Goal: Task Accomplishment & Management: Complete application form

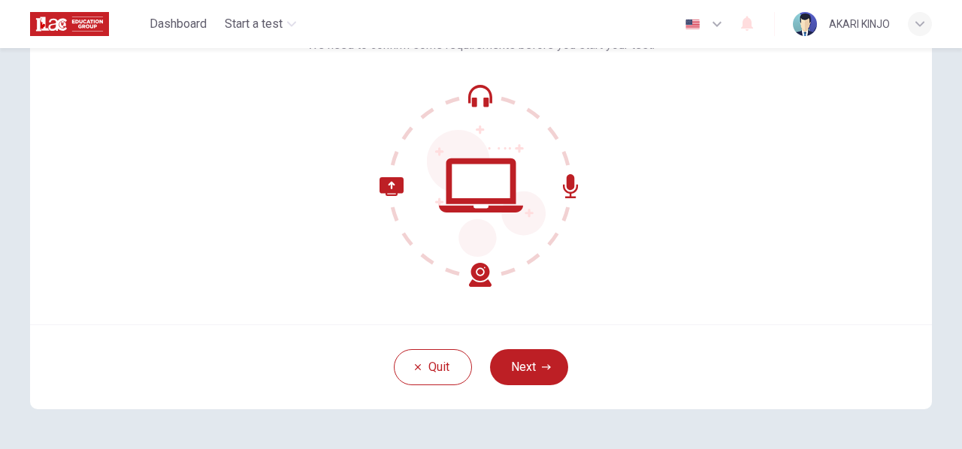
scroll to position [176, 0]
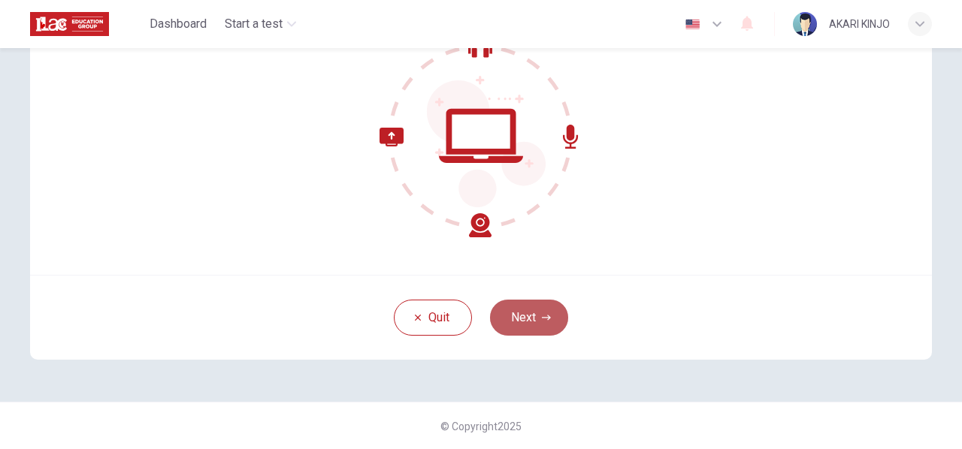
click at [553, 316] on button "Next" at bounding box center [529, 318] width 78 height 36
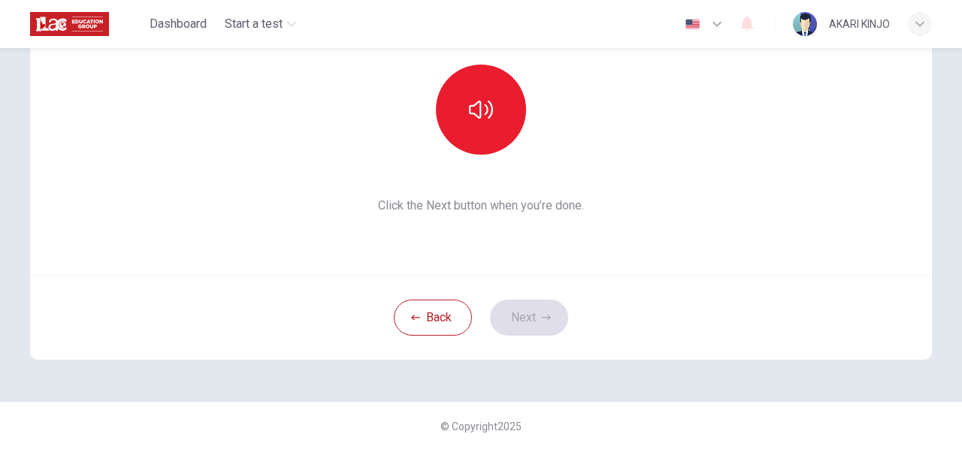
click at [651, 131] on div "This section requires audio. Click the icon to make sure you can hear the tune …" at bounding box center [481, 94] width 902 height 361
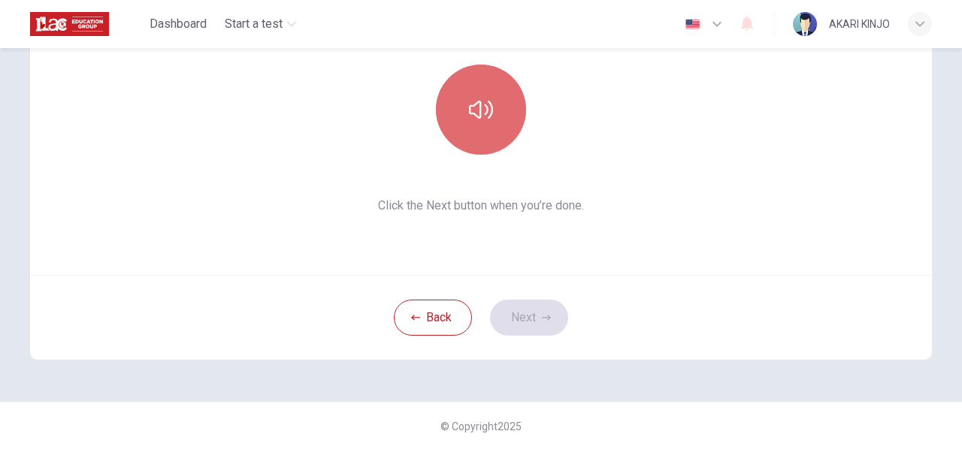
click at [480, 127] on button "button" at bounding box center [481, 110] width 90 height 90
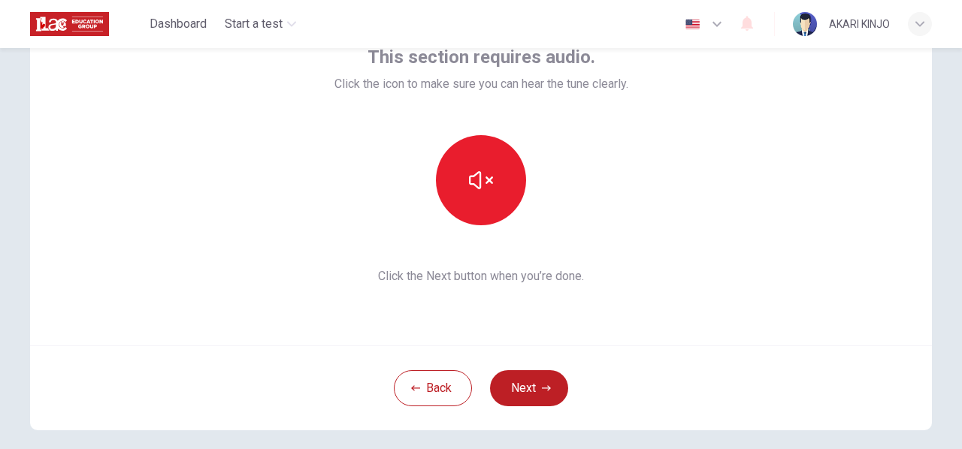
scroll to position [162, 0]
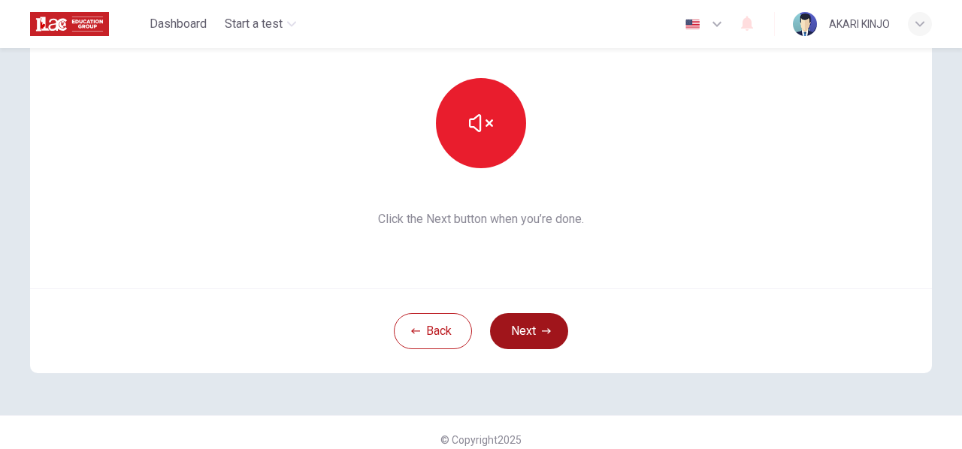
click at [542, 335] on icon "button" at bounding box center [546, 331] width 9 height 9
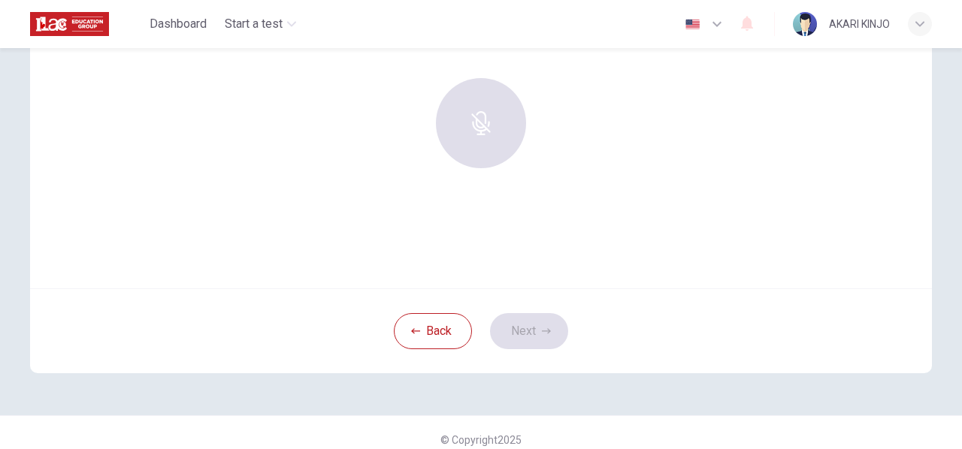
drag, startPoint x: 298, startPoint y: 278, endPoint x: 386, endPoint y: 234, distance: 98.8
click at [386, 234] on div "Use this screen to make sure your microphone is working. Click the record butto…" at bounding box center [481, 108] width 902 height 361
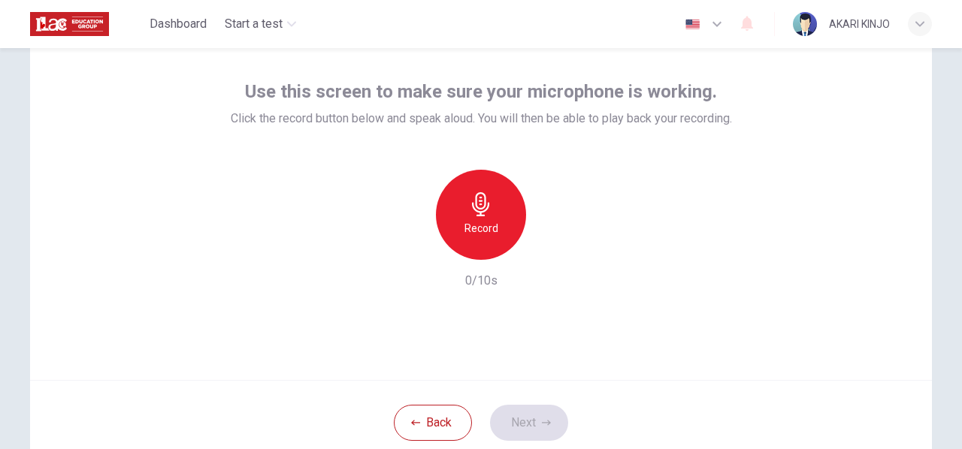
scroll to position [69, 0]
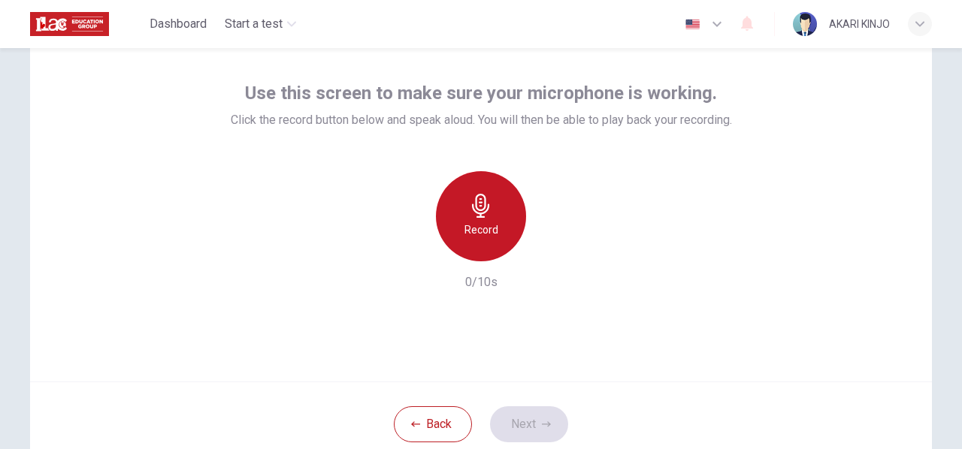
click at [469, 207] on icon "button" at bounding box center [481, 206] width 24 height 24
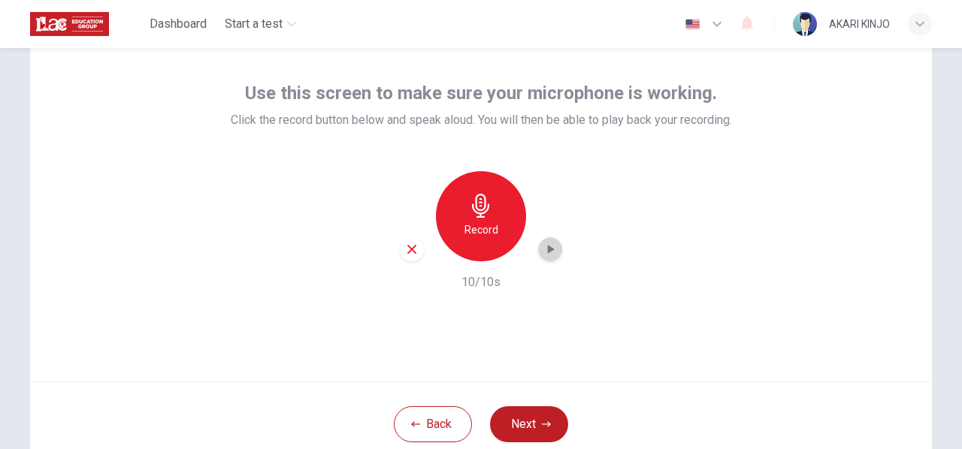
click at [551, 247] on icon "button" at bounding box center [550, 249] width 15 height 15
click at [524, 428] on button "Next" at bounding box center [529, 425] width 78 height 36
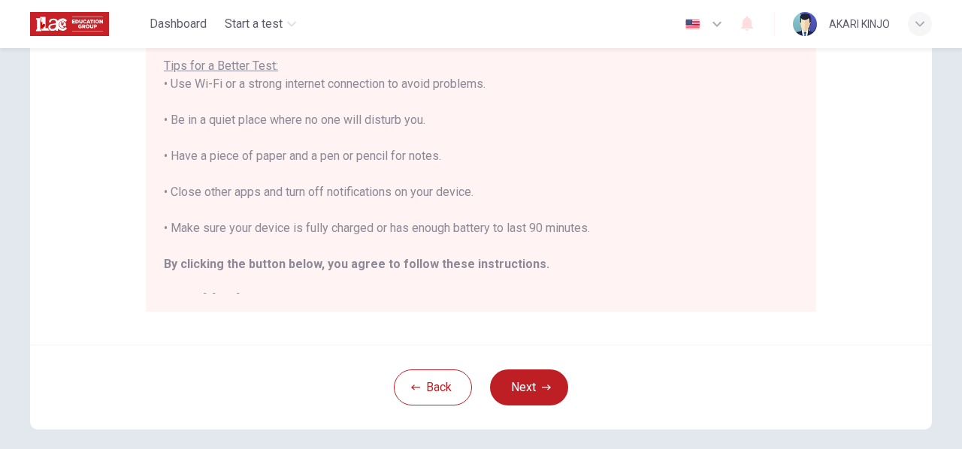
scroll to position [317, 0]
drag, startPoint x: 790, startPoint y: 183, endPoint x: 801, endPoint y: 199, distance: 19.6
click at [801, 199] on div "You are about to start a Placement Test . Before You Start the Test: • Once you…" at bounding box center [481, 92] width 670 height 435
drag, startPoint x: 801, startPoint y: 199, endPoint x: 797, endPoint y: 172, distance: 27.3
click at [797, 172] on div "You are about to start a Placement Test . Before You Start the Test: • Once you…" at bounding box center [481, 92] width 670 height 435
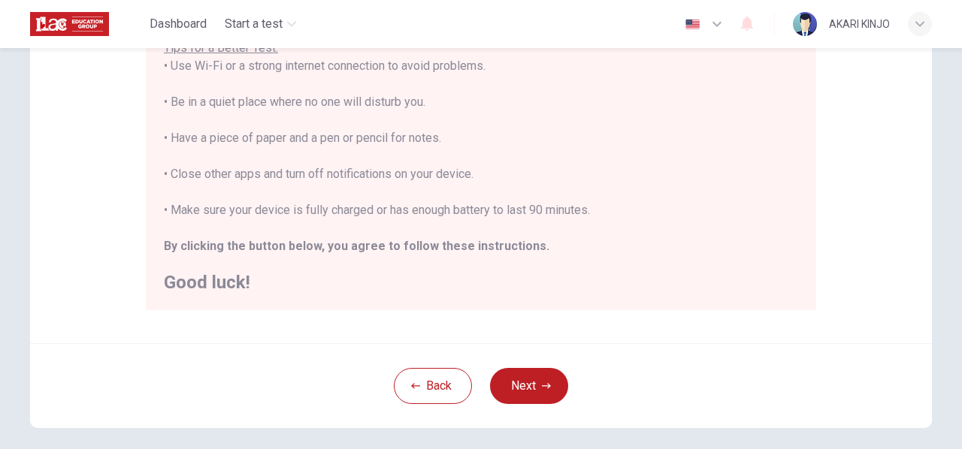
scroll to position [0, 0]
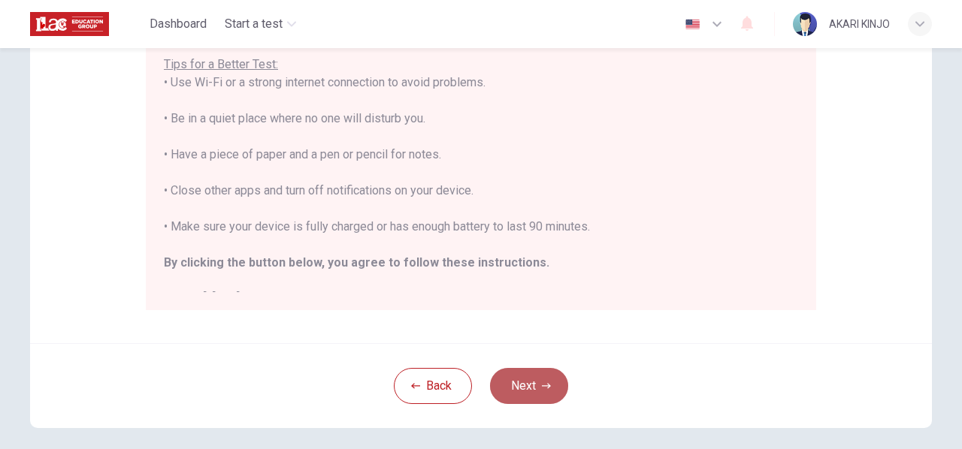
click at [536, 370] on button "Next" at bounding box center [529, 386] width 78 height 36
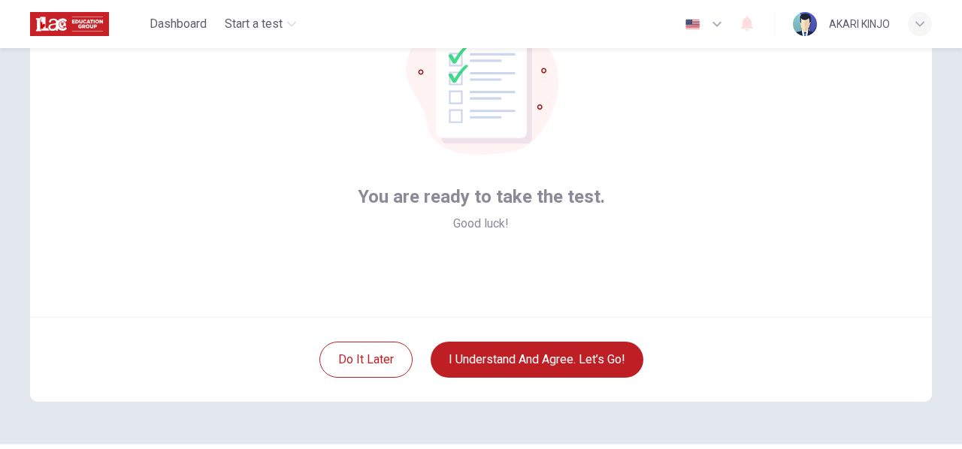
scroll to position [176, 0]
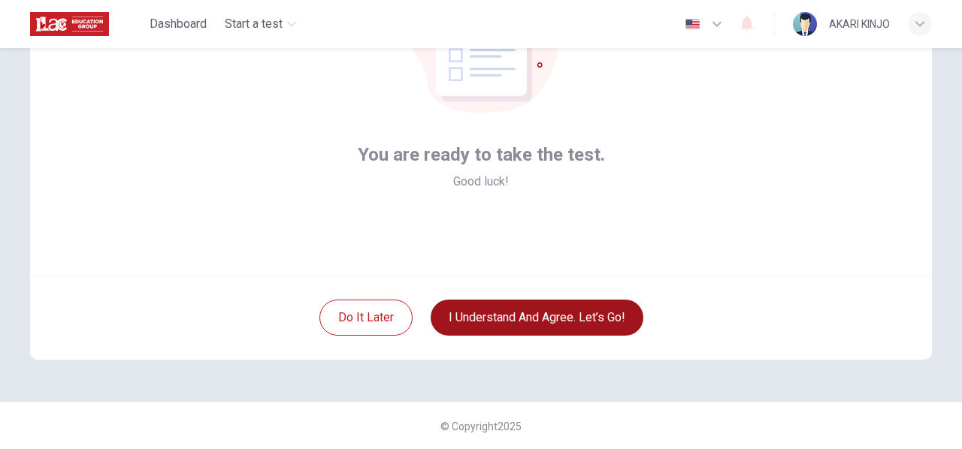
click at [502, 306] on button "I understand and agree. Let’s go!" at bounding box center [537, 318] width 213 height 36
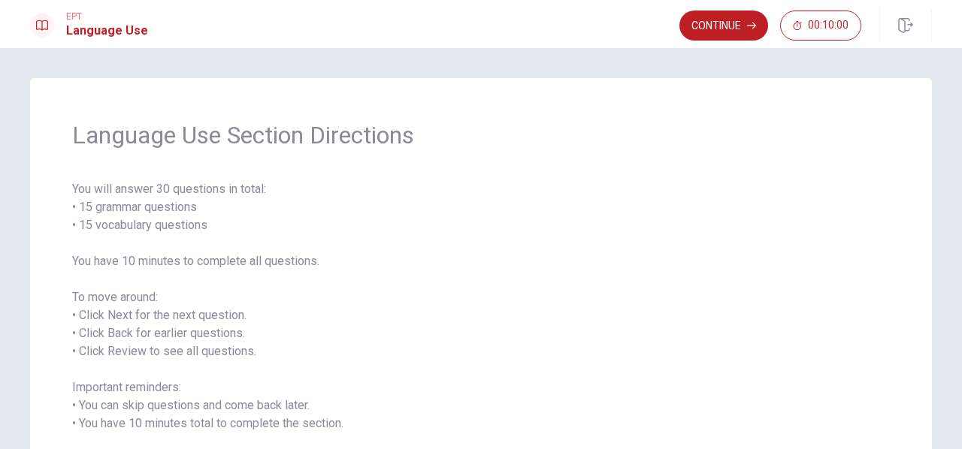
scroll to position [140, 0]
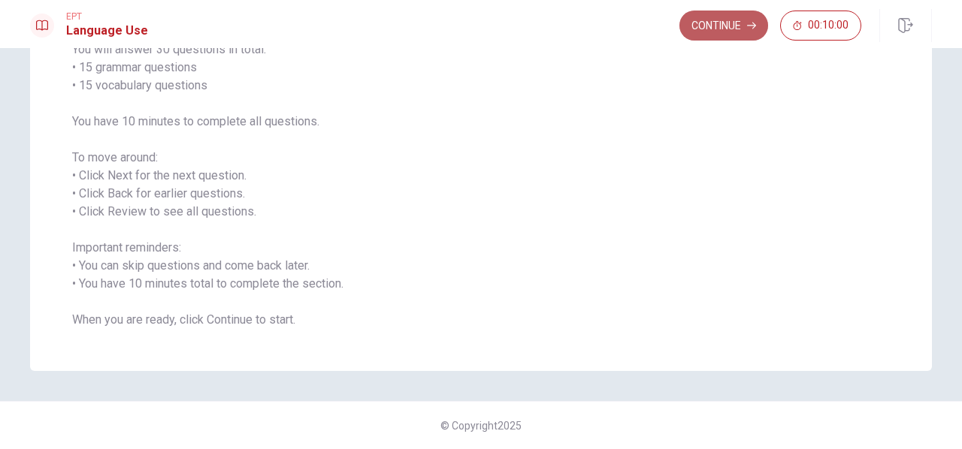
click at [713, 26] on button "Continue" at bounding box center [723, 26] width 89 height 30
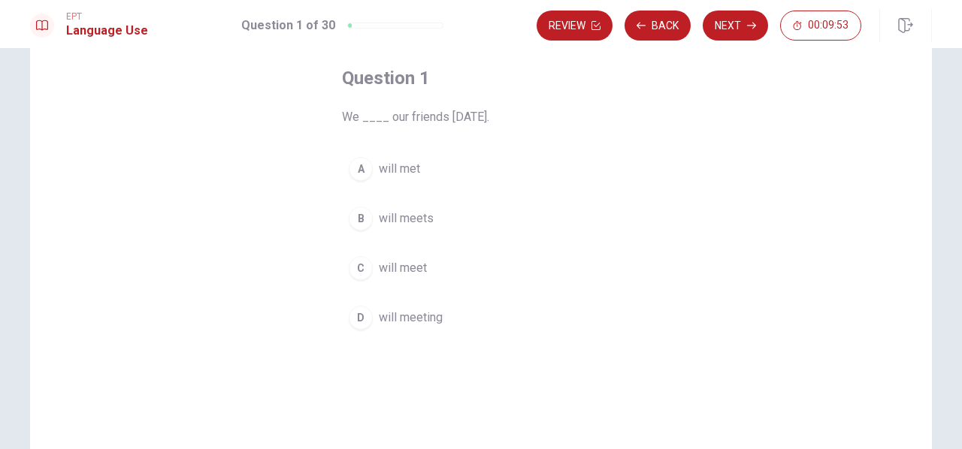
scroll to position [72, 0]
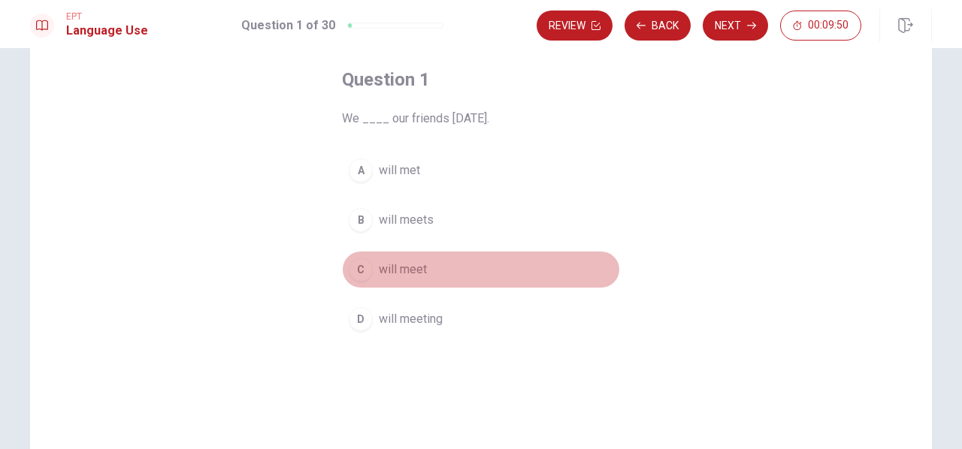
click at [361, 271] on div "C" at bounding box center [361, 270] width 24 height 24
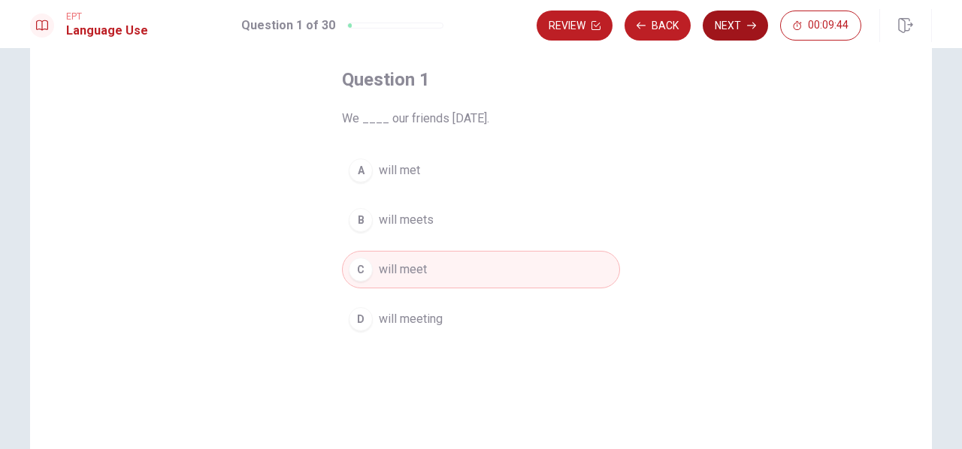
click at [738, 25] on button "Next" at bounding box center [735, 26] width 65 height 30
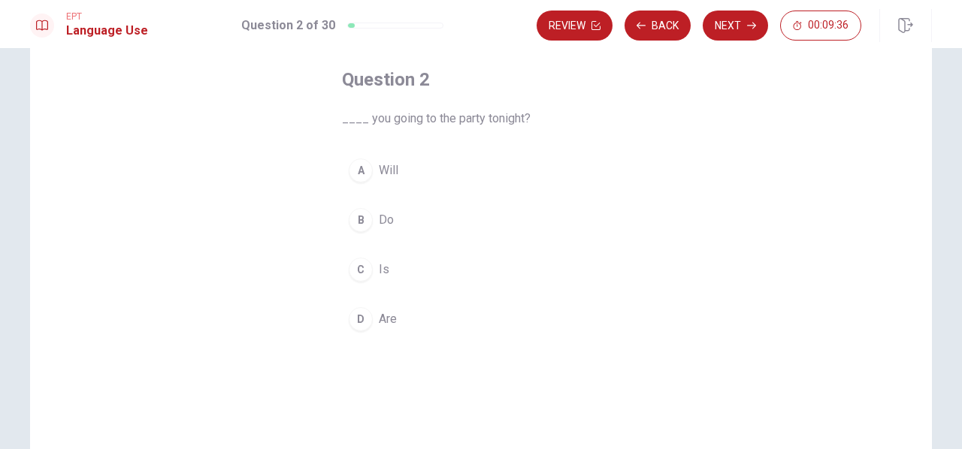
click at [356, 312] on div "D" at bounding box center [361, 319] width 24 height 24
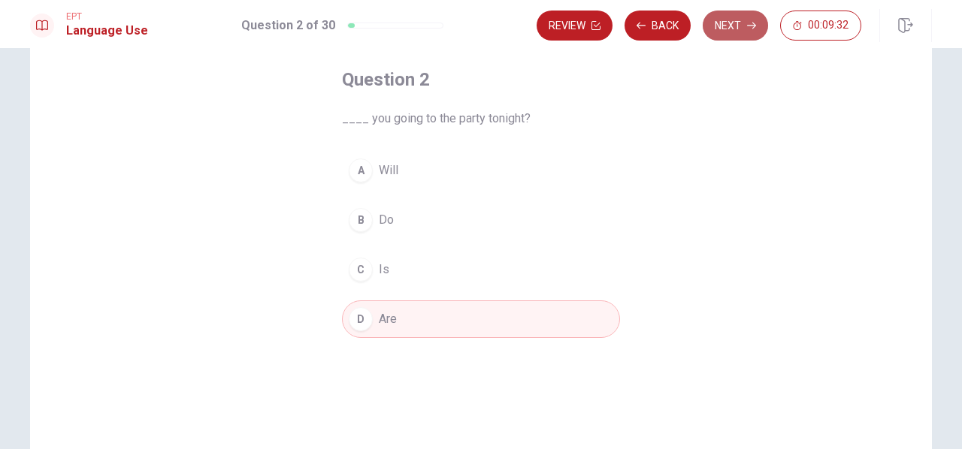
click at [733, 31] on button "Next" at bounding box center [735, 26] width 65 height 30
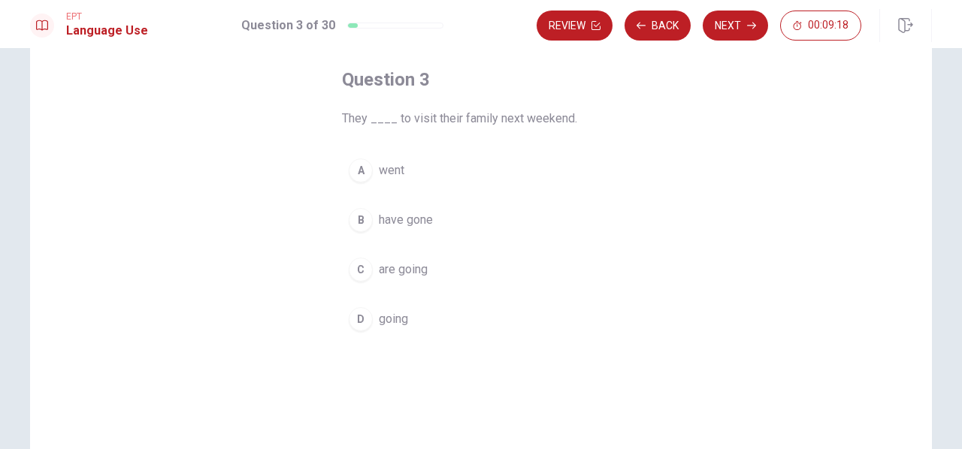
click at [356, 276] on div "C" at bounding box center [361, 270] width 24 height 24
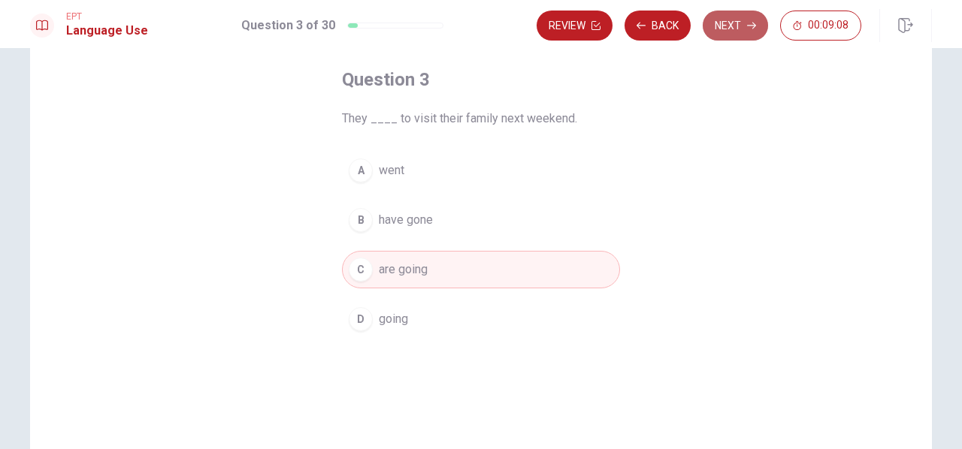
click at [726, 34] on button "Next" at bounding box center [735, 26] width 65 height 30
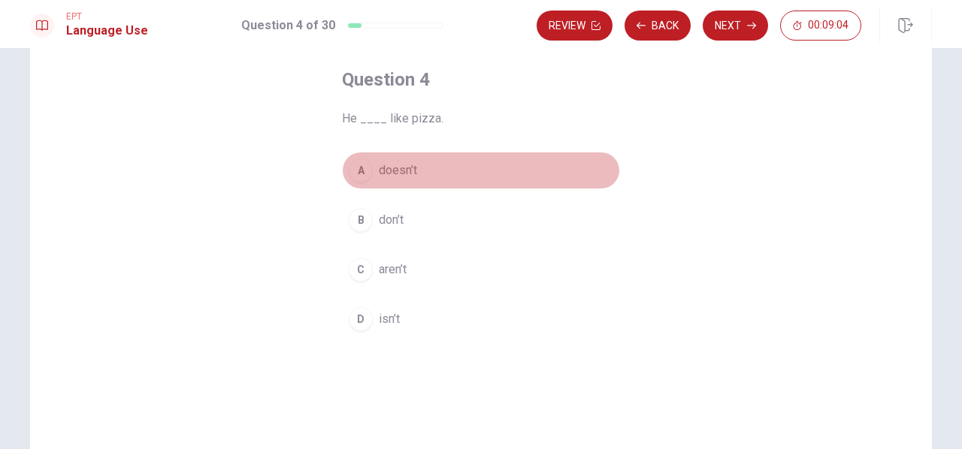
click at [361, 169] on div "A" at bounding box center [361, 171] width 24 height 24
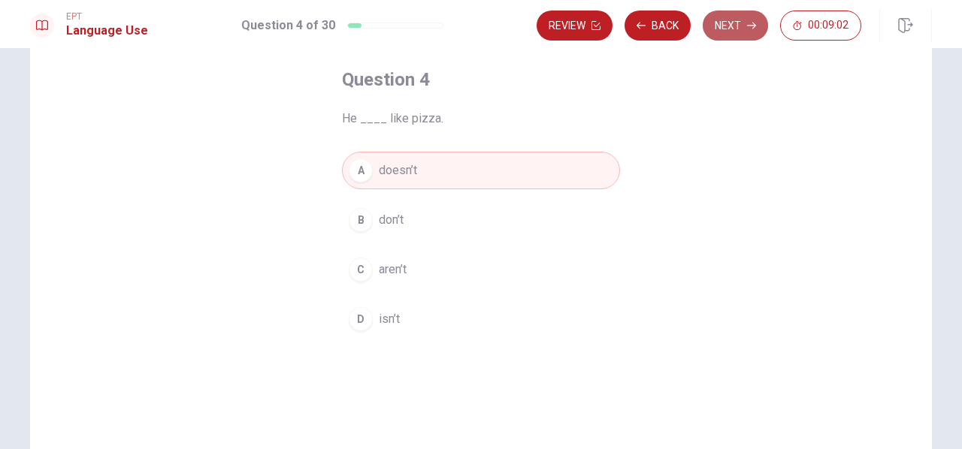
click at [717, 26] on button "Next" at bounding box center [735, 26] width 65 height 30
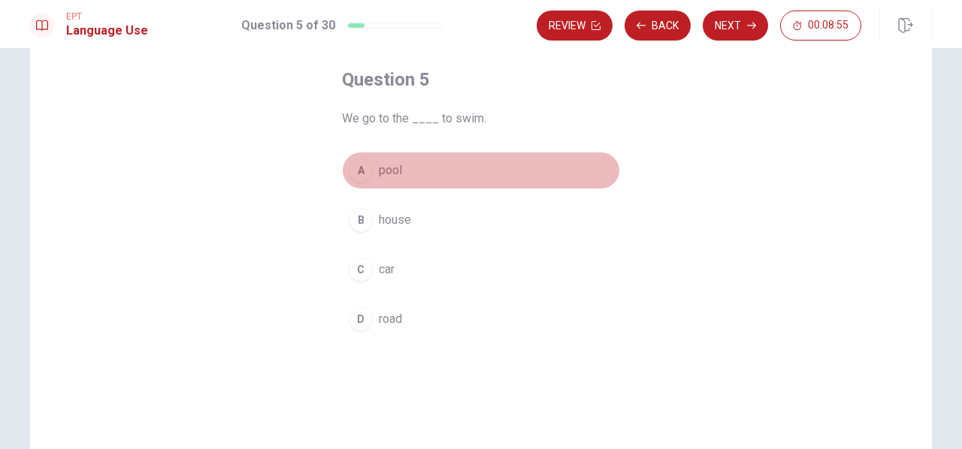
click at [362, 175] on div "A" at bounding box center [361, 171] width 24 height 24
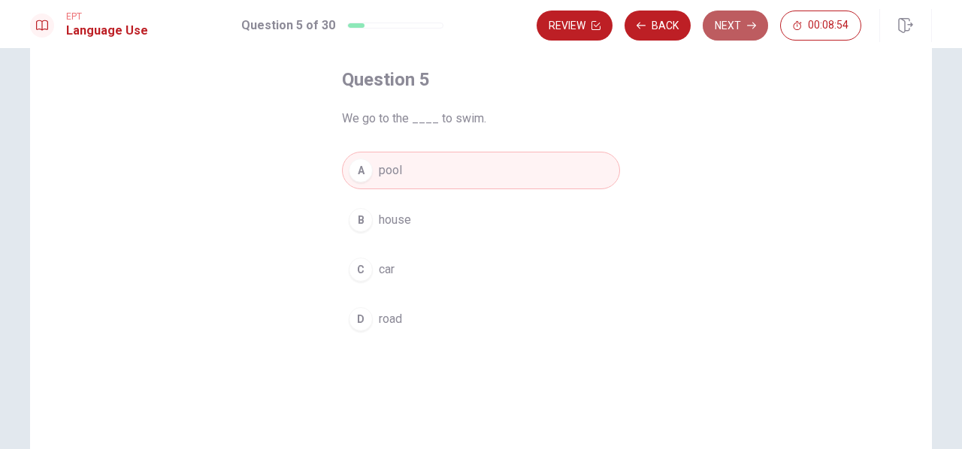
click at [721, 26] on button "Next" at bounding box center [735, 26] width 65 height 30
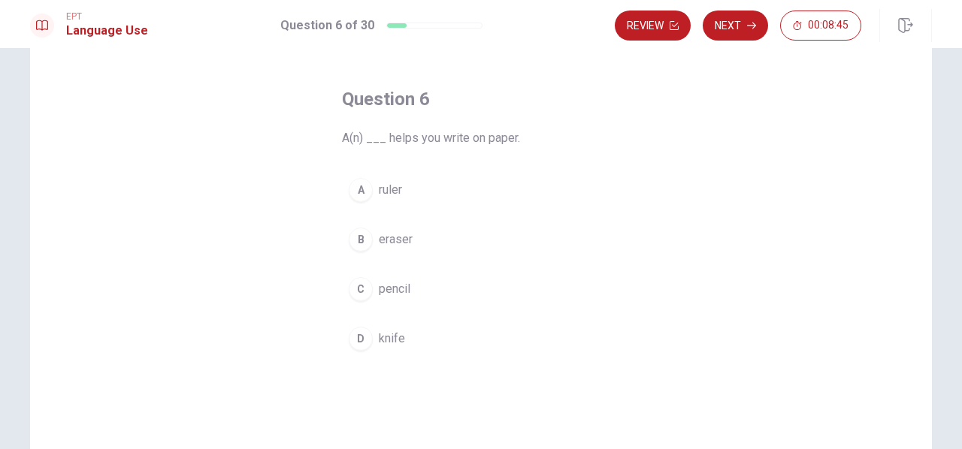
scroll to position [53, 0]
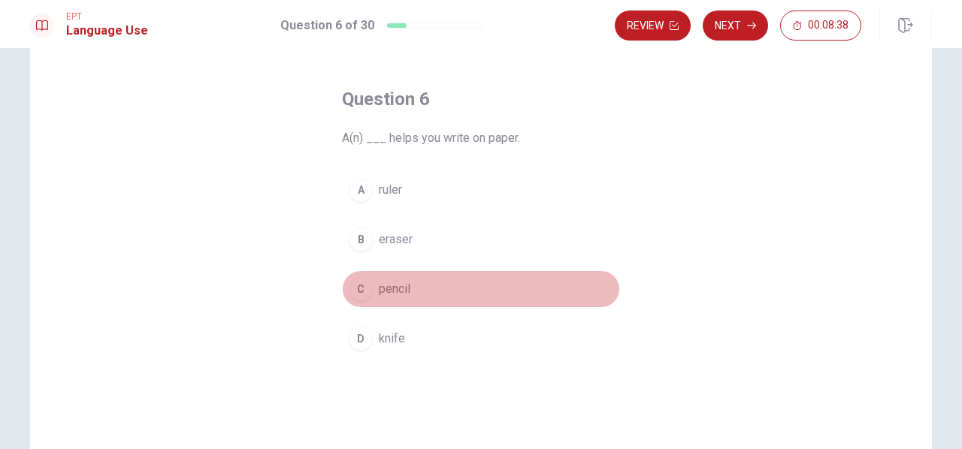
click at [361, 286] on div "C" at bounding box center [361, 289] width 24 height 24
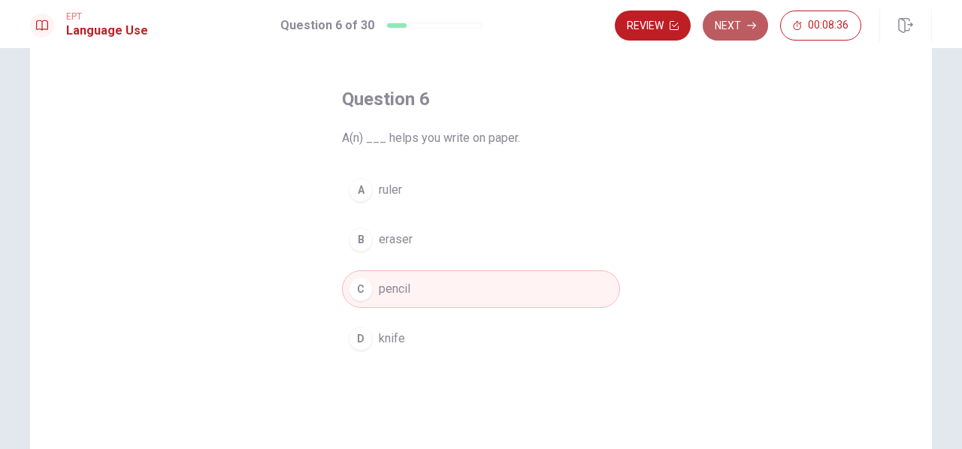
click at [721, 22] on button "Next" at bounding box center [735, 26] width 65 height 30
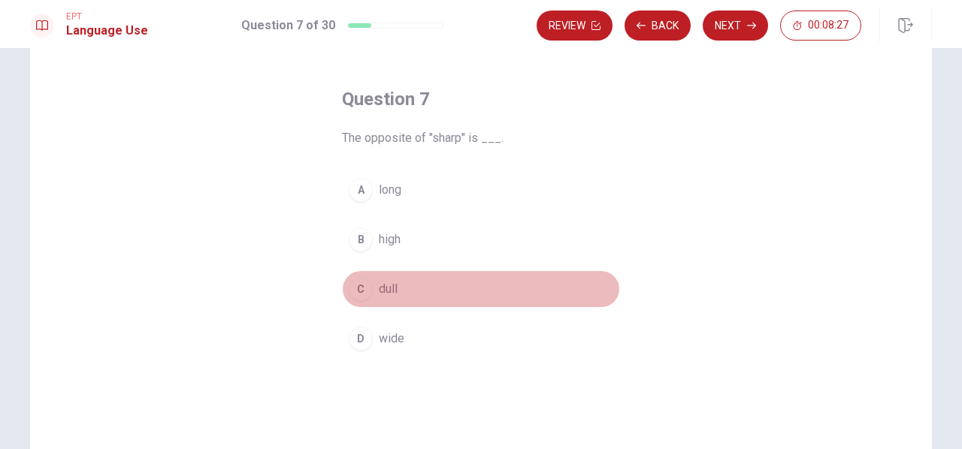
click at [353, 289] on div "C" at bounding box center [361, 289] width 24 height 24
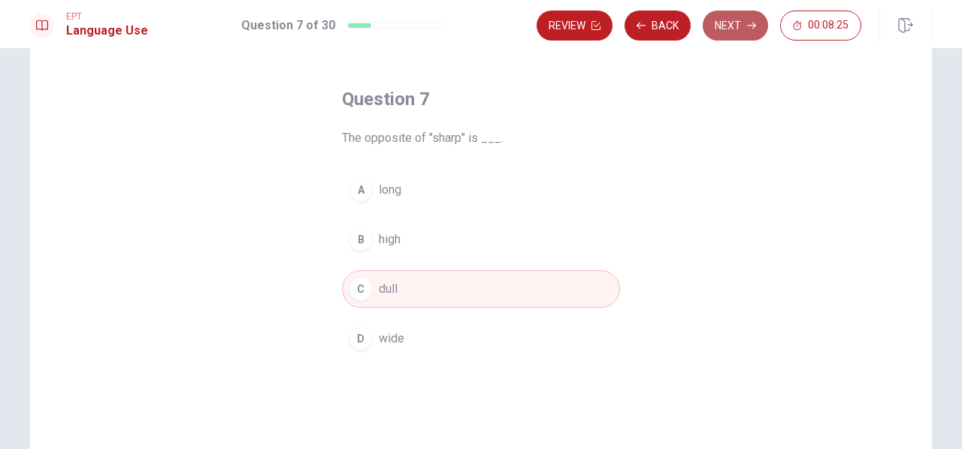
click at [720, 31] on button "Next" at bounding box center [735, 26] width 65 height 30
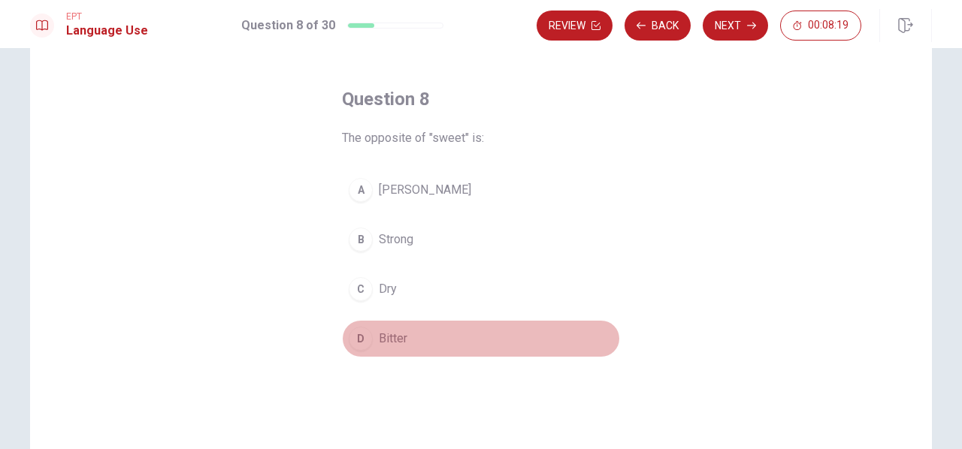
click at [361, 340] on div "D" at bounding box center [361, 339] width 24 height 24
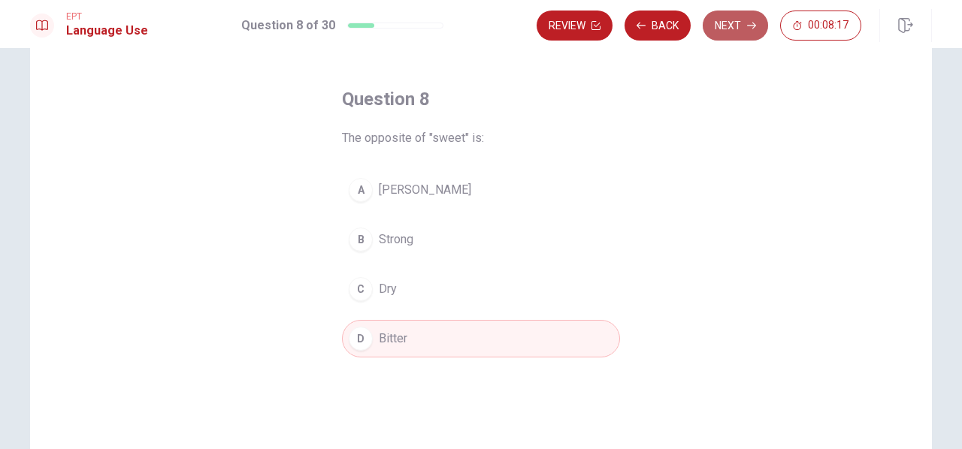
click at [725, 26] on button "Next" at bounding box center [735, 26] width 65 height 30
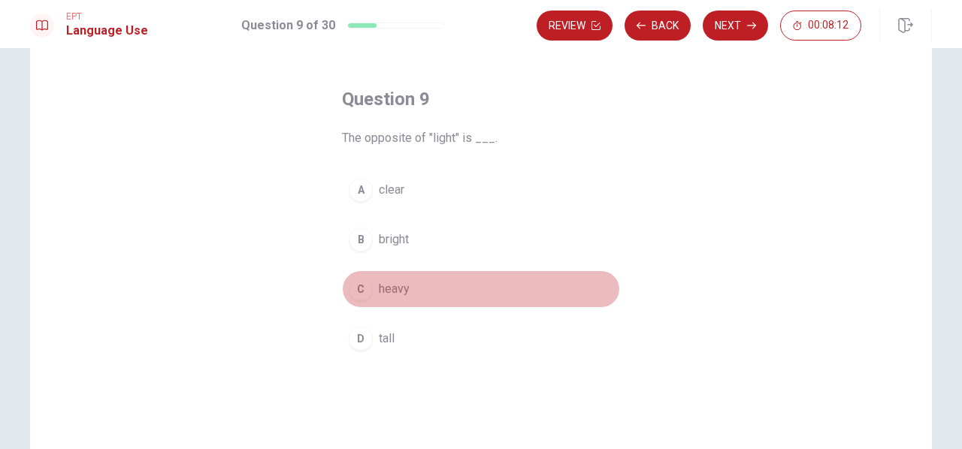
click at [365, 288] on div "C" at bounding box center [361, 289] width 24 height 24
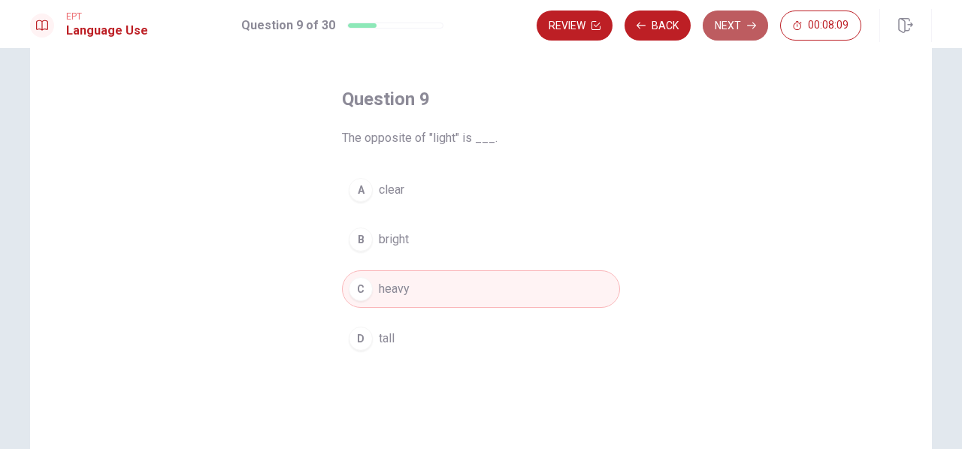
click at [732, 31] on button "Next" at bounding box center [735, 26] width 65 height 30
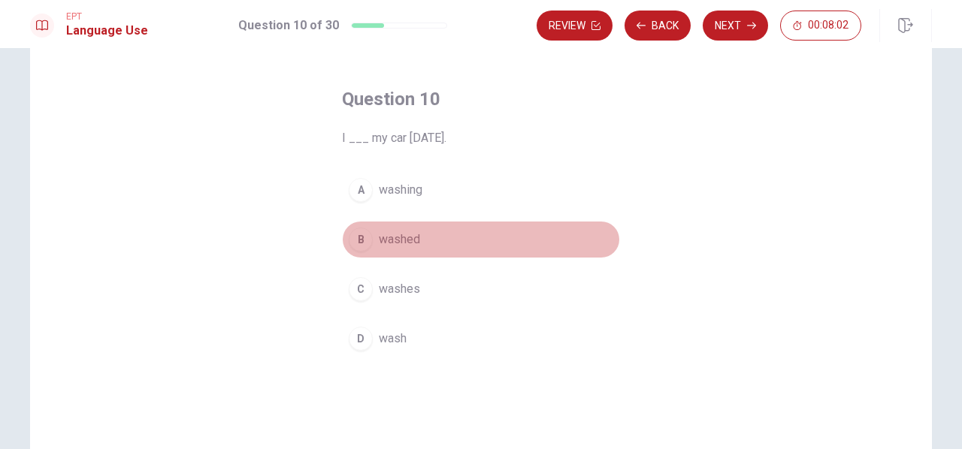
click at [357, 238] on div "B" at bounding box center [361, 240] width 24 height 24
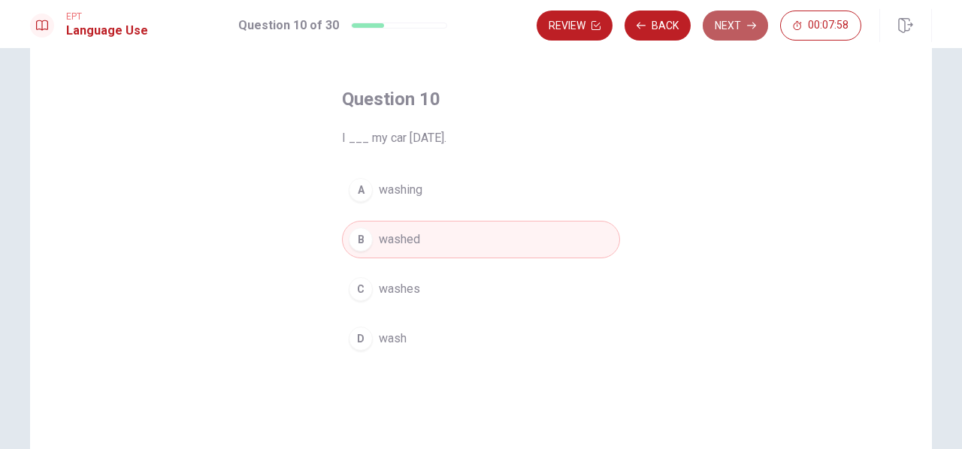
click at [718, 29] on button "Next" at bounding box center [735, 26] width 65 height 30
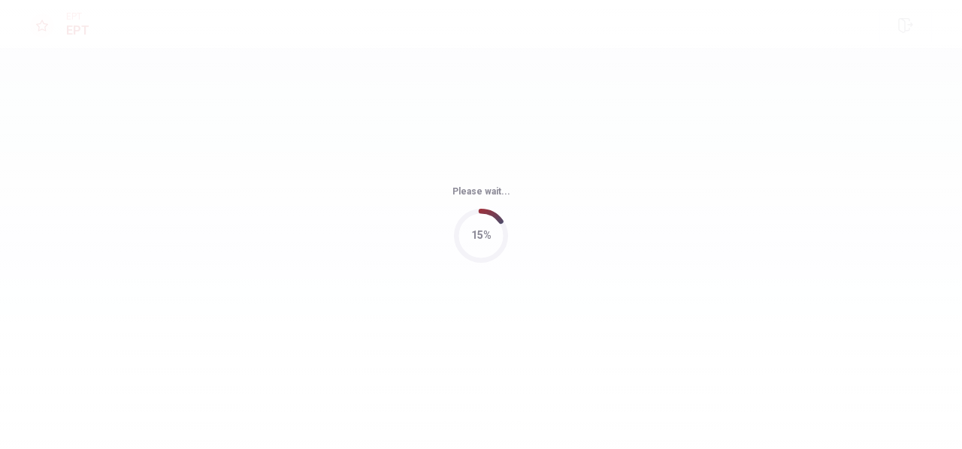
scroll to position [0, 0]
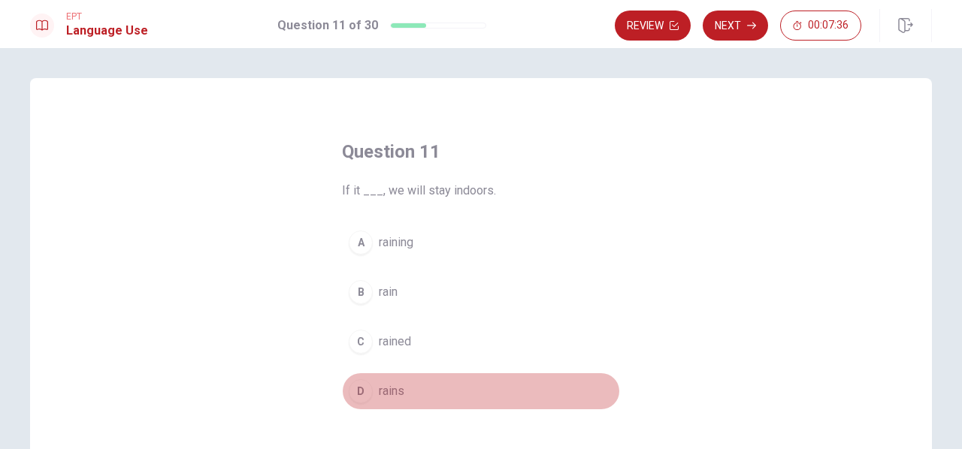
click at [358, 390] on div "D" at bounding box center [361, 391] width 24 height 24
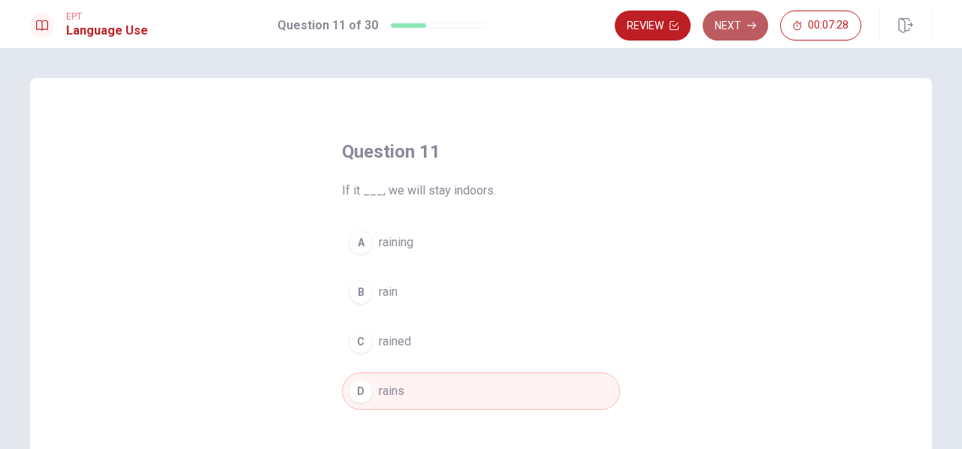
click at [742, 28] on button "Next" at bounding box center [735, 26] width 65 height 30
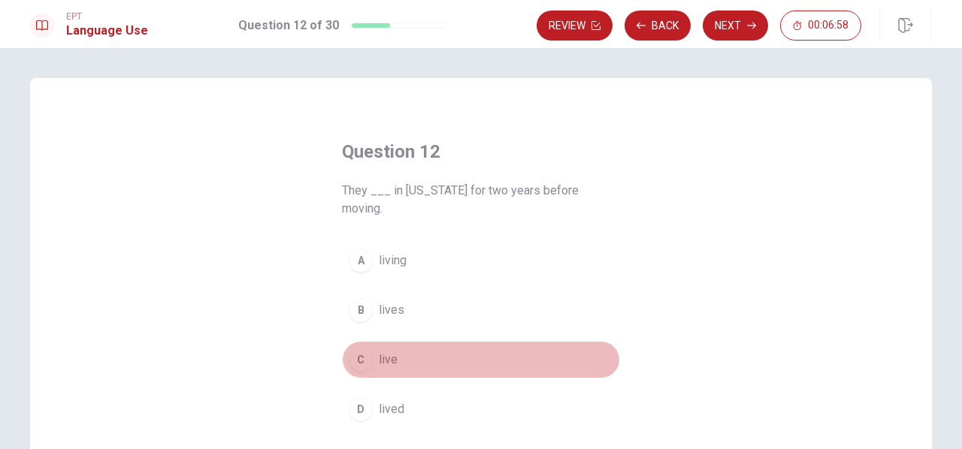
click at [349, 348] on div "C" at bounding box center [361, 360] width 24 height 24
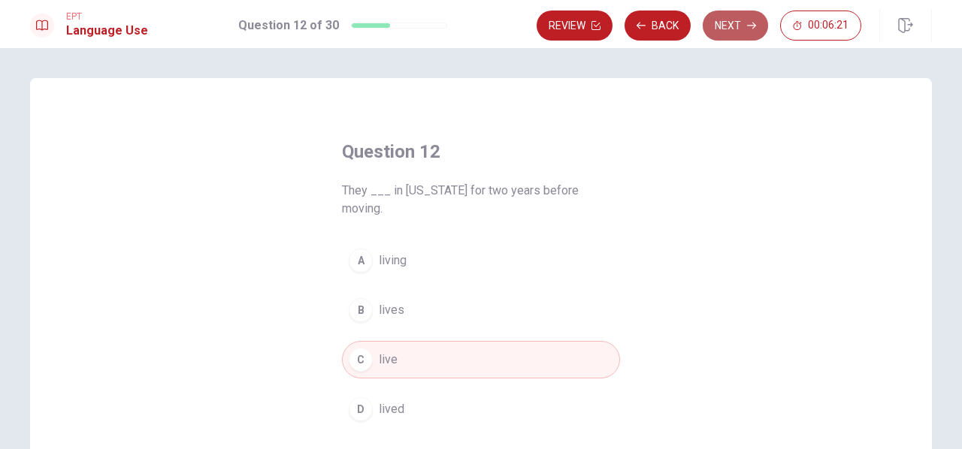
click at [733, 23] on button "Next" at bounding box center [735, 26] width 65 height 30
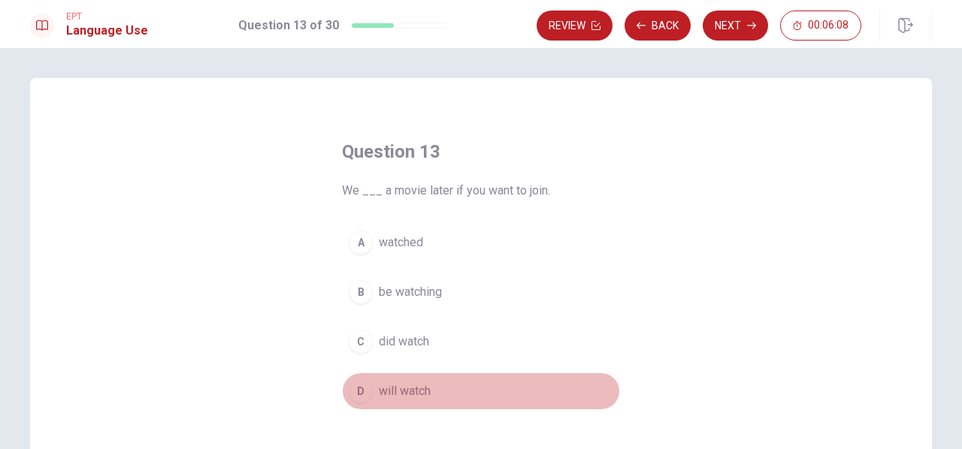
click at [355, 388] on div "D" at bounding box center [361, 391] width 24 height 24
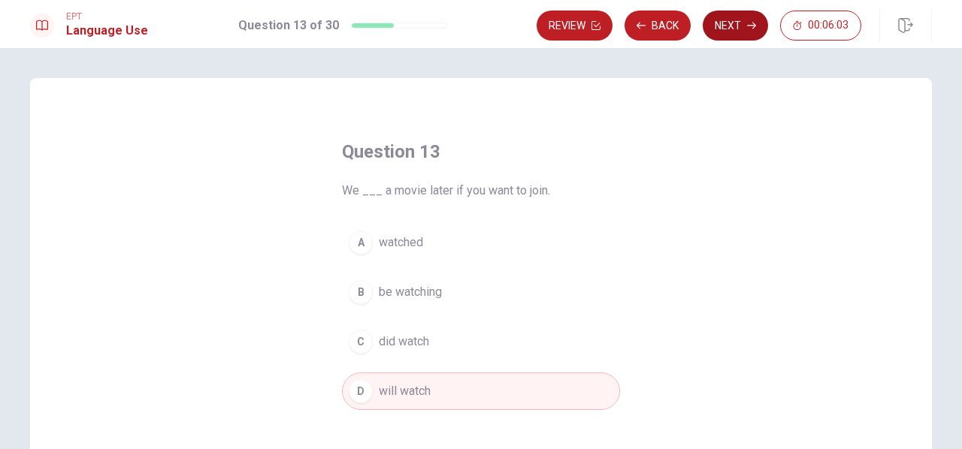
click at [745, 12] on button "Next" at bounding box center [735, 26] width 65 height 30
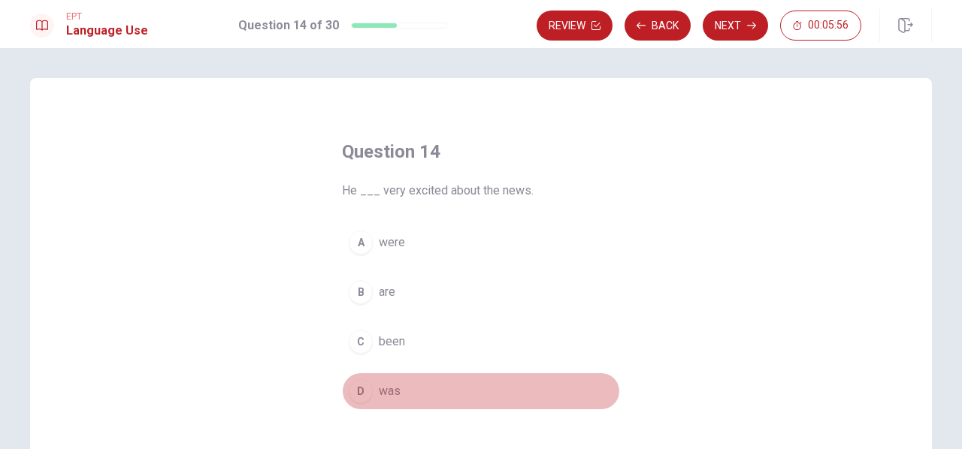
click at [358, 388] on div "D" at bounding box center [361, 391] width 24 height 24
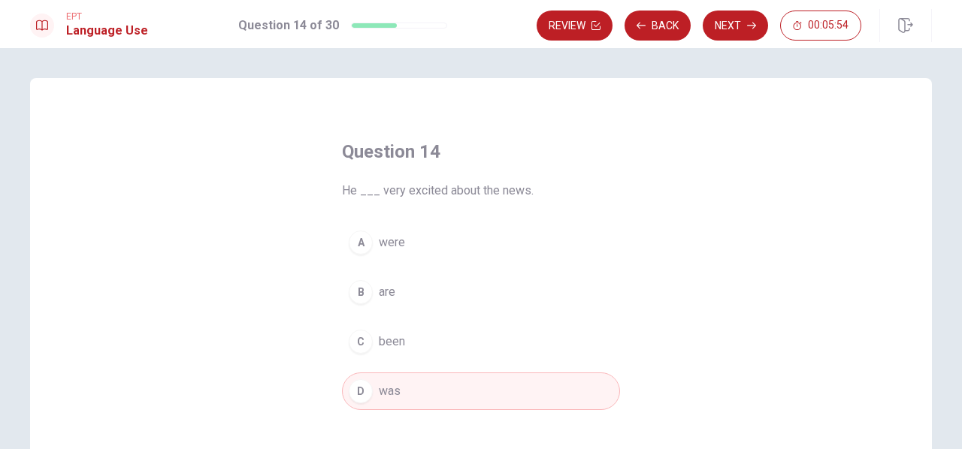
click at [720, 41] on div "Review Back Next 00:05:54" at bounding box center [734, 25] width 395 height 33
click at [721, 24] on button "Next" at bounding box center [735, 26] width 65 height 30
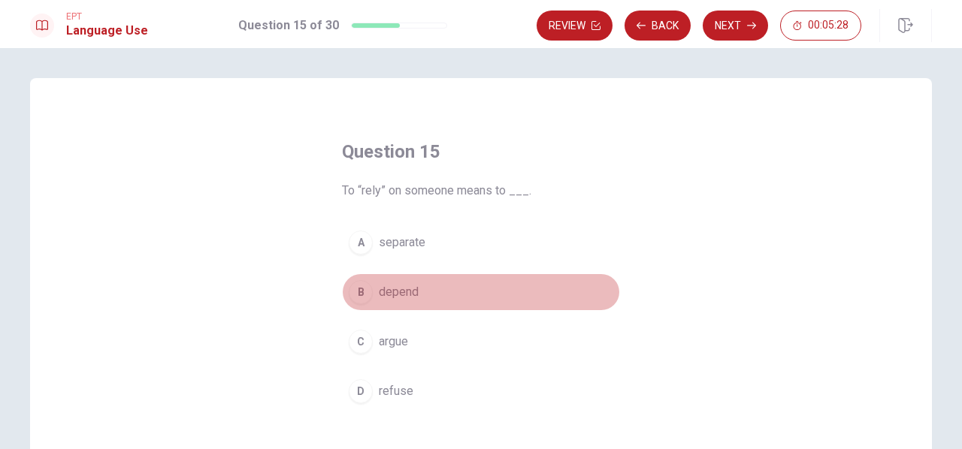
click at [364, 289] on div "B" at bounding box center [361, 292] width 24 height 24
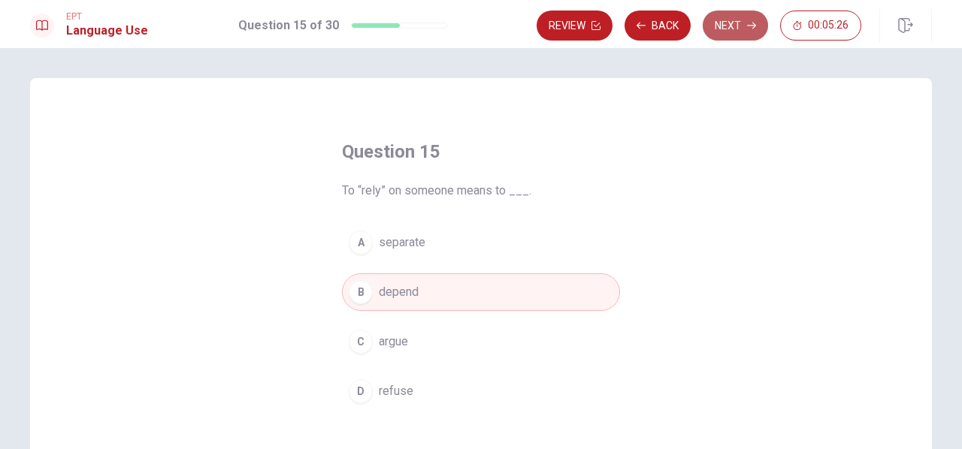
click at [729, 14] on button "Next" at bounding box center [735, 26] width 65 height 30
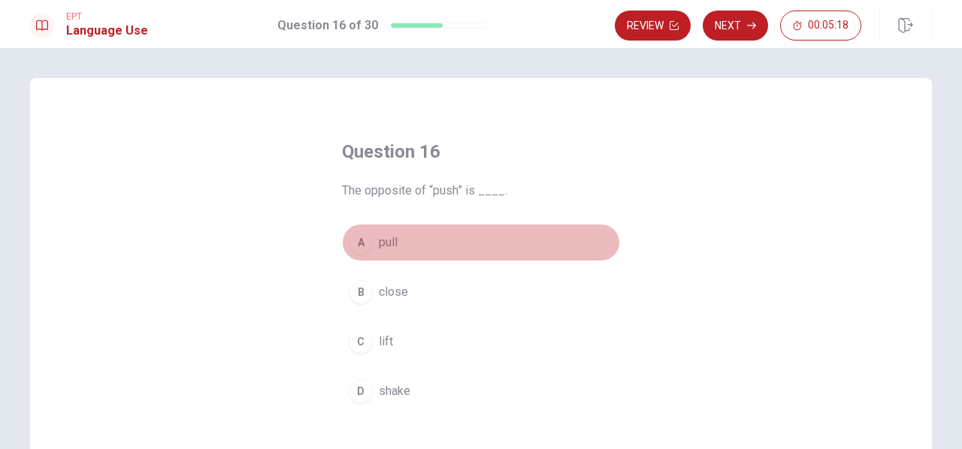
click at [356, 242] on div "A" at bounding box center [361, 243] width 24 height 24
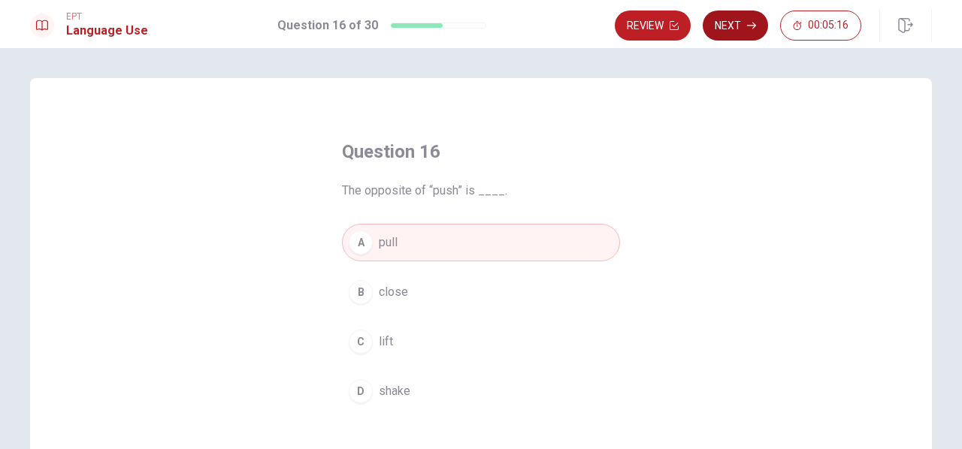
click at [735, 22] on button "Next" at bounding box center [735, 26] width 65 height 30
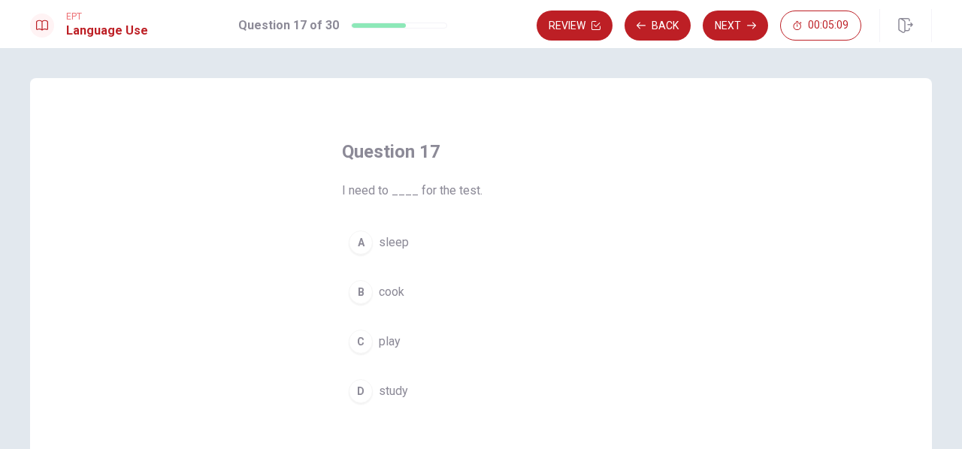
click at [359, 388] on div "D" at bounding box center [361, 391] width 24 height 24
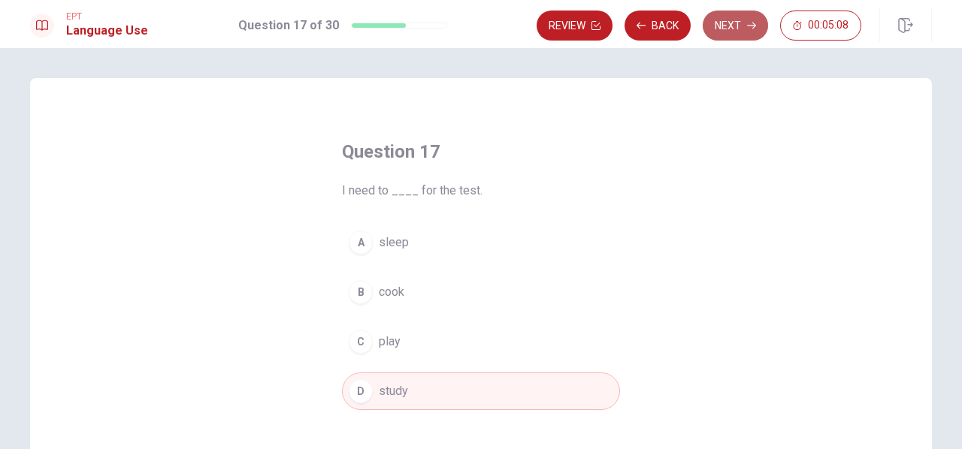
click at [729, 14] on button "Next" at bounding box center [735, 26] width 65 height 30
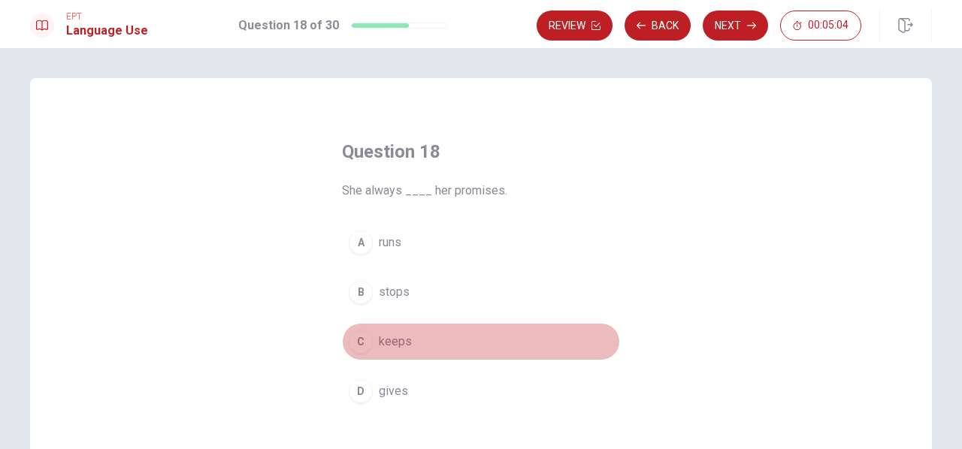
click at [360, 337] on div "C" at bounding box center [361, 342] width 24 height 24
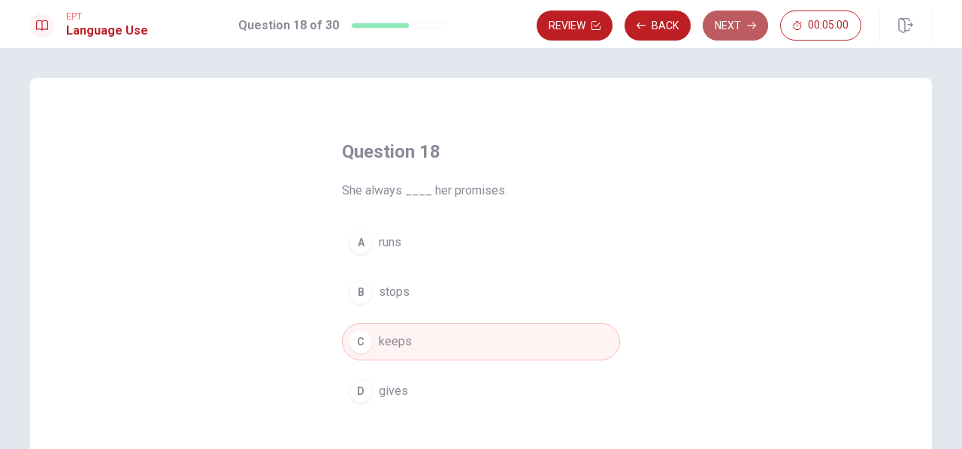
click at [723, 28] on button "Next" at bounding box center [735, 26] width 65 height 30
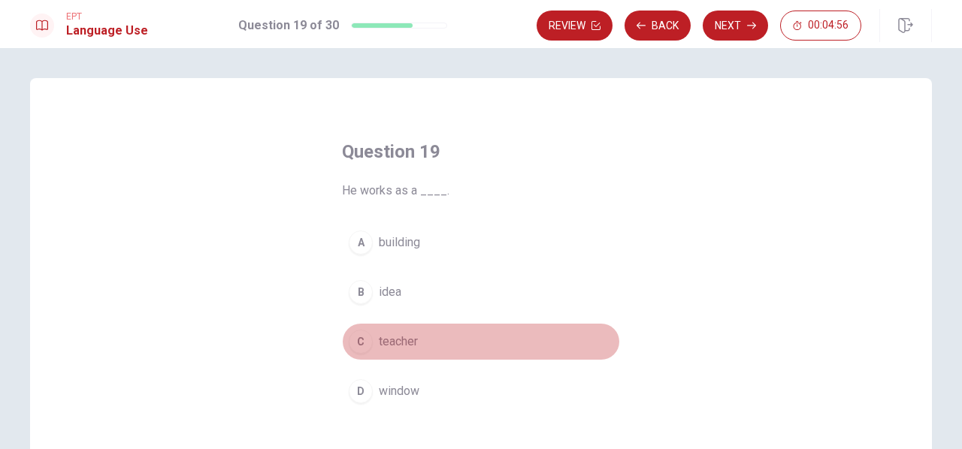
click at [358, 347] on div "C" at bounding box center [361, 342] width 24 height 24
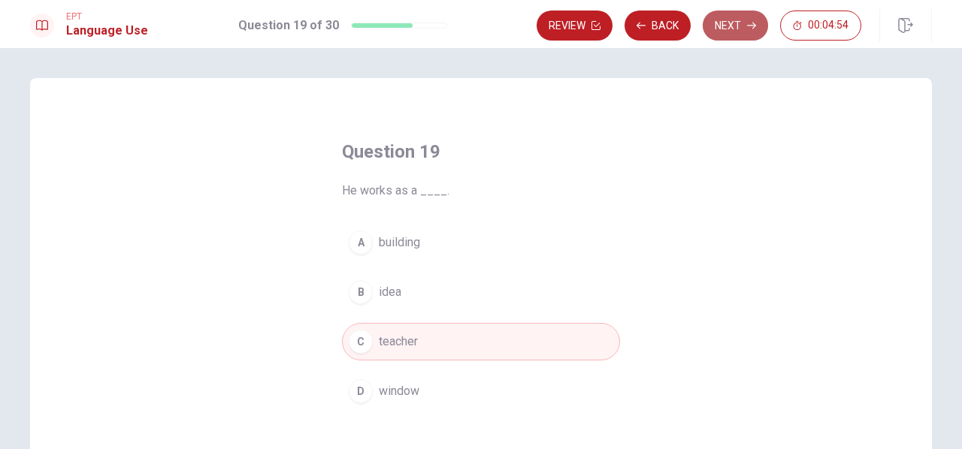
click at [721, 22] on button "Next" at bounding box center [735, 26] width 65 height 30
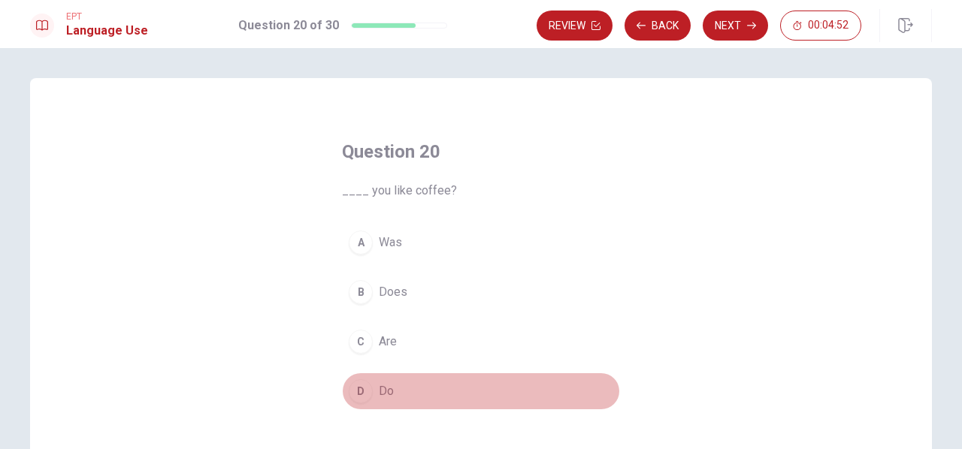
click at [361, 393] on div "D" at bounding box center [361, 391] width 24 height 24
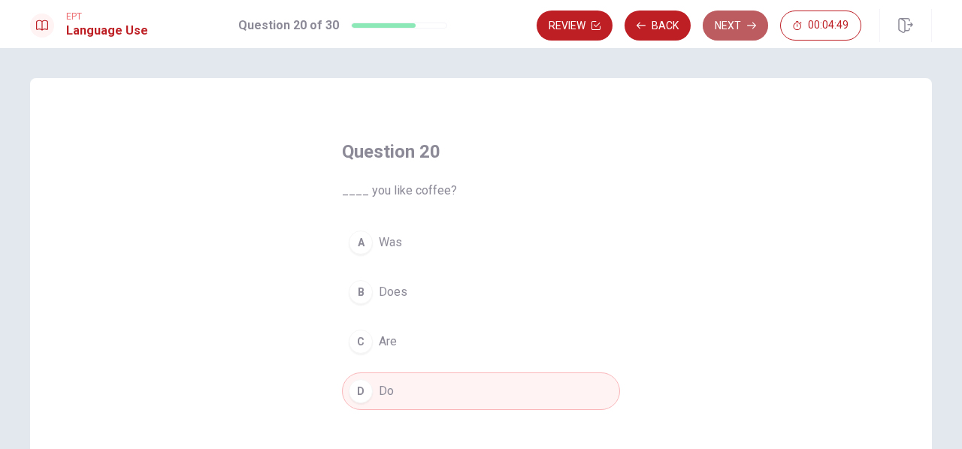
click at [721, 17] on button "Next" at bounding box center [735, 26] width 65 height 30
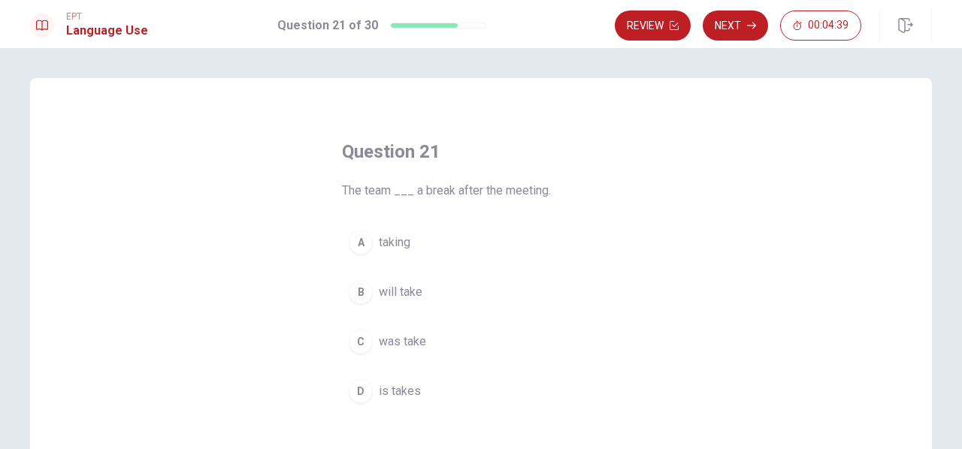
click at [359, 295] on div "B" at bounding box center [361, 292] width 24 height 24
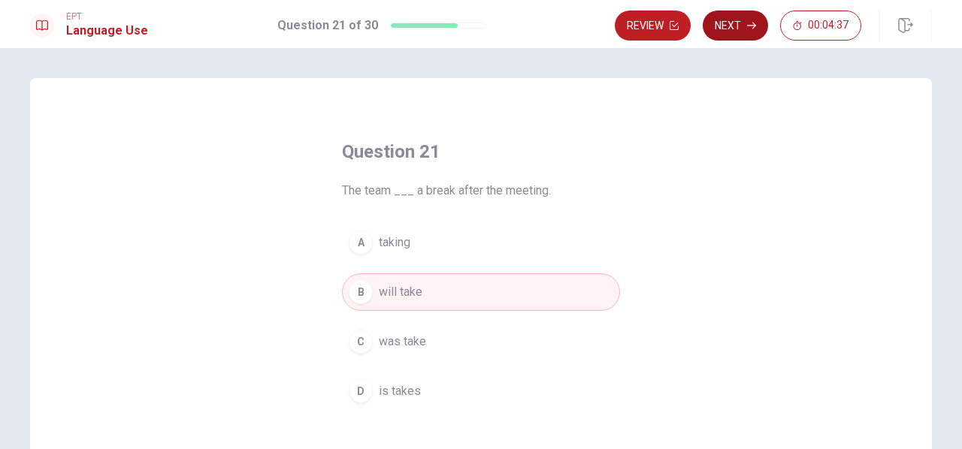
click at [738, 31] on button "Next" at bounding box center [735, 26] width 65 height 30
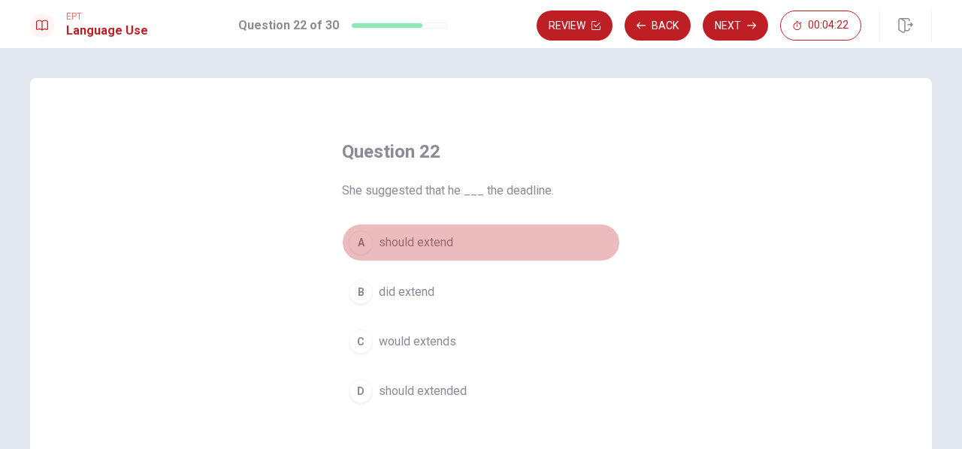
click at [355, 240] on div "A" at bounding box center [361, 243] width 24 height 24
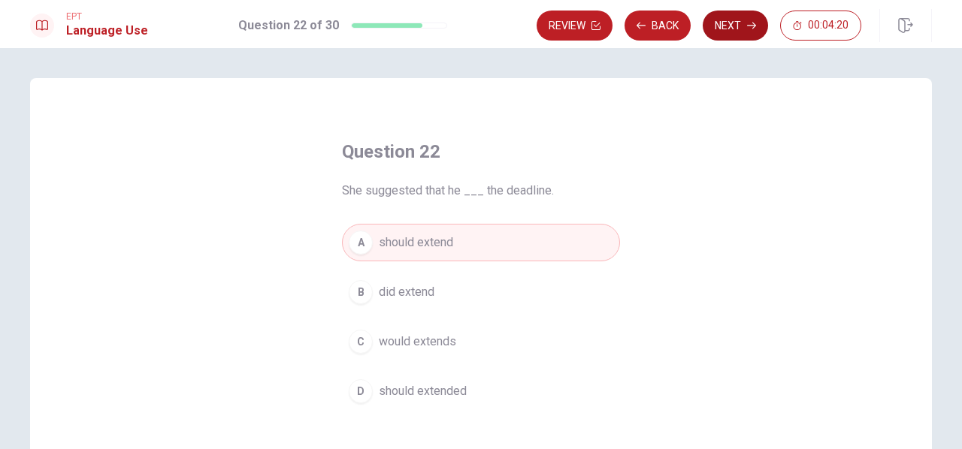
click at [720, 18] on button "Next" at bounding box center [735, 26] width 65 height 30
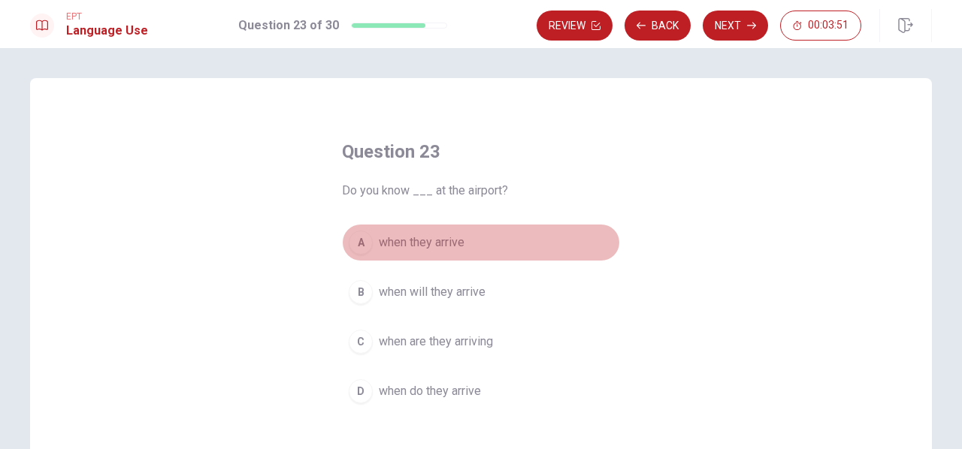
click at [355, 239] on div "A" at bounding box center [361, 243] width 24 height 24
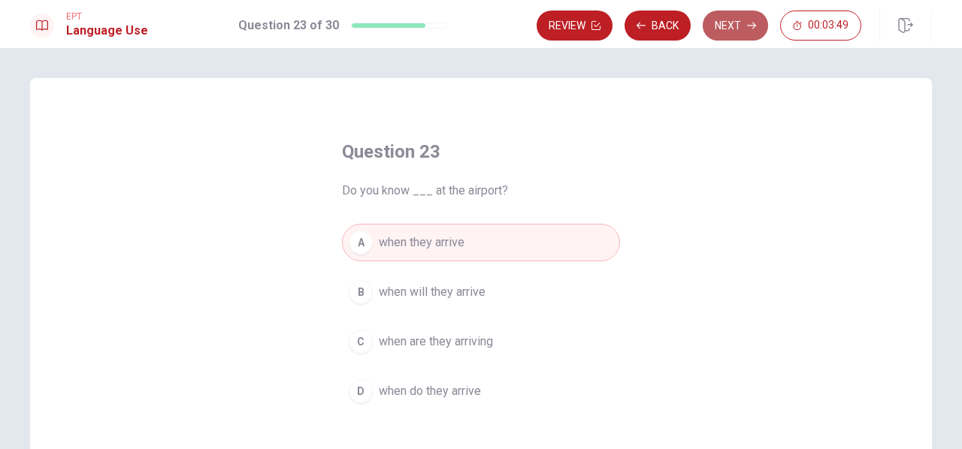
click at [718, 27] on button "Next" at bounding box center [735, 26] width 65 height 30
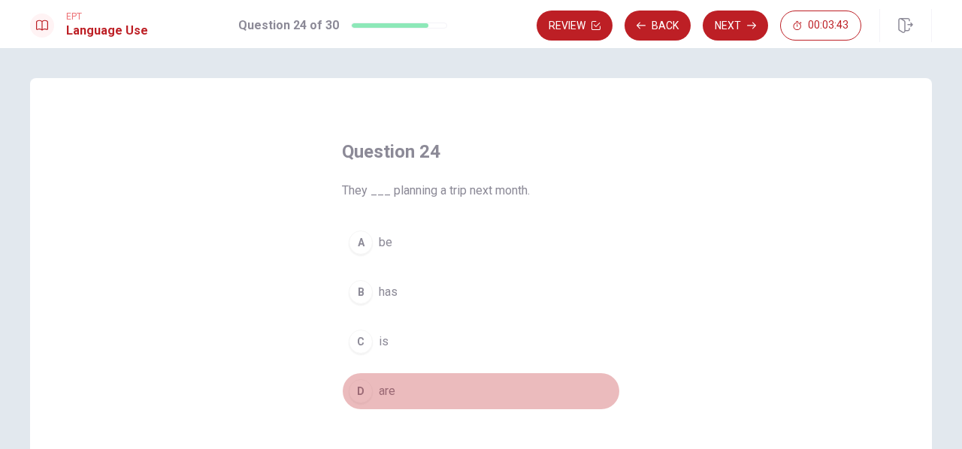
click at [358, 385] on div "D" at bounding box center [361, 391] width 24 height 24
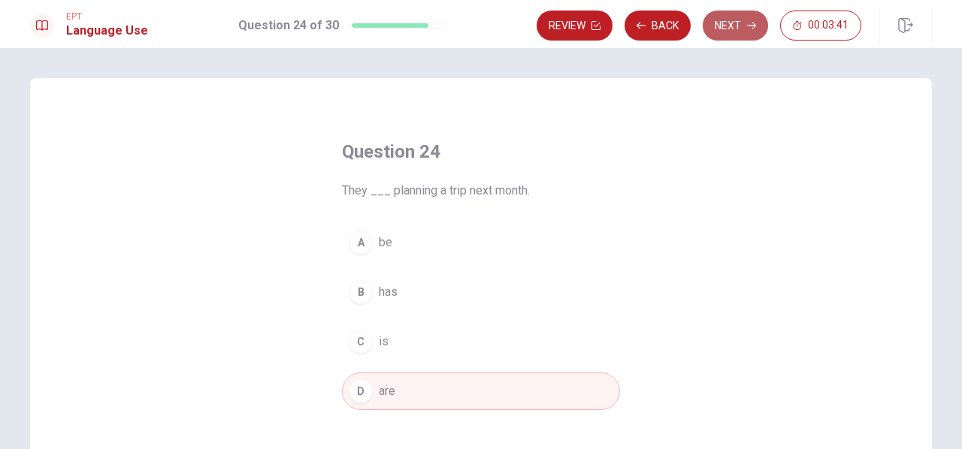
click at [721, 29] on button "Next" at bounding box center [735, 26] width 65 height 30
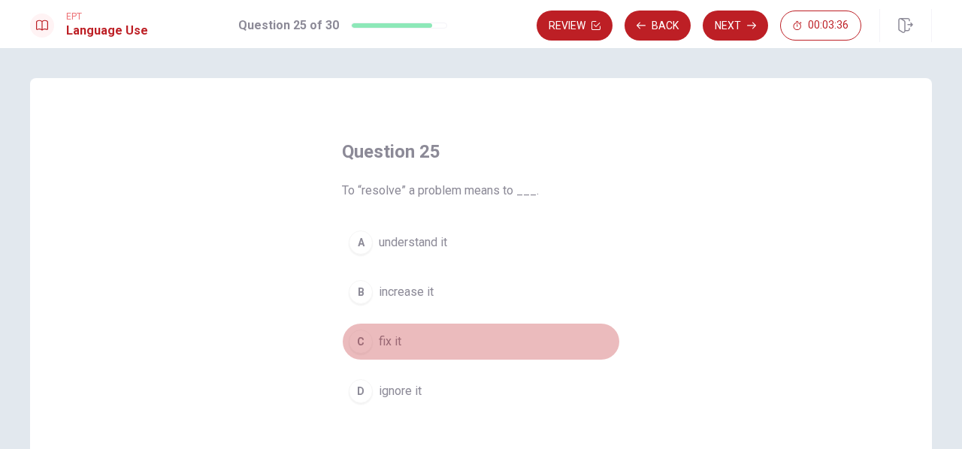
click at [368, 340] on button "C fix it" at bounding box center [481, 342] width 278 height 38
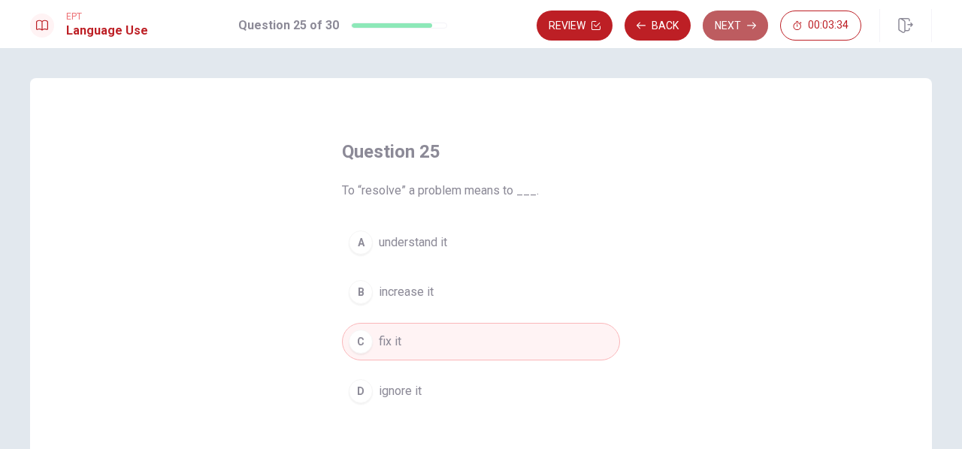
click at [730, 25] on button "Next" at bounding box center [735, 26] width 65 height 30
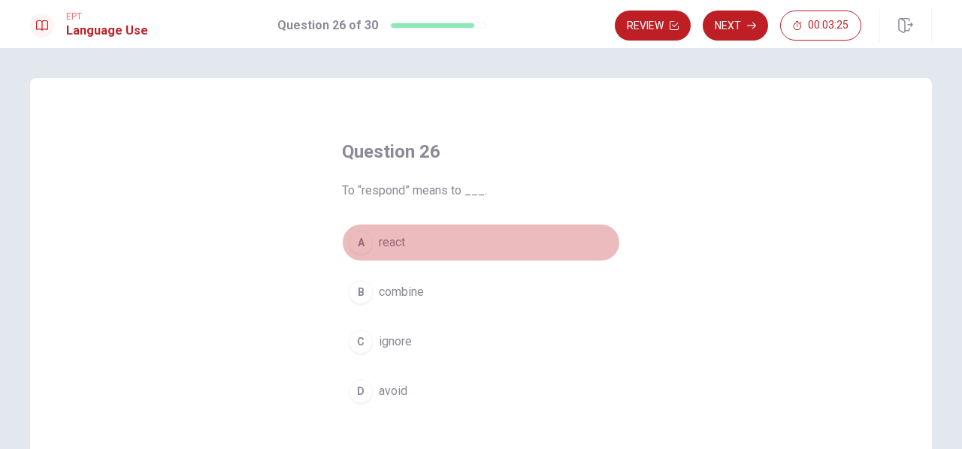
click at [355, 241] on div "A" at bounding box center [361, 243] width 24 height 24
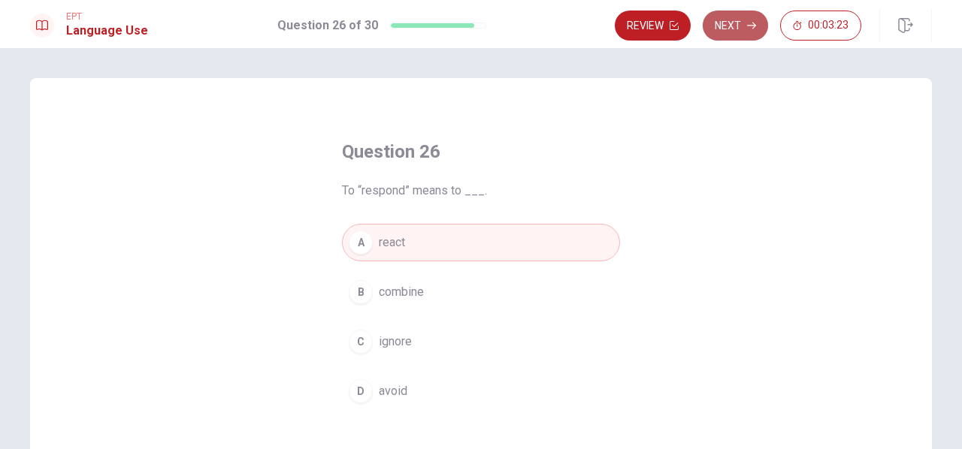
click at [745, 19] on button "Next" at bounding box center [735, 26] width 65 height 30
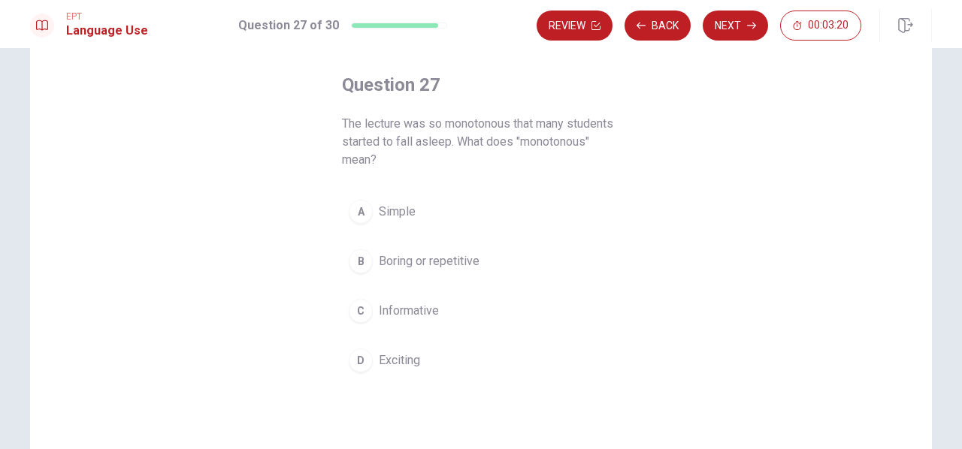
scroll to position [69, 0]
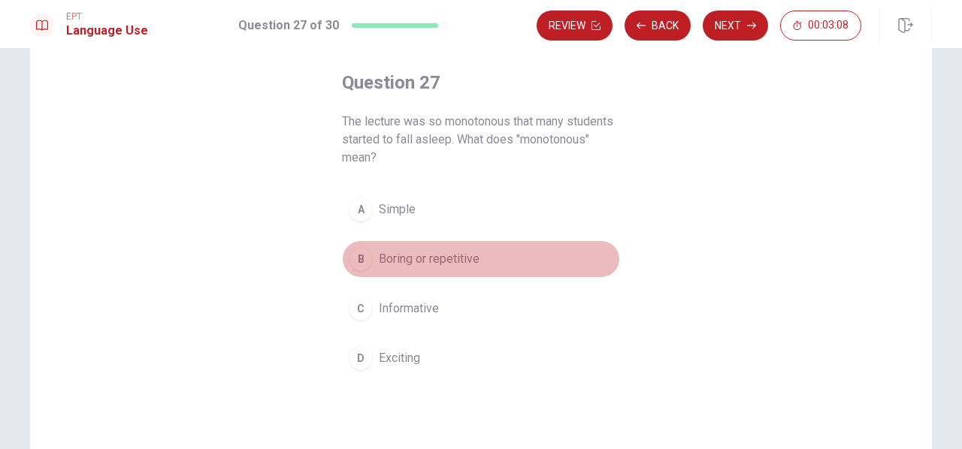
click at [355, 256] on div "B" at bounding box center [361, 259] width 24 height 24
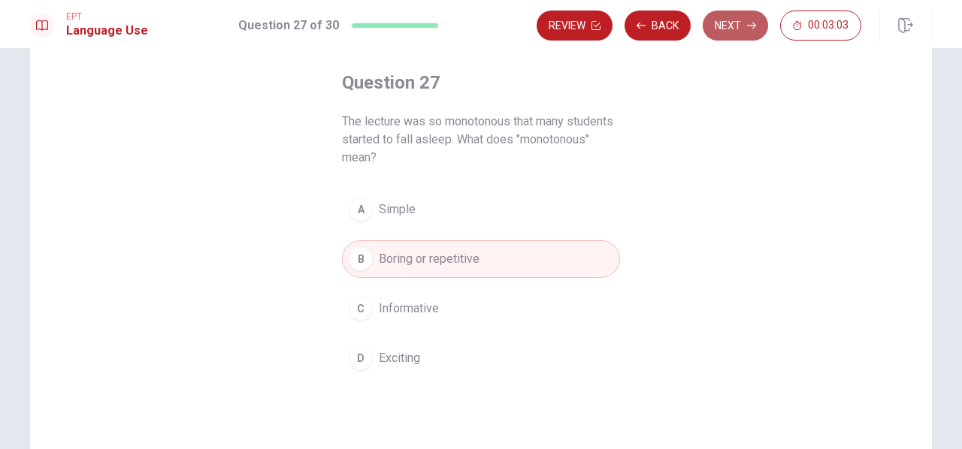
click at [736, 21] on button "Next" at bounding box center [735, 26] width 65 height 30
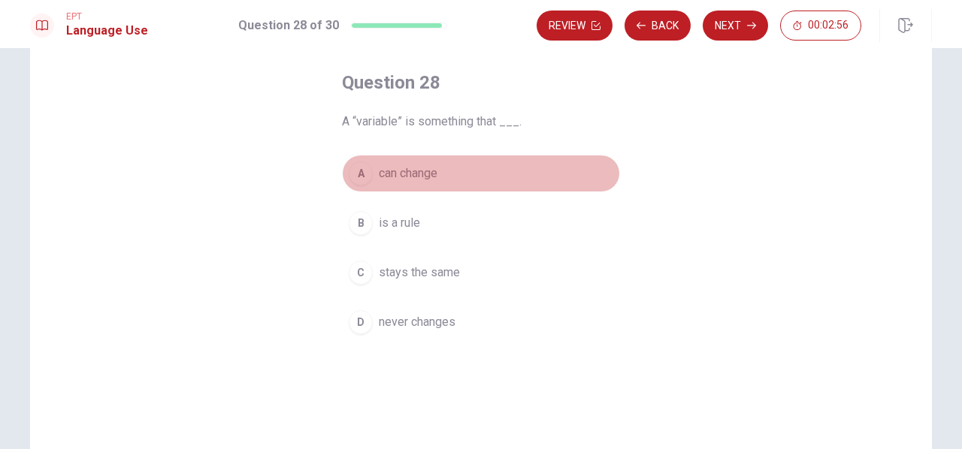
click at [353, 181] on div "A" at bounding box center [361, 174] width 24 height 24
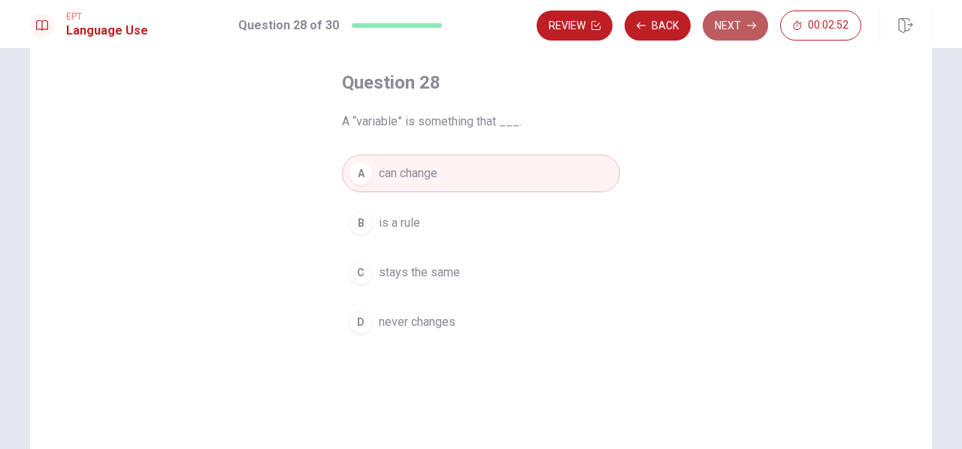
click at [736, 16] on button "Next" at bounding box center [735, 26] width 65 height 30
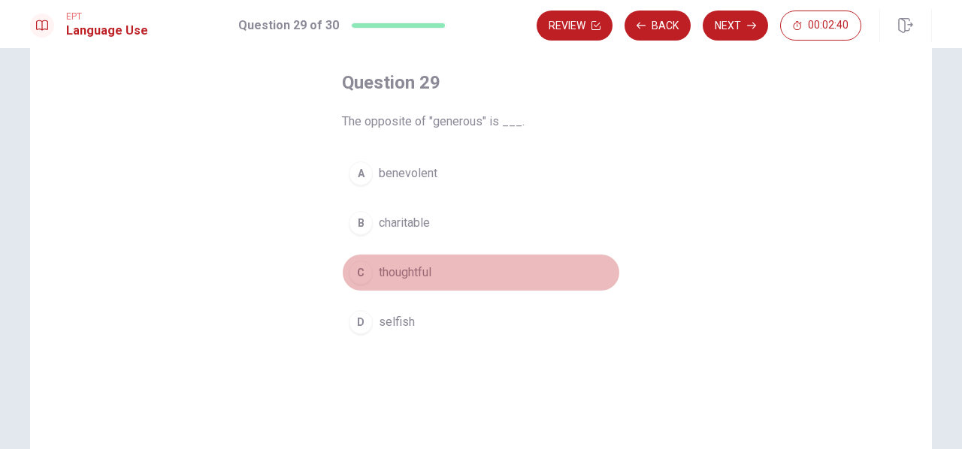
click at [355, 272] on div "C" at bounding box center [361, 273] width 24 height 24
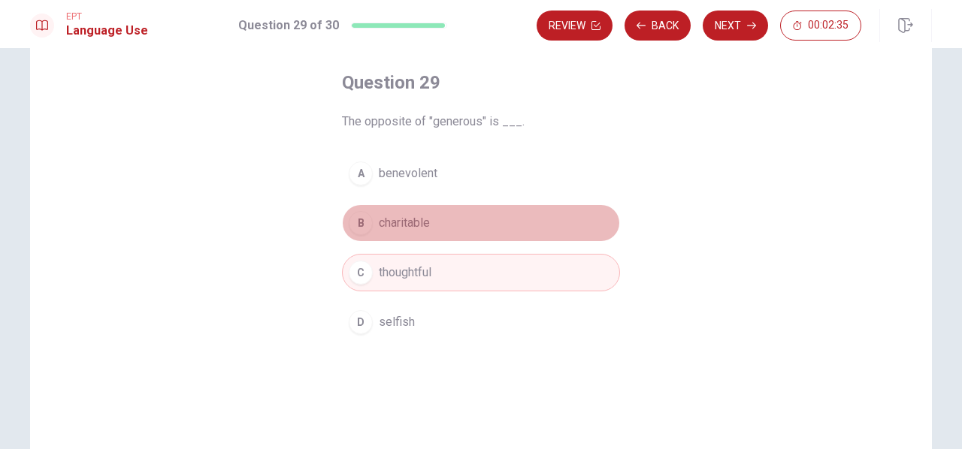
click at [417, 216] on span "charitable" at bounding box center [404, 223] width 51 height 18
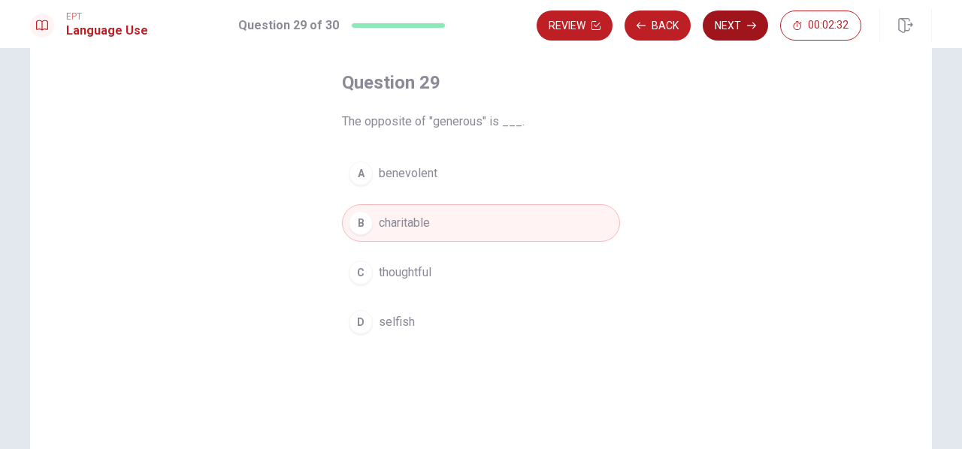
click at [755, 16] on button "Next" at bounding box center [735, 26] width 65 height 30
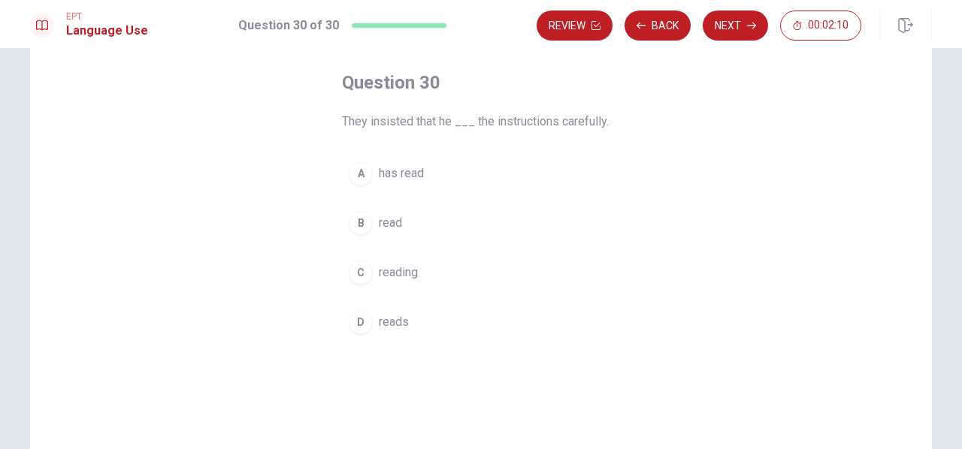
click at [350, 319] on div "D" at bounding box center [361, 322] width 24 height 24
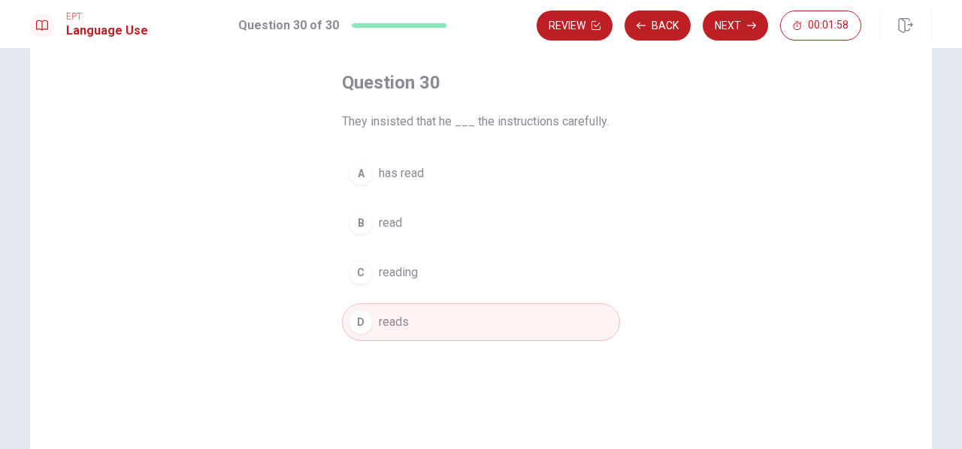
click at [357, 224] on div "B" at bounding box center [361, 223] width 24 height 24
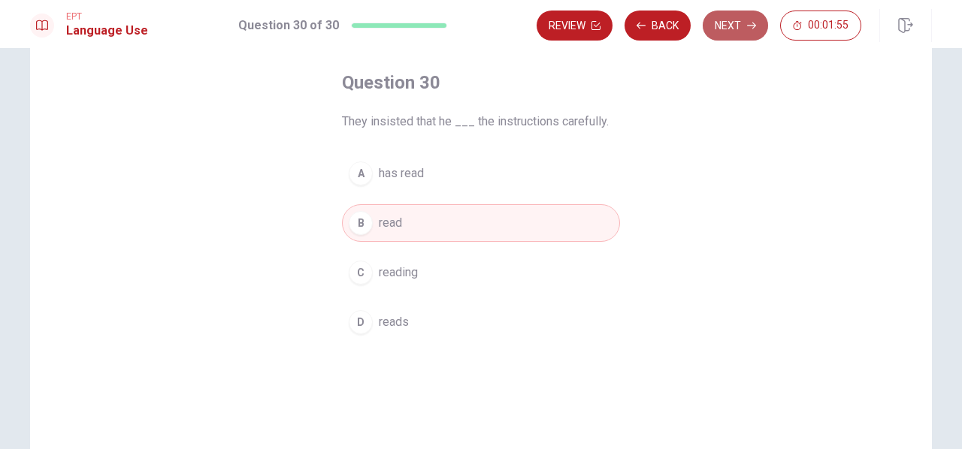
click at [733, 22] on button "Next" at bounding box center [735, 26] width 65 height 30
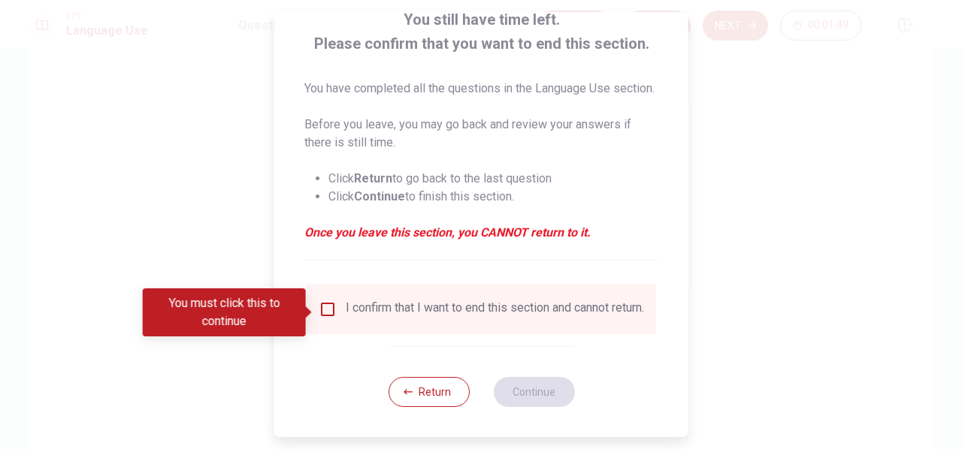
scroll to position [116, 0]
click at [422, 391] on button "Return" at bounding box center [428, 392] width 81 height 30
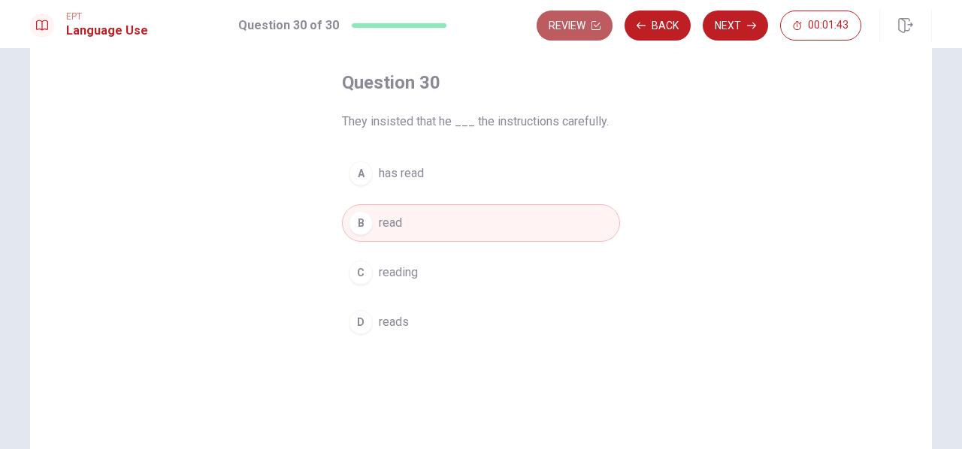
click at [558, 31] on button "Review" at bounding box center [575, 26] width 76 height 30
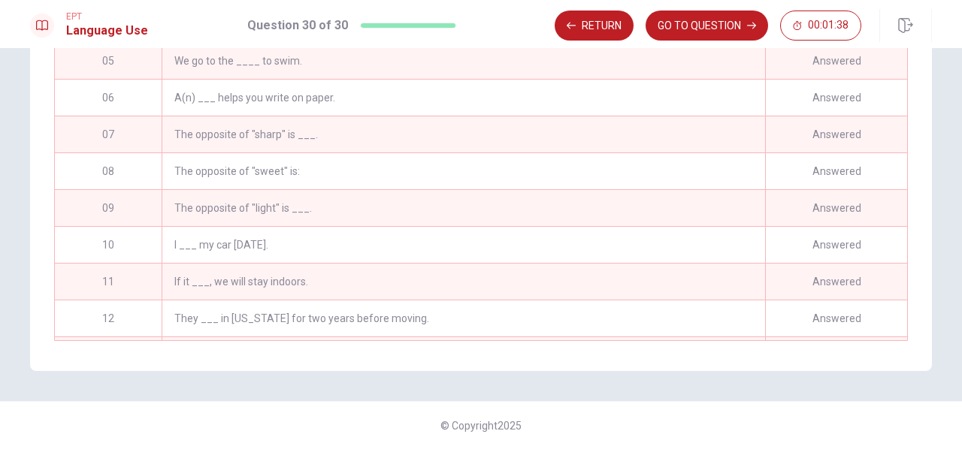
scroll to position [0, 0]
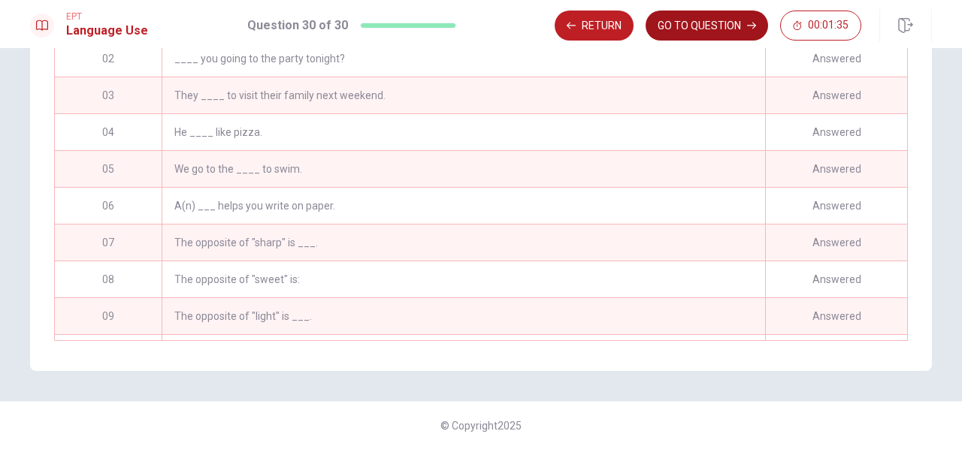
click at [694, 24] on button "GO TO QUESTION" at bounding box center [706, 26] width 122 height 30
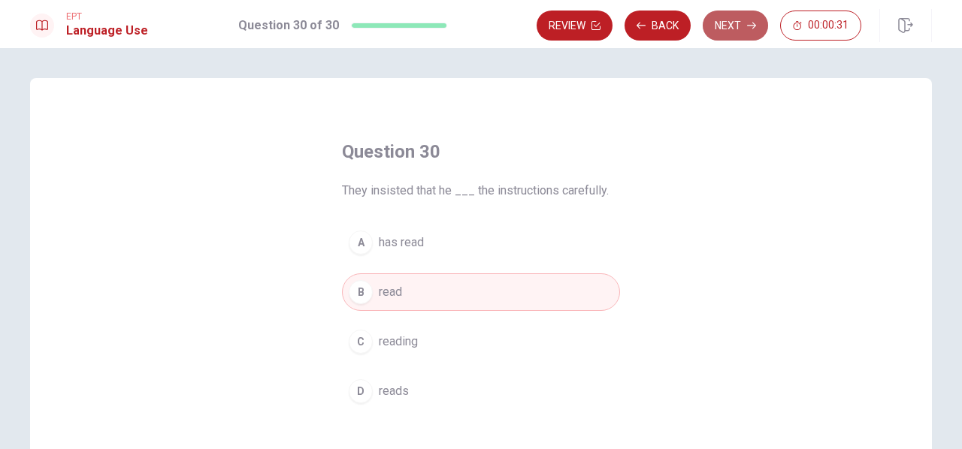
click at [718, 19] on button "Next" at bounding box center [735, 26] width 65 height 30
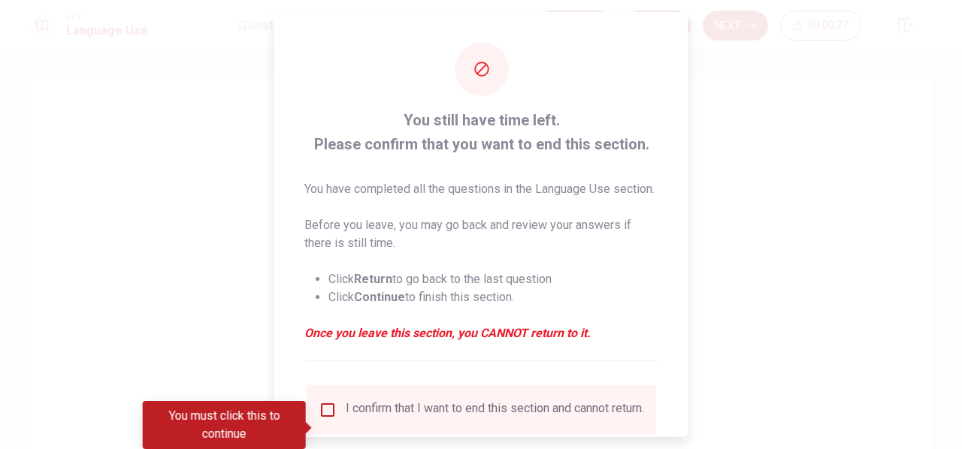
drag, startPoint x: 688, startPoint y: 178, endPoint x: 682, endPoint y: 252, distance: 73.9
click at [682, 252] on div "You still have time left. Please confirm that you want to end this section. You…" at bounding box center [481, 224] width 962 height 449
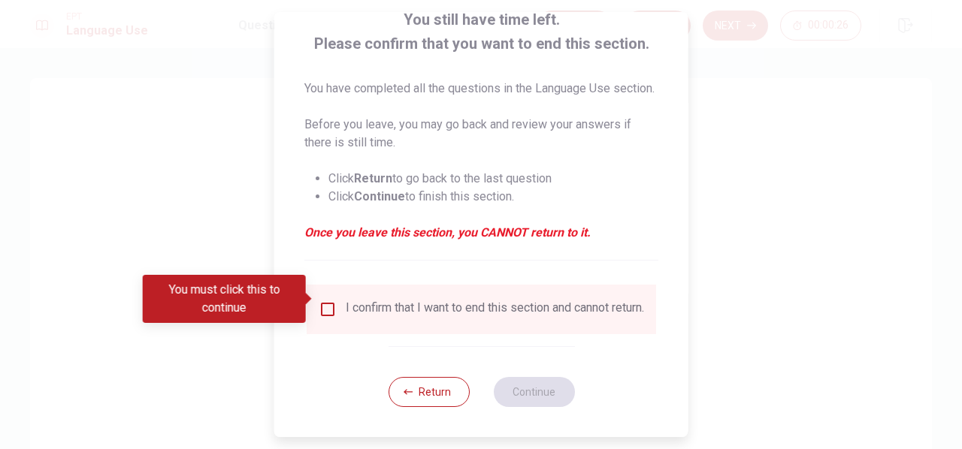
scroll to position [129, 0]
click at [325, 301] on input "You must click this to continue" at bounding box center [328, 310] width 18 height 18
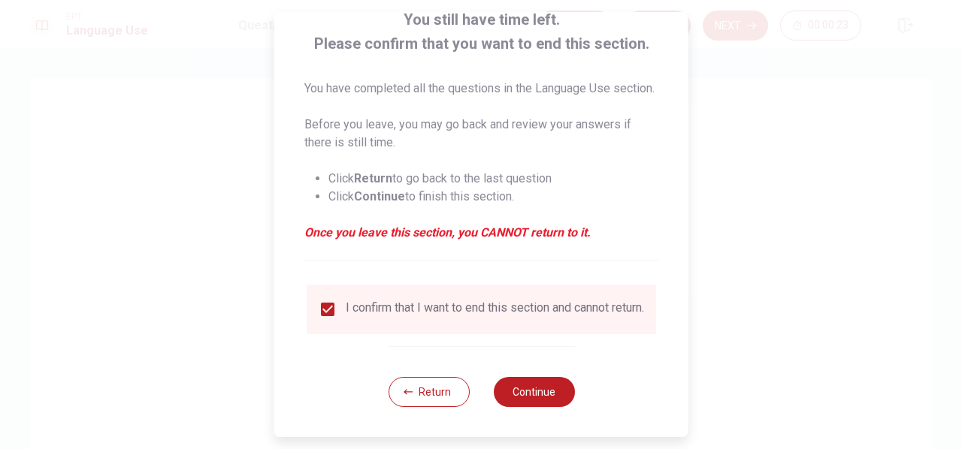
click at [573, 392] on div "You still have time left. Please confirm that you want to end this section. You…" at bounding box center [481, 174] width 414 height 526
click at [540, 394] on button "Continue" at bounding box center [533, 392] width 81 height 30
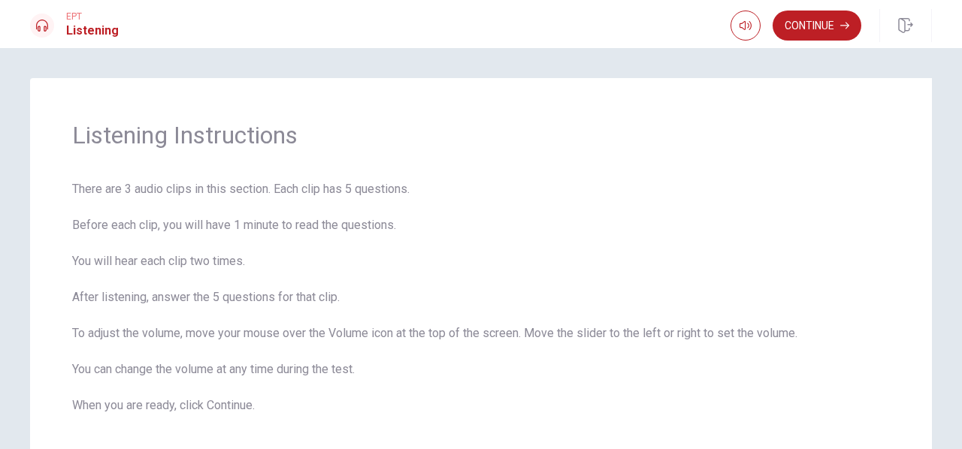
drag, startPoint x: 954, startPoint y: 124, endPoint x: 961, endPoint y: 78, distance: 46.4
click at [961, 78] on div "Listening Instructions There are 3 audio clips in this section. Each clip has 5…" at bounding box center [481, 248] width 962 height 401
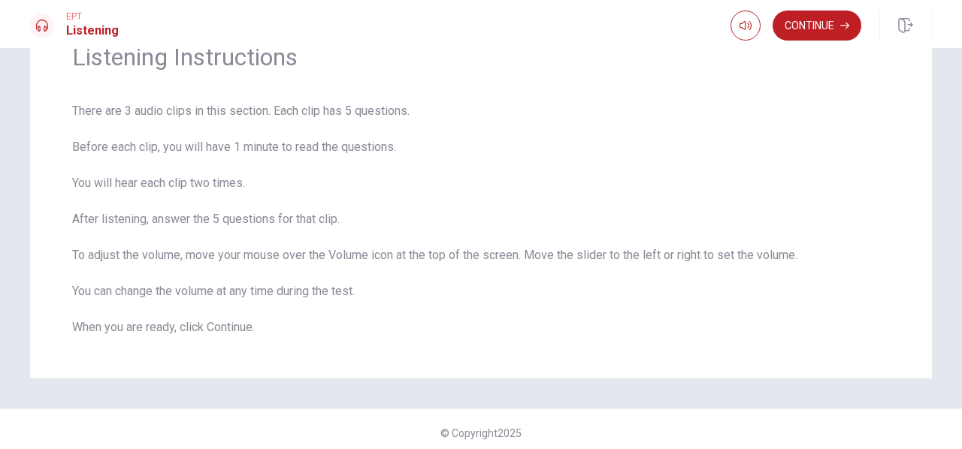
scroll to position [86, 0]
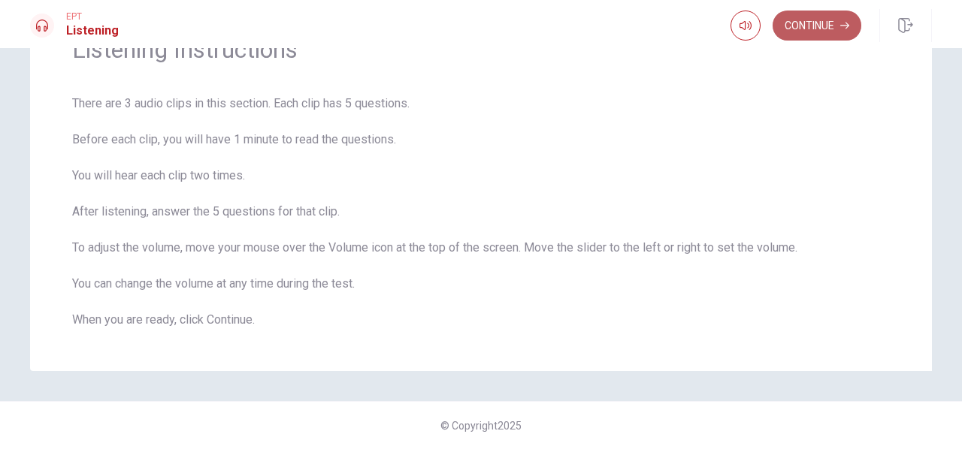
click at [827, 24] on button "Continue" at bounding box center [816, 26] width 89 height 30
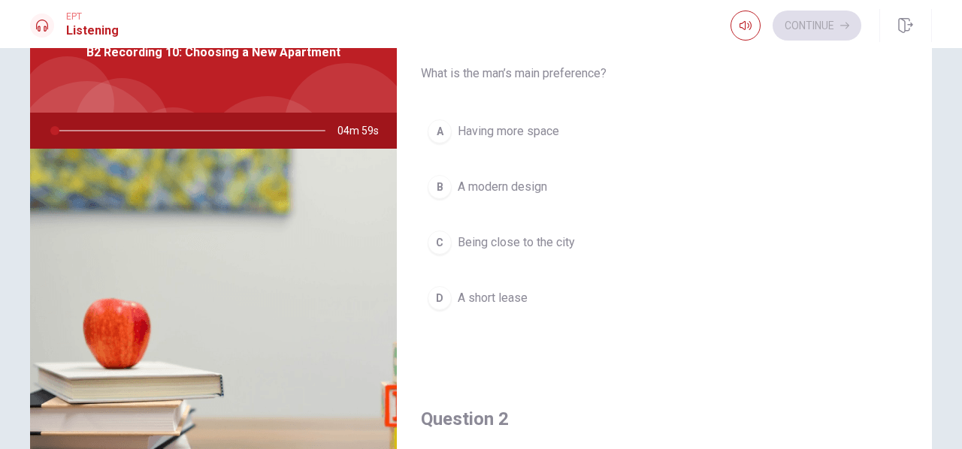
drag, startPoint x: 954, startPoint y: 127, endPoint x: 954, endPoint y: 82, distance: 45.1
click at [954, 82] on div "Question 1 What is the man’s main preference? A Having more space B A modern de…" at bounding box center [481, 248] width 962 height 401
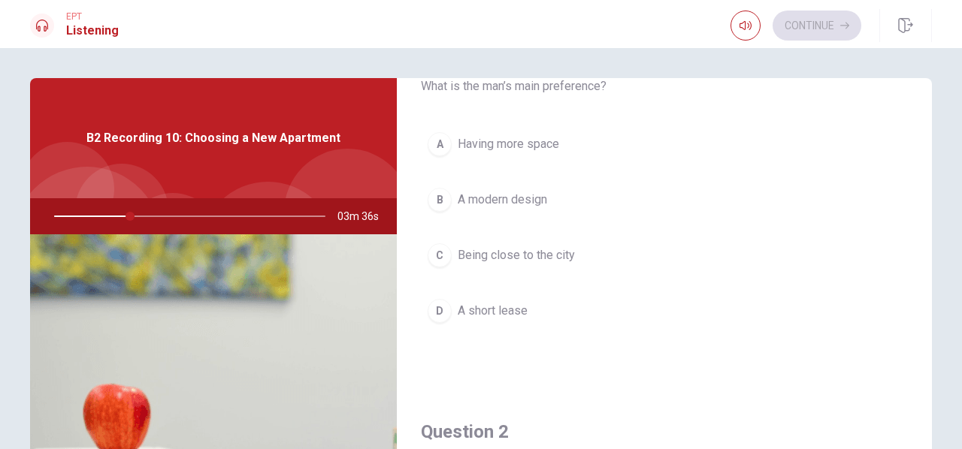
scroll to position [0, 0]
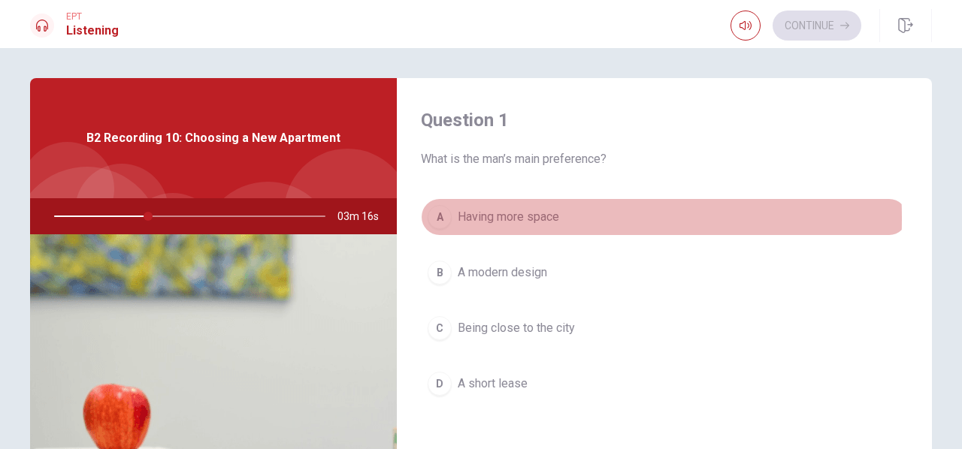
click at [433, 219] on div "A" at bounding box center [440, 217] width 24 height 24
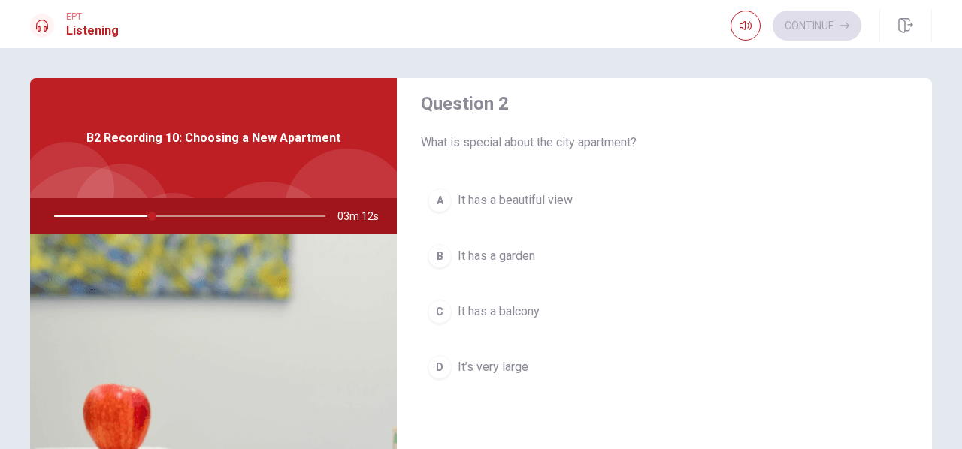
scroll to position [407, 0]
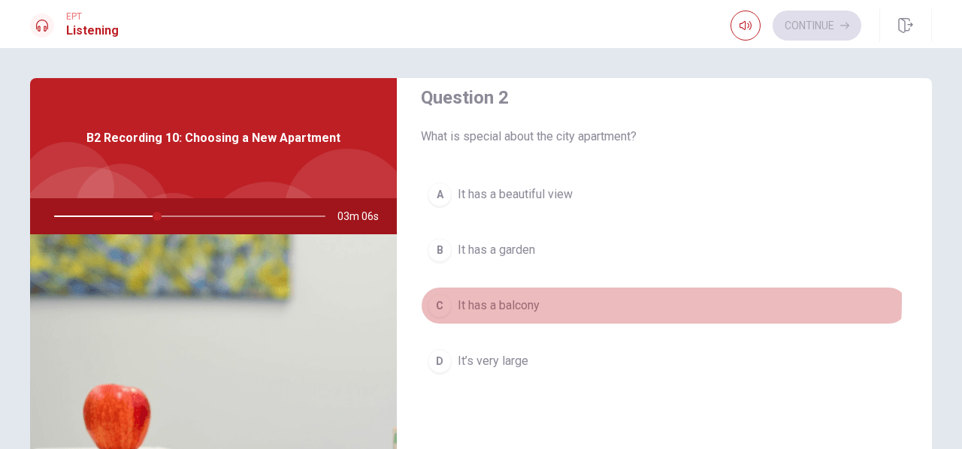
click at [517, 297] on span "It has a balcony" at bounding box center [499, 306] width 82 height 18
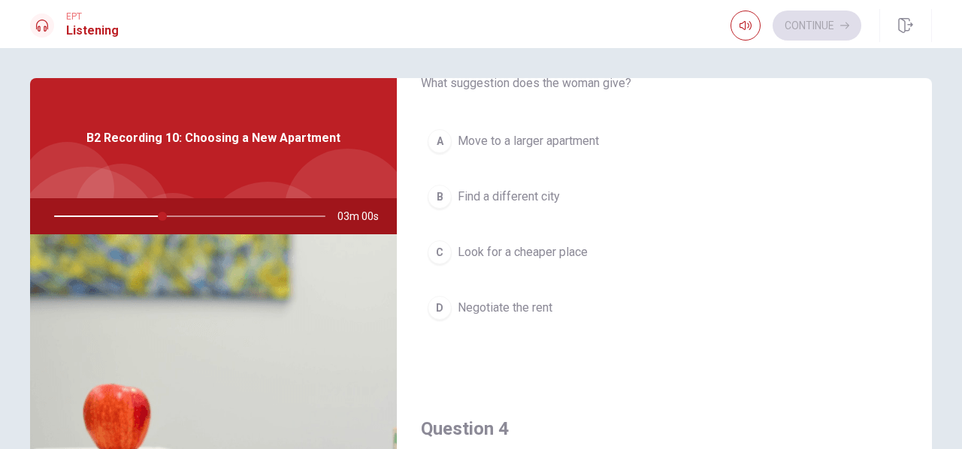
scroll to position [813, 0]
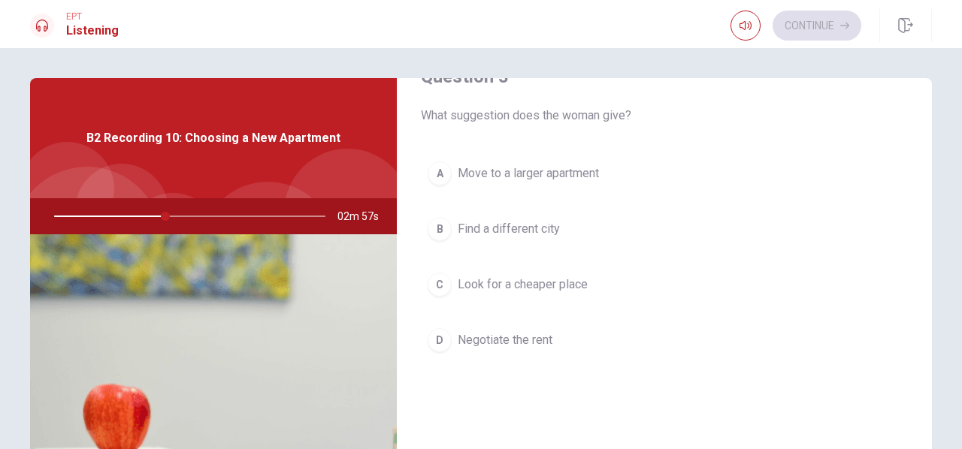
click at [523, 336] on span "Negotiate the rent" at bounding box center [505, 340] width 95 height 18
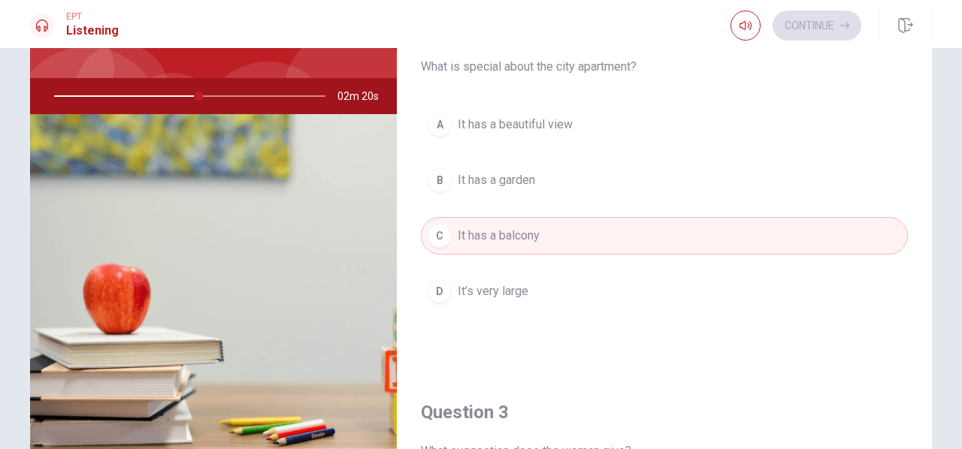
scroll to position [359, 0]
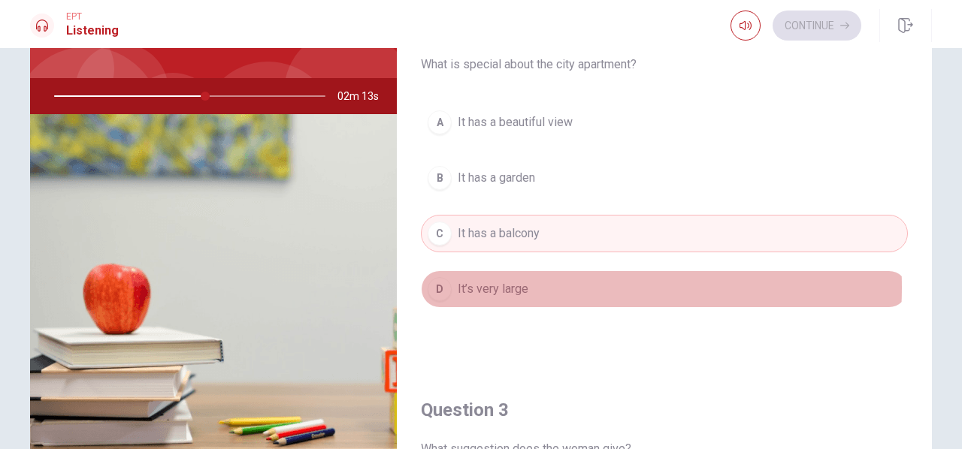
click at [526, 283] on button "D It’s very large" at bounding box center [664, 290] width 487 height 38
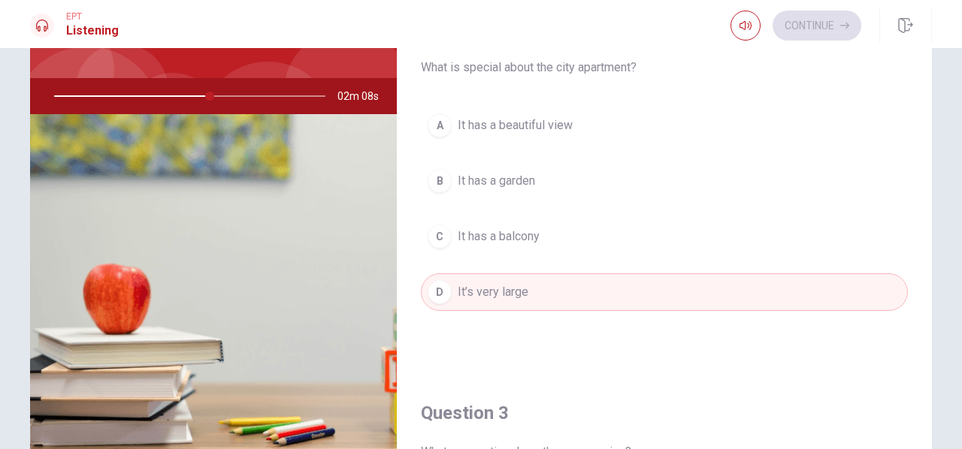
scroll to position [355, 0]
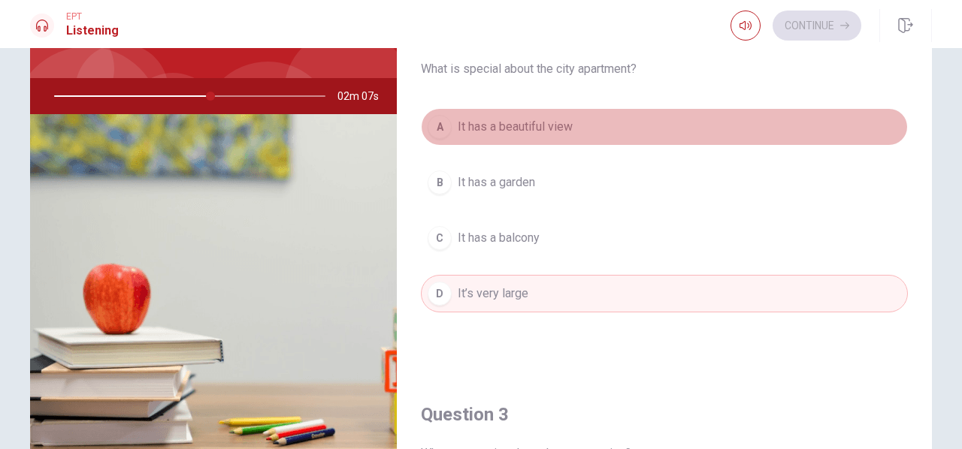
click at [710, 131] on button "A It has a beautiful view" at bounding box center [664, 127] width 487 height 38
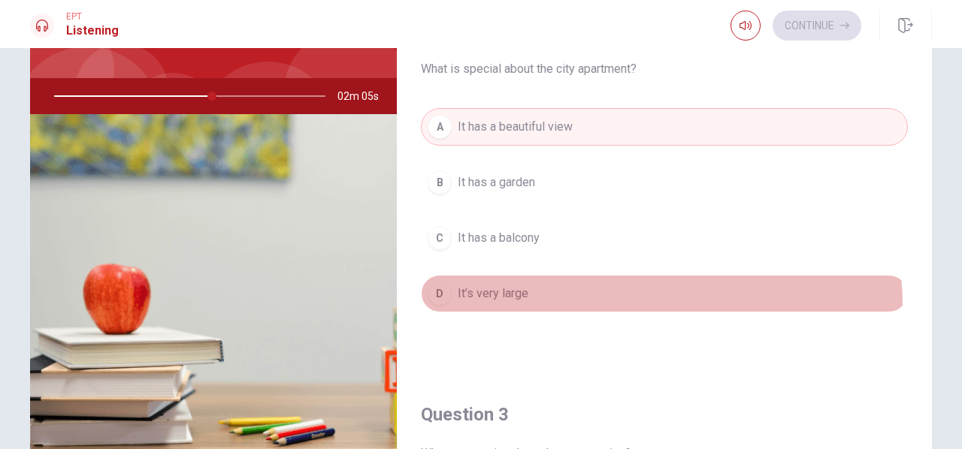
click at [652, 300] on button "D It’s very large" at bounding box center [664, 294] width 487 height 38
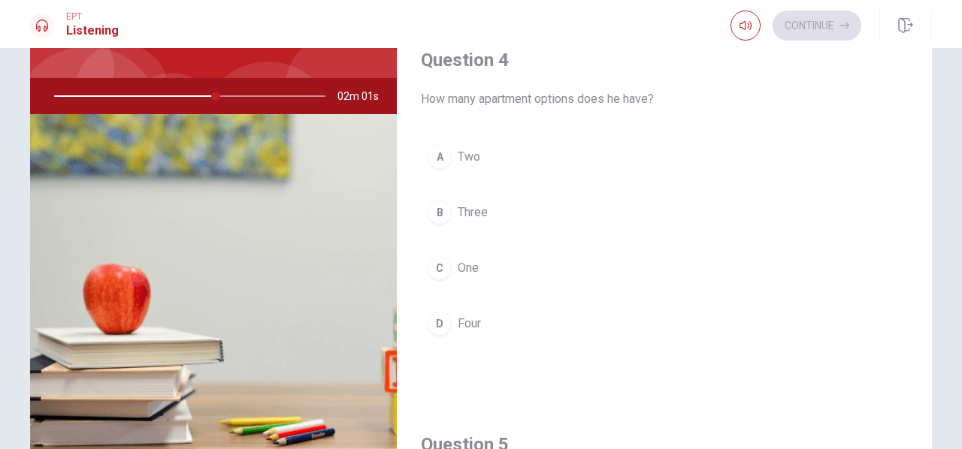
scroll to position [1093, 0]
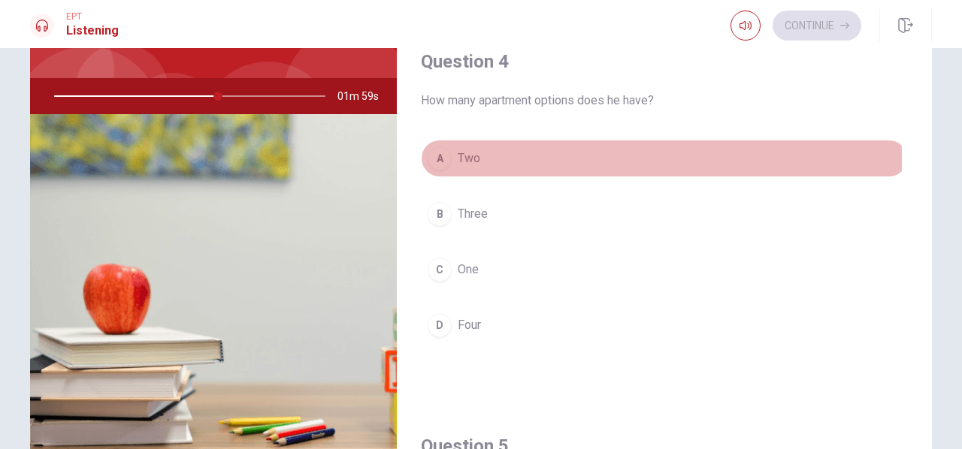
click at [442, 153] on div "A" at bounding box center [440, 159] width 24 height 24
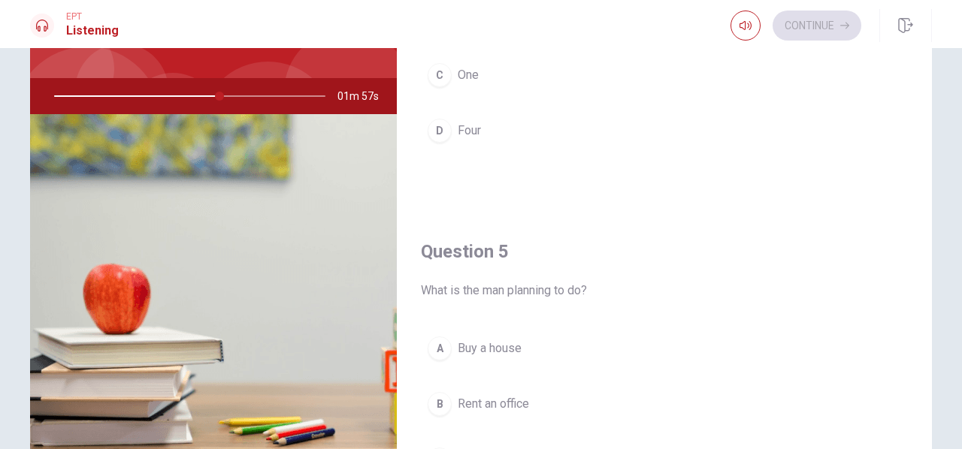
scroll to position [1391, 0]
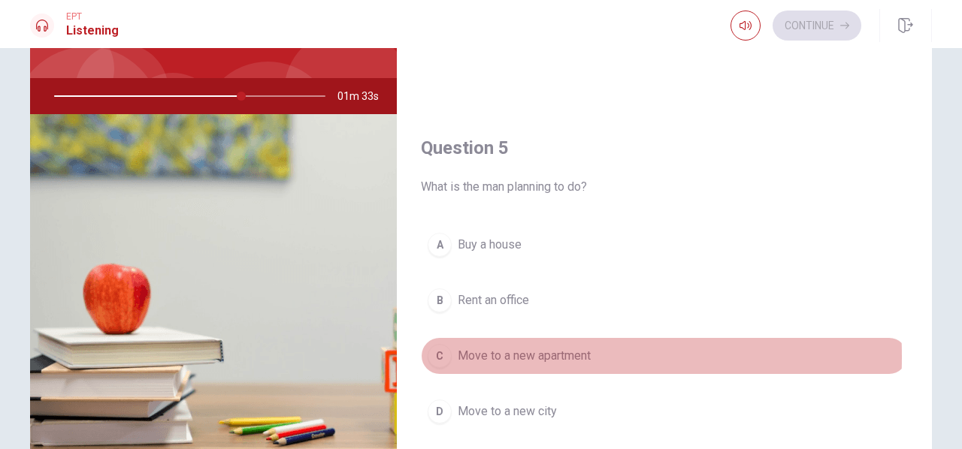
click at [443, 347] on div "C" at bounding box center [440, 356] width 24 height 24
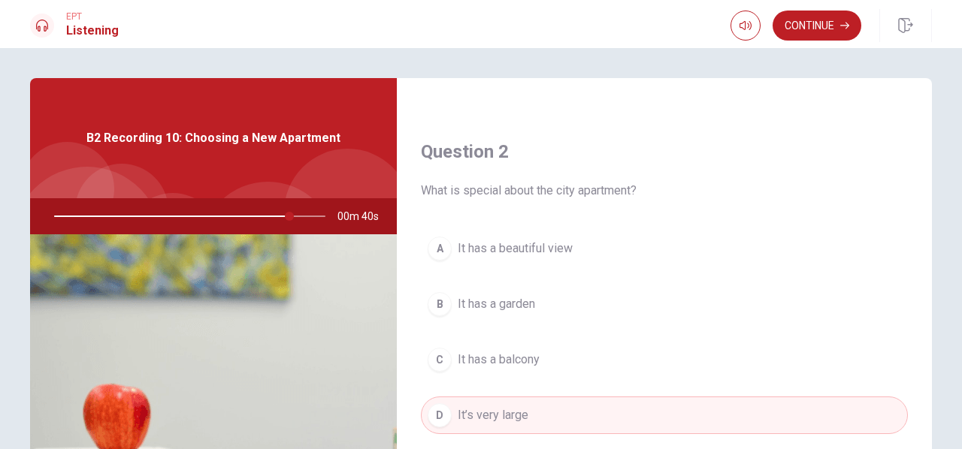
scroll to position [368, 0]
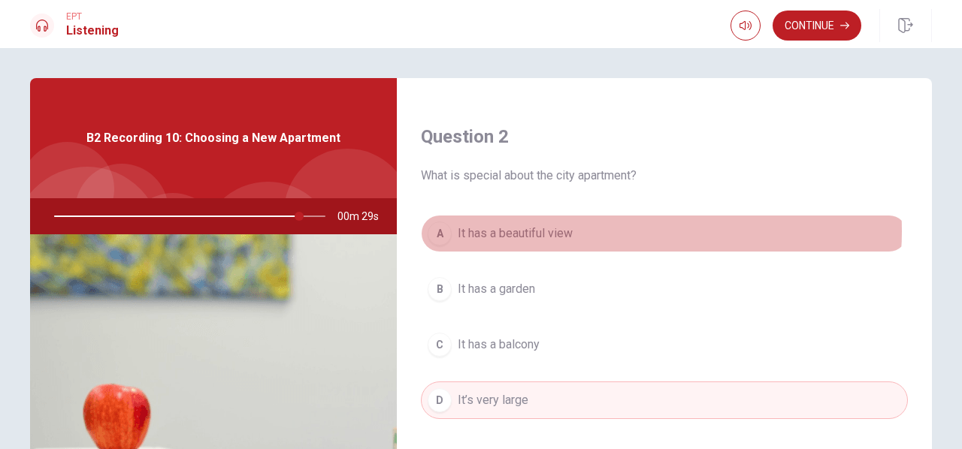
click at [616, 228] on button "A It has a beautiful view" at bounding box center [664, 234] width 487 height 38
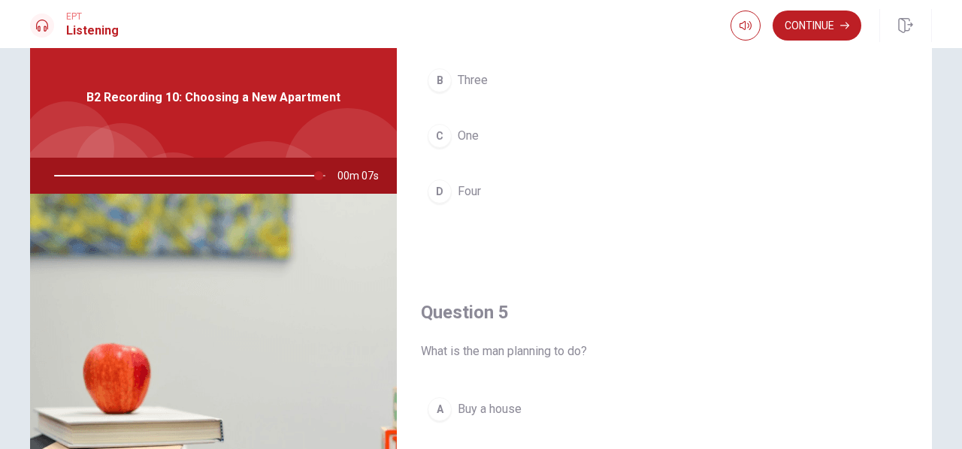
scroll to position [0, 0]
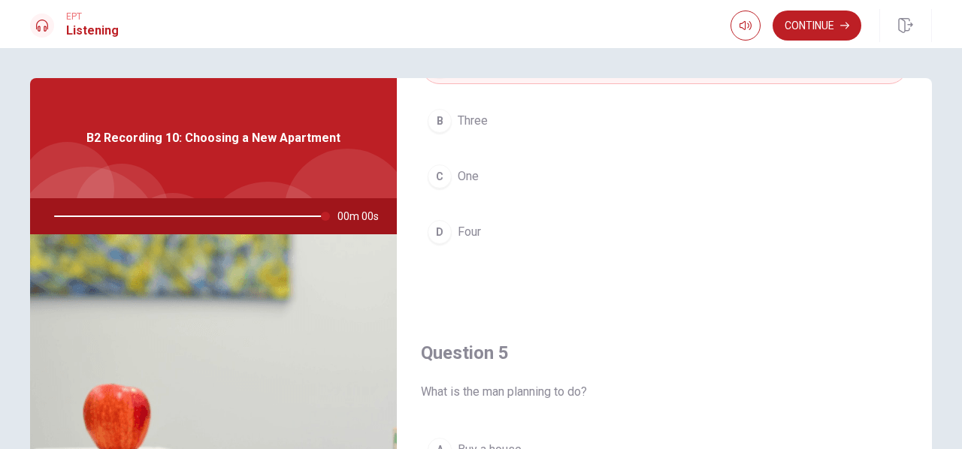
type input "0"
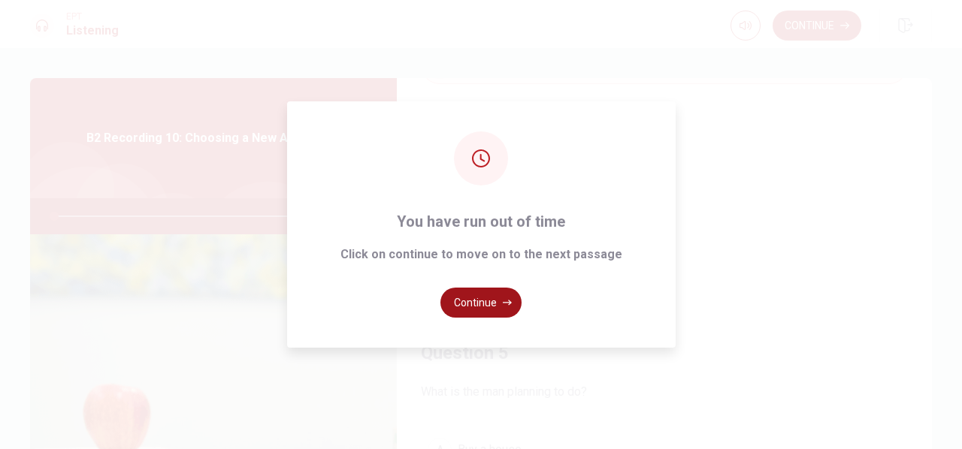
click at [470, 304] on button "Continue" at bounding box center [480, 303] width 81 height 30
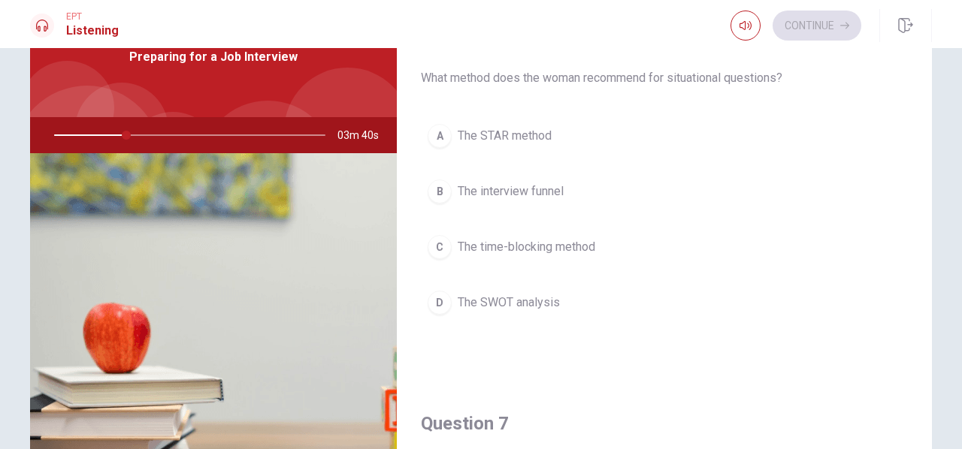
scroll to position [83, 0]
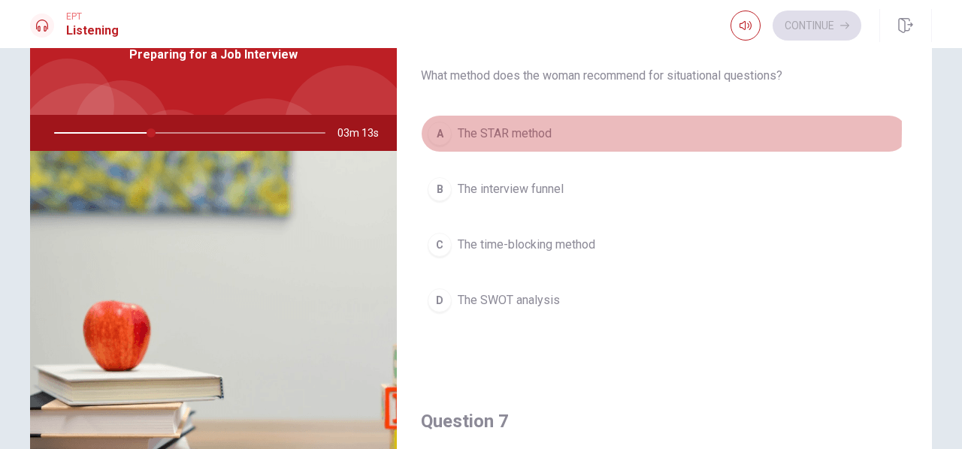
click at [436, 128] on div "A" at bounding box center [440, 134] width 24 height 24
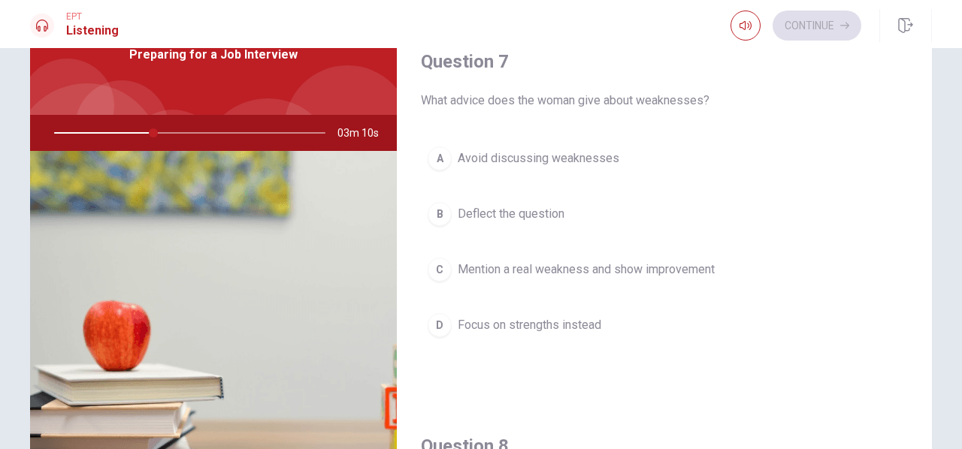
scroll to position [362, 0]
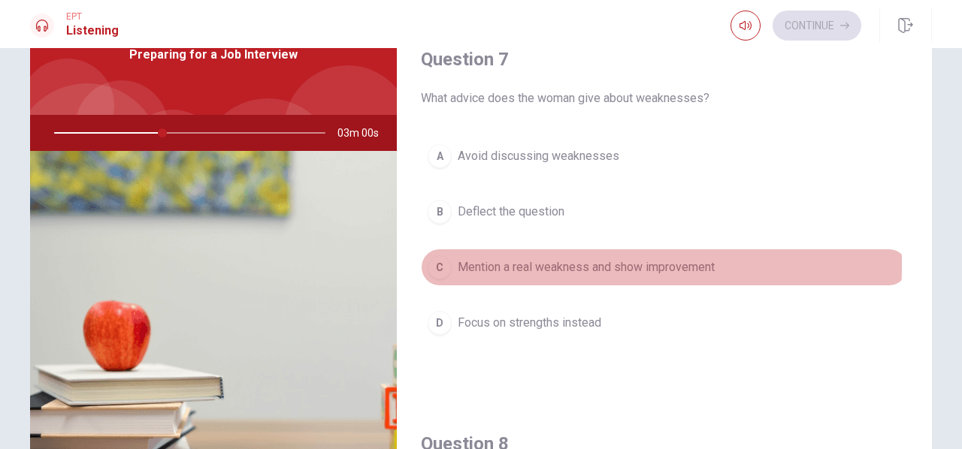
click at [436, 261] on div "C" at bounding box center [440, 267] width 24 height 24
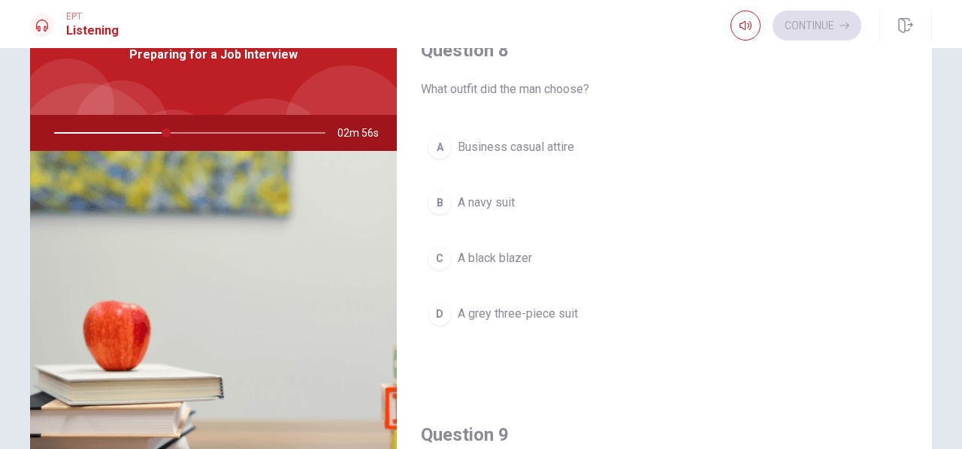
scroll to position [758, 0]
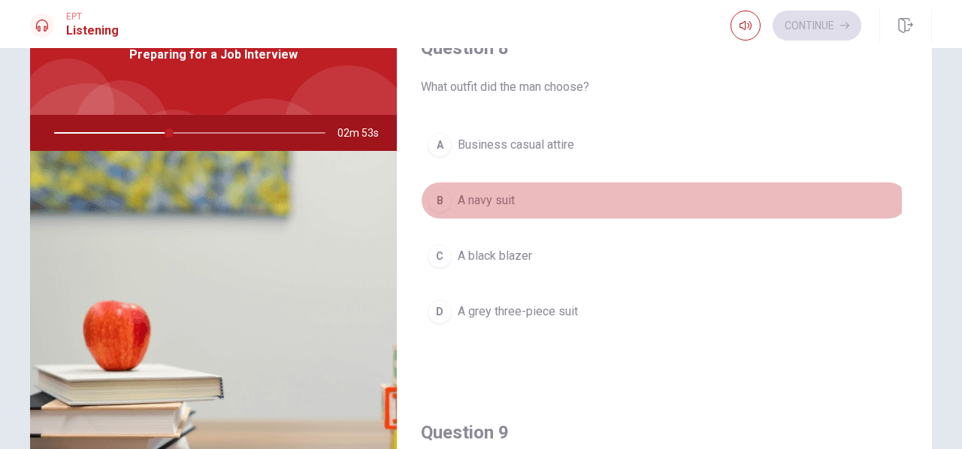
click at [437, 196] on div "B" at bounding box center [440, 201] width 24 height 24
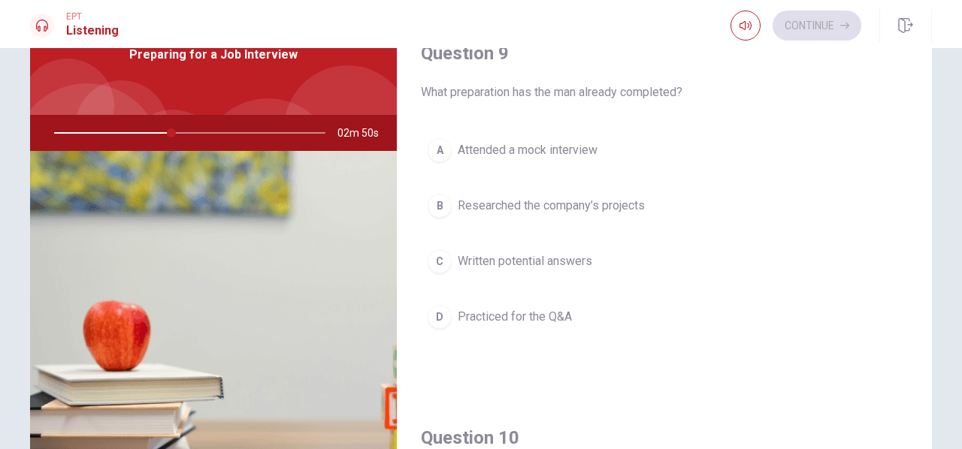
scroll to position [1148, 0]
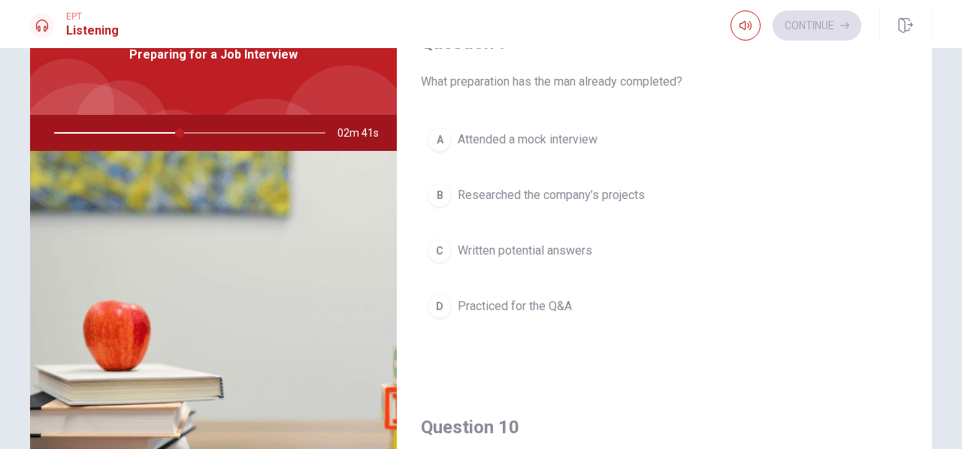
click at [440, 189] on div "B" at bounding box center [440, 195] width 24 height 24
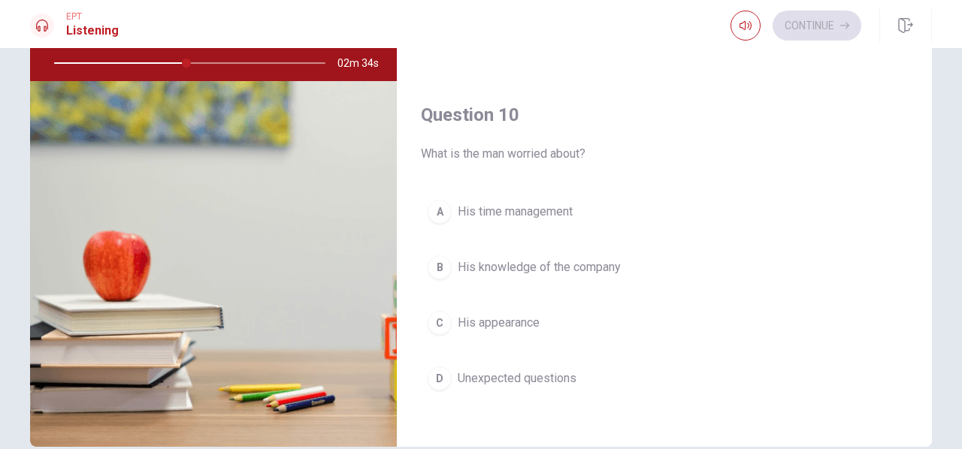
scroll to position [156, 0]
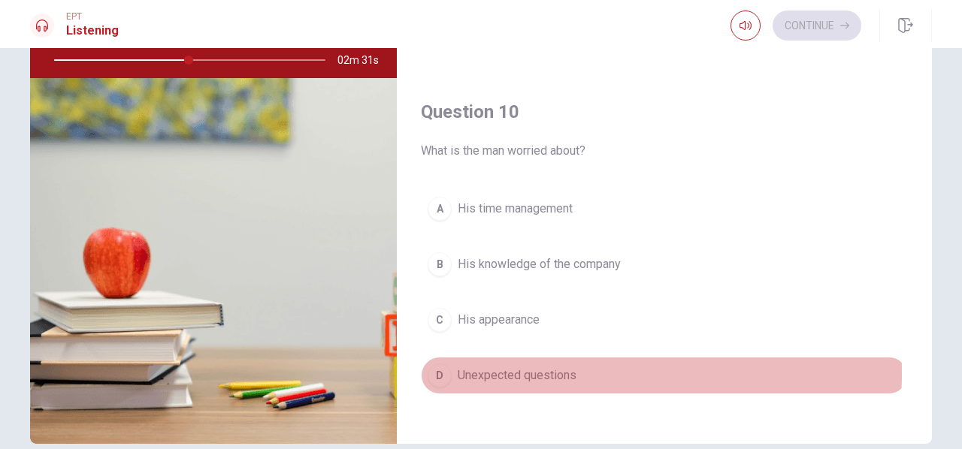
click at [428, 364] on div "D" at bounding box center [440, 376] width 24 height 24
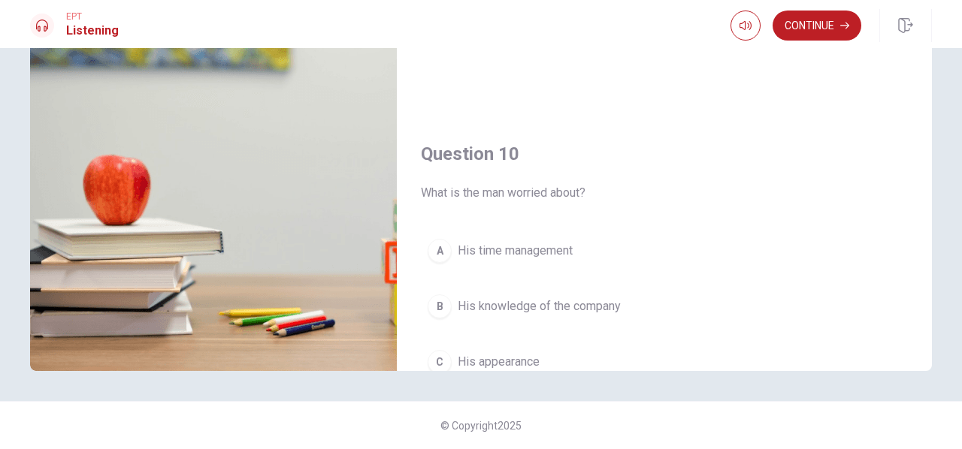
scroll to position [1391, 0]
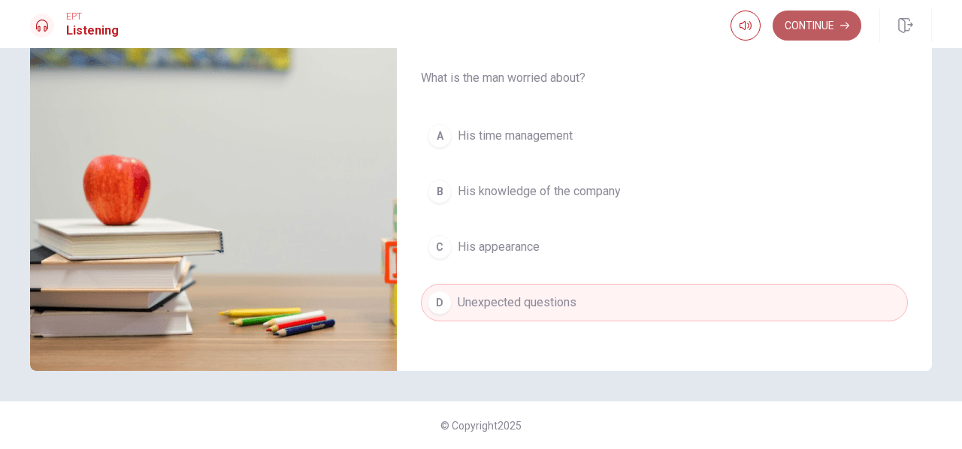
click at [798, 34] on button "Continue" at bounding box center [816, 26] width 89 height 30
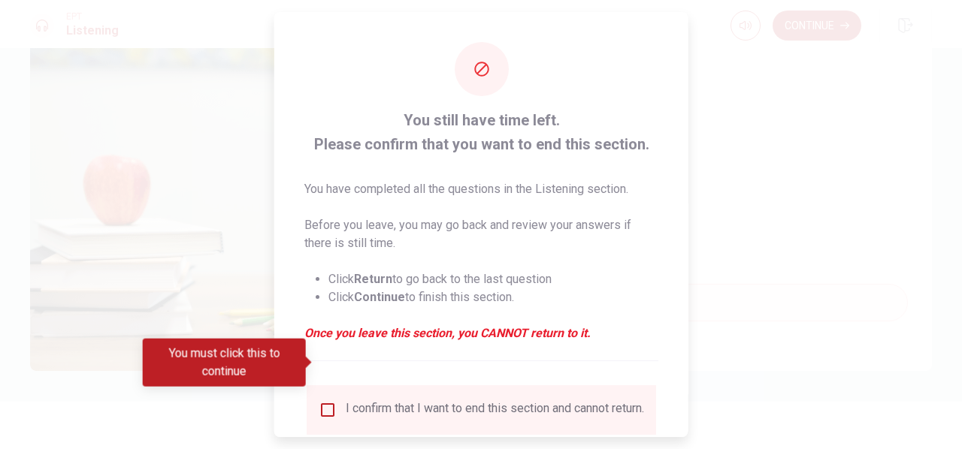
scroll to position [111, 0]
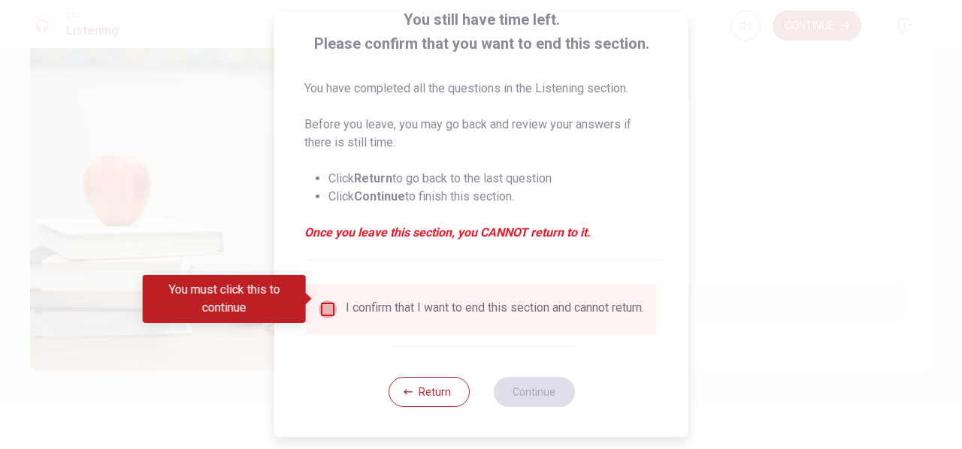
click at [326, 301] on input "You must click this to continue" at bounding box center [328, 310] width 18 height 18
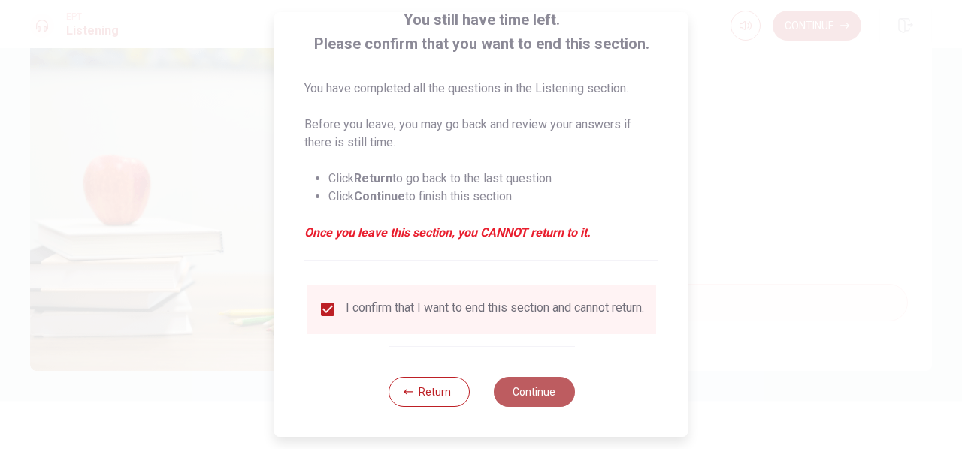
click at [531, 388] on button "Continue" at bounding box center [533, 392] width 81 height 30
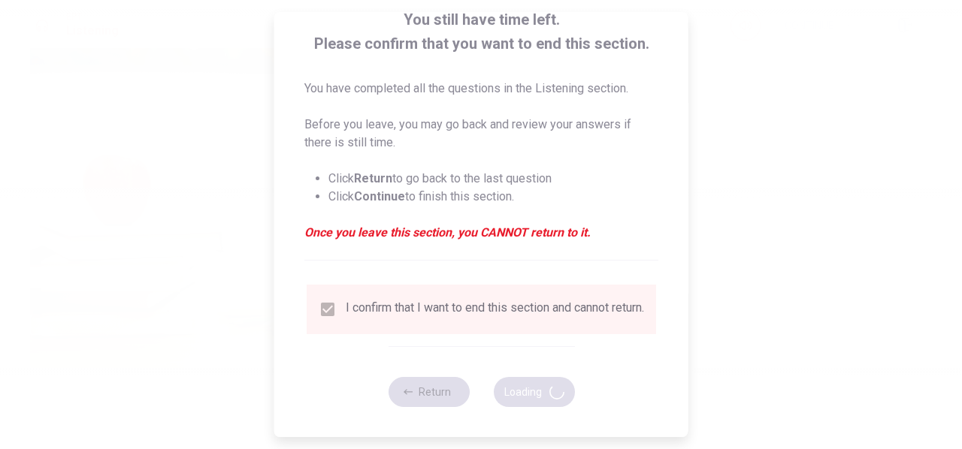
type input "72"
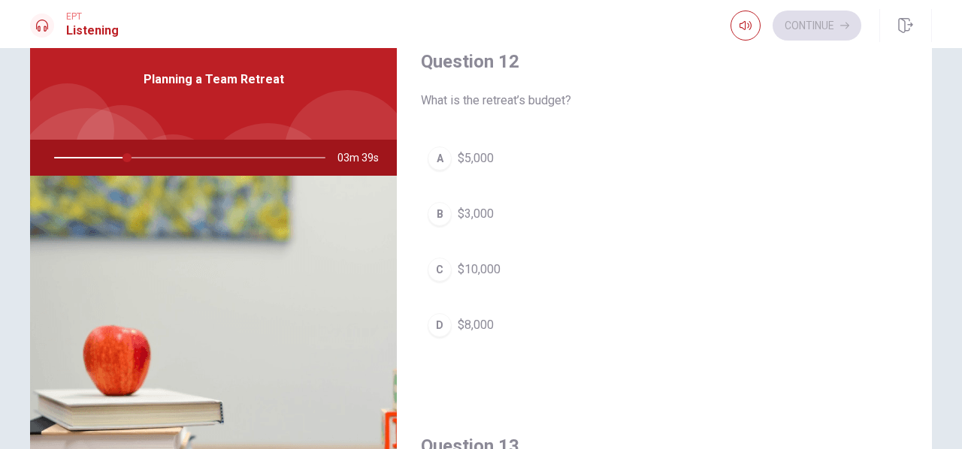
scroll to position [34, 0]
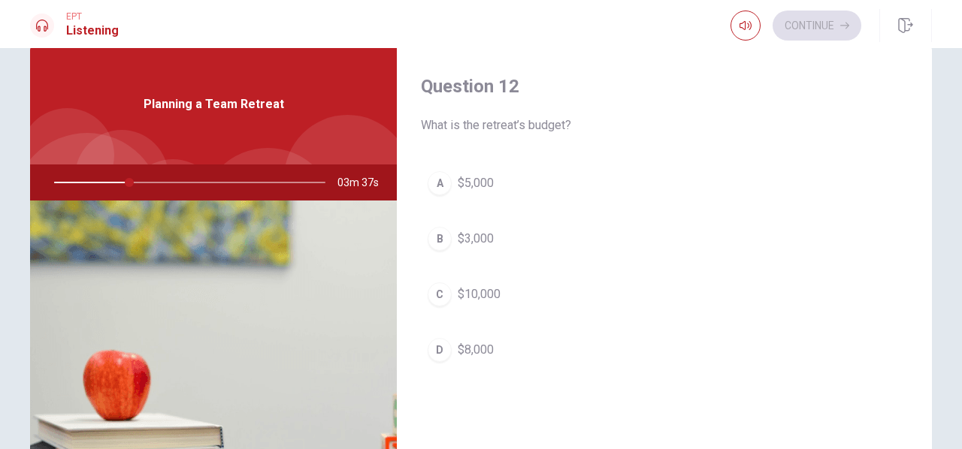
click at [921, 202] on div "Question 11 Why does the man prefer the lakeside resort? A It has better amenit…" at bounding box center [664, 305] width 535 height 522
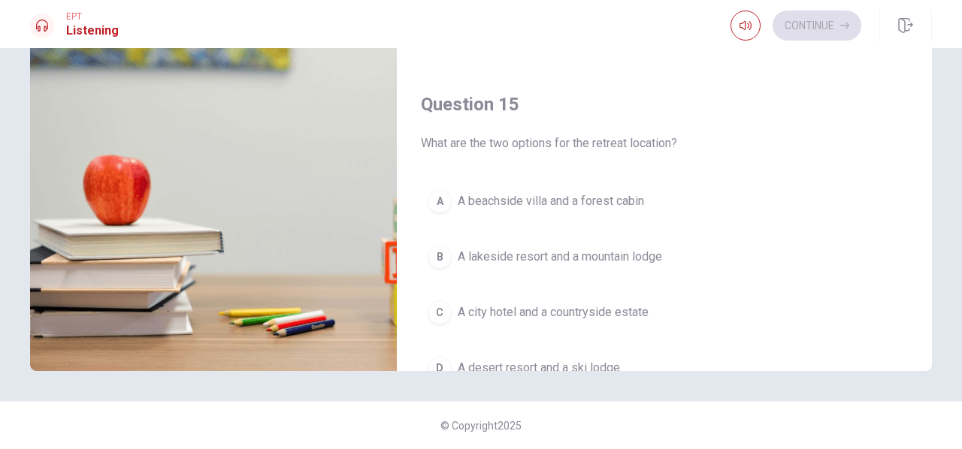
scroll to position [1391, 0]
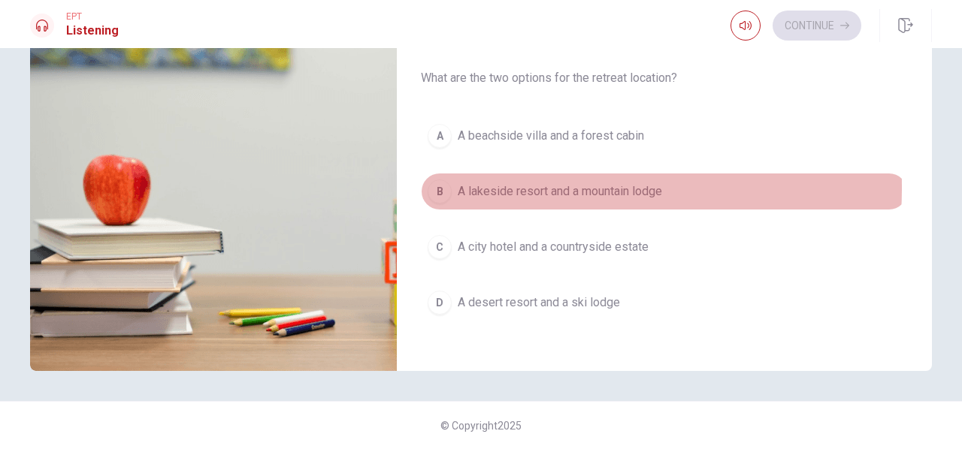
click at [434, 180] on div "B" at bounding box center [440, 192] width 24 height 24
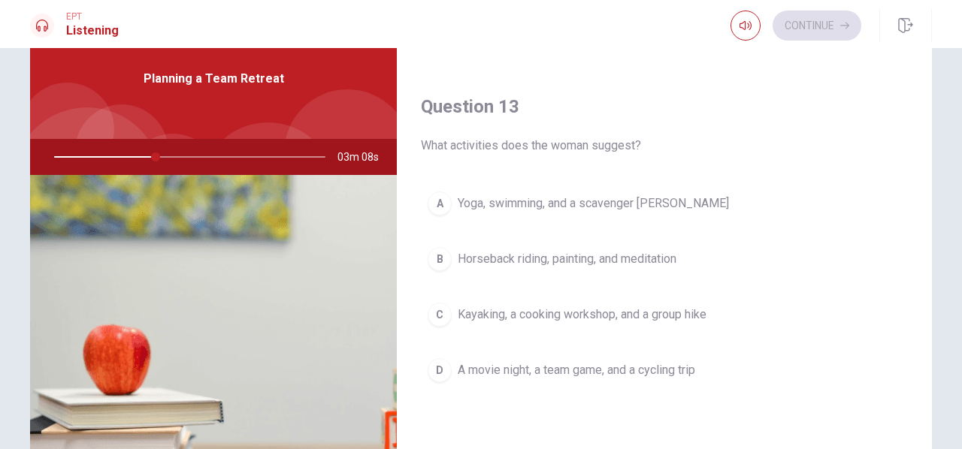
scroll to position [726, 0]
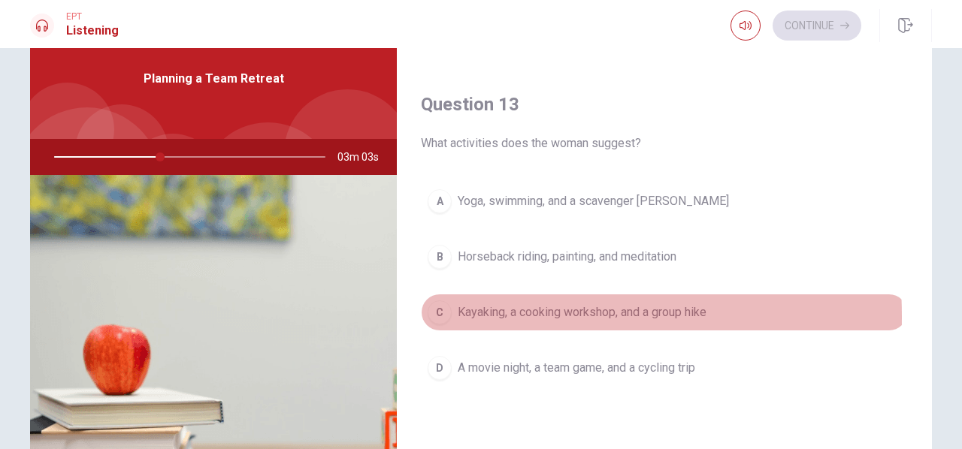
click at [438, 312] on div "C" at bounding box center [440, 313] width 24 height 24
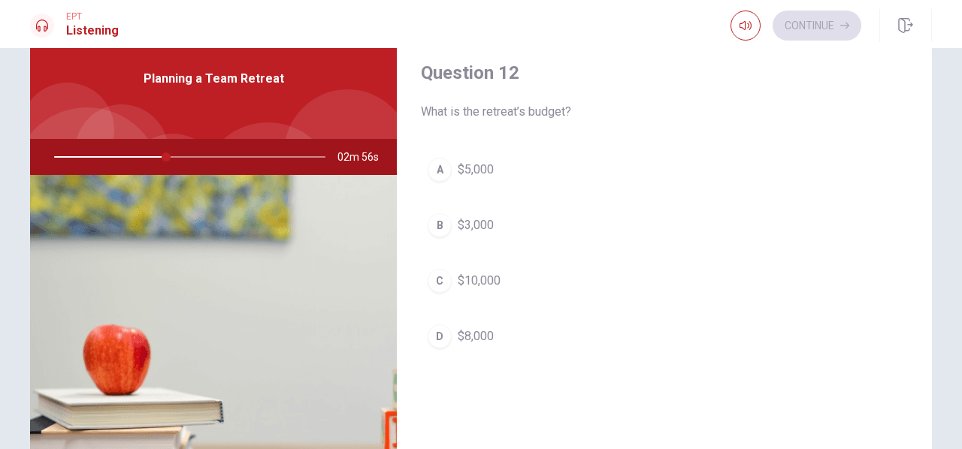
scroll to position [371, 0]
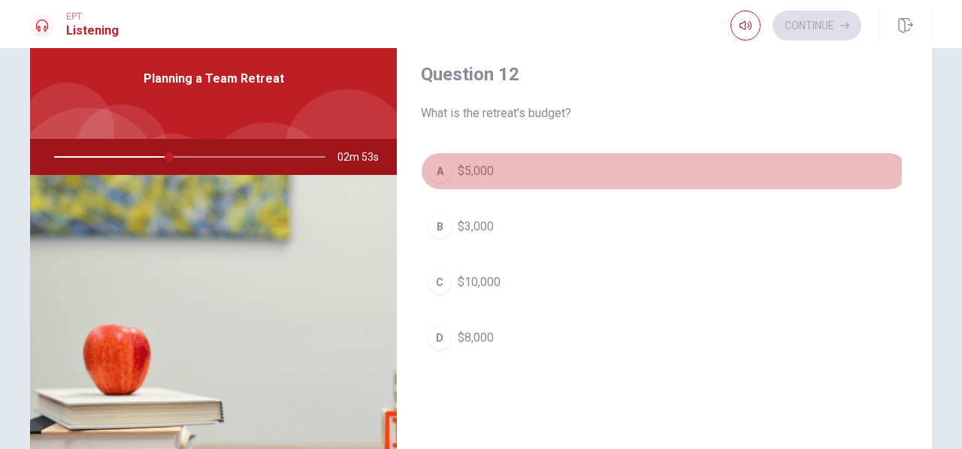
click at [435, 165] on div "A" at bounding box center [440, 171] width 24 height 24
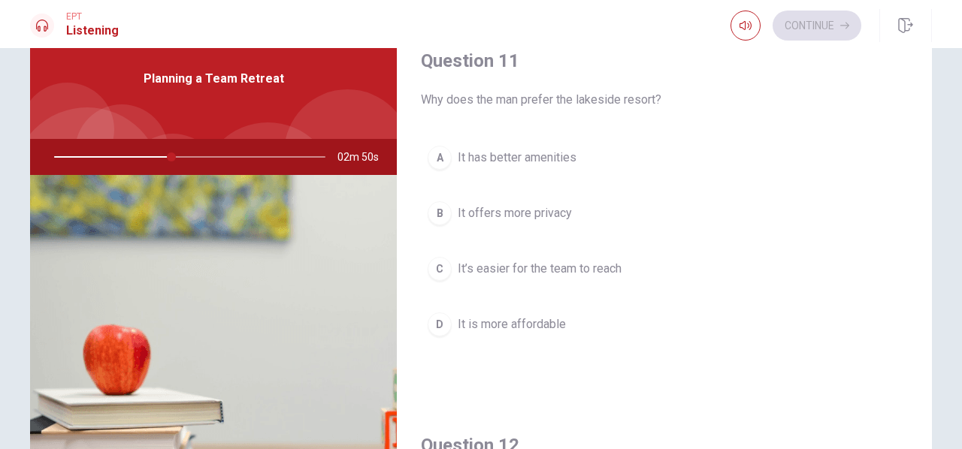
scroll to position [8, 0]
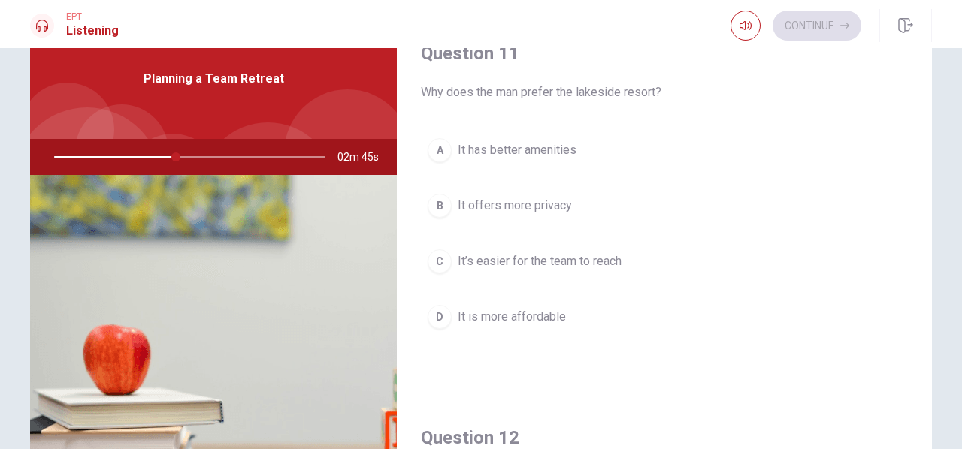
click at [436, 150] on div "A" at bounding box center [440, 150] width 24 height 24
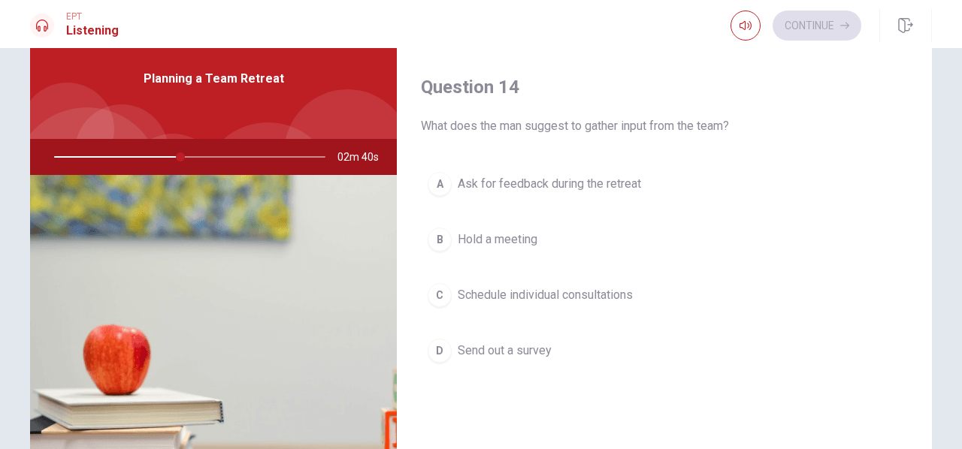
scroll to position [1126, 0]
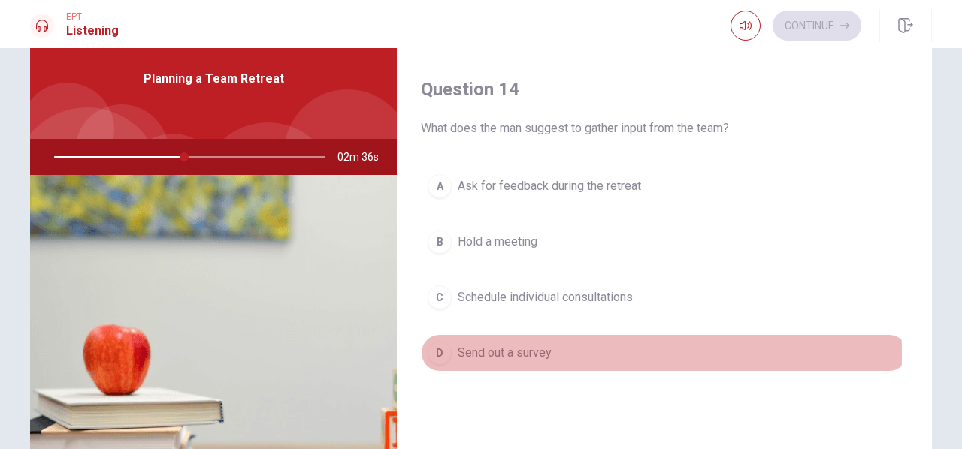
click at [434, 346] on div "D" at bounding box center [440, 353] width 24 height 24
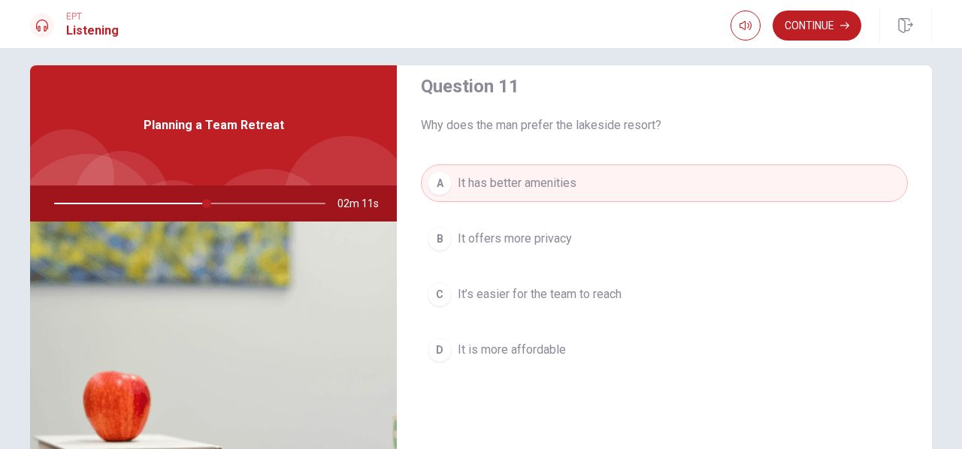
scroll to position [0, 0]
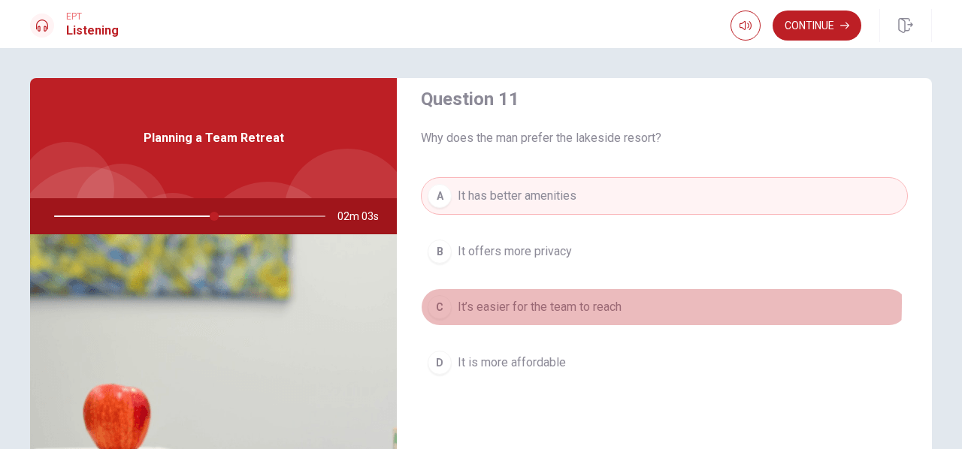
click at [443, 301] on div "C" at bounding box center [440, 307] width 24 height 24
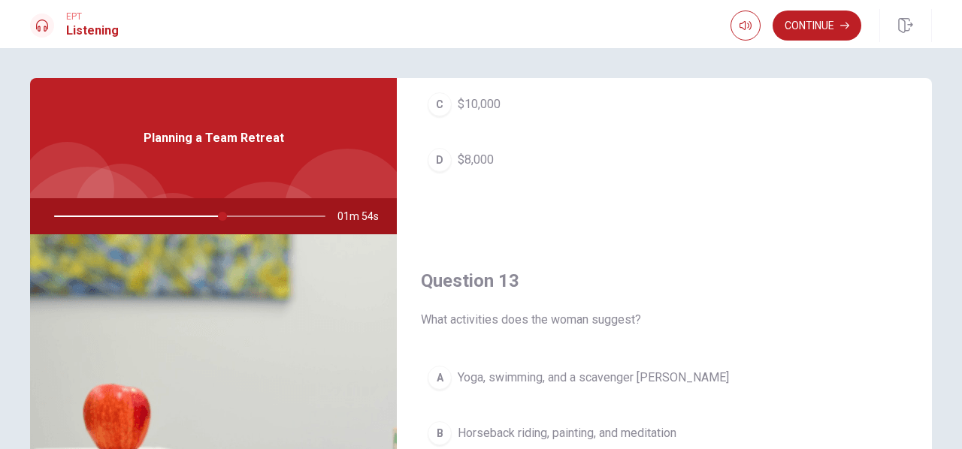
scroll to position [611, 0]
drag, startPoint x: 929, startPoint y: 307, endPoint x: 920, endPoint y: 337, distance: 30.4
click at [920, 337] on div "Question 11 Why does the man prefer the lakeside resort? A It has better amenit…" at bounding box center [481, 339] width 950 height 522
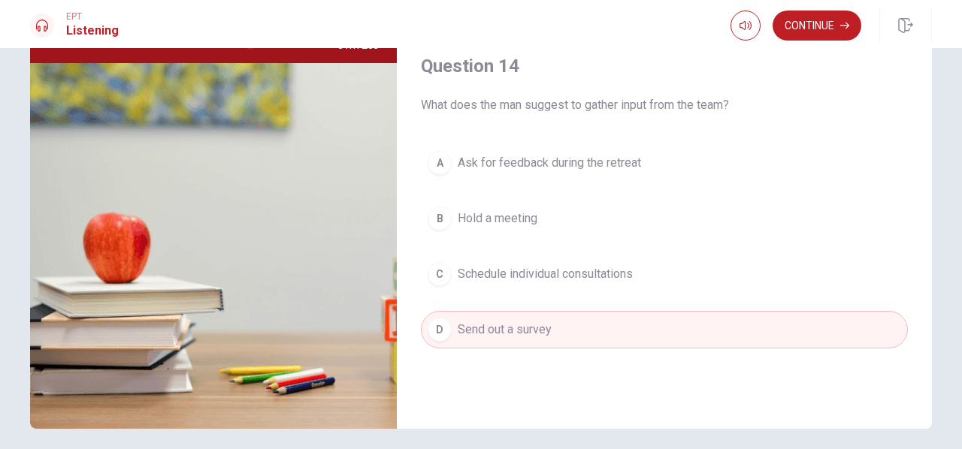
scroll to position [170, 0]
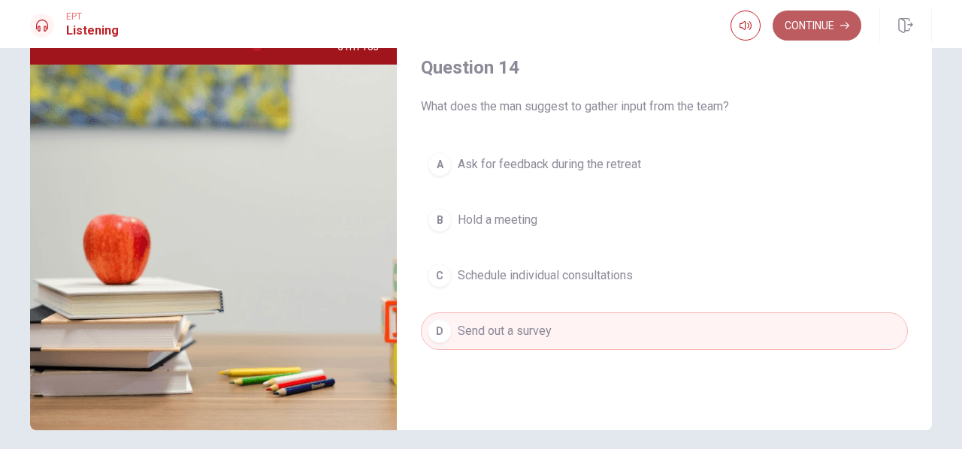
click at [818, 29] on button "Continue" at bounding box center [816, 26] width 89 height 30
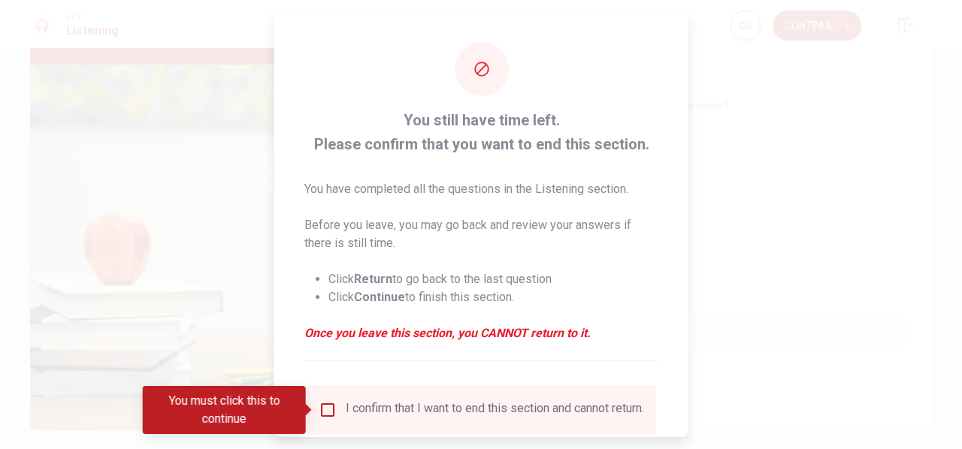
drag, startPoint x: 679, startPoint y: 166, endPoint x: 687, endPoint y: 267, distance: 101.0
click at [687, 267] on div "You still have time left. Please confirm that you want to end this section. You…" at bounding box center [481, 224] width 414 height 425
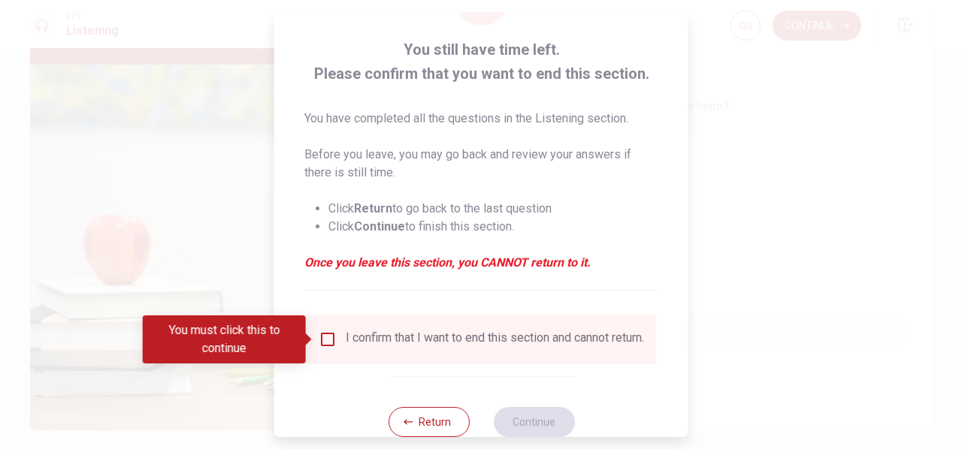
scroll to position [73, 0]
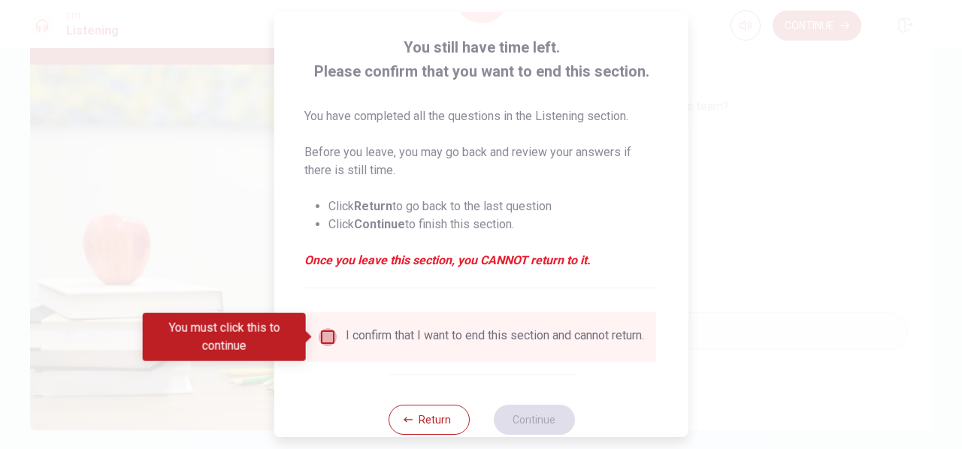
click at [327, 331] on input "You must click this to continue" at bounding box center [328, 337] width 18 height 18
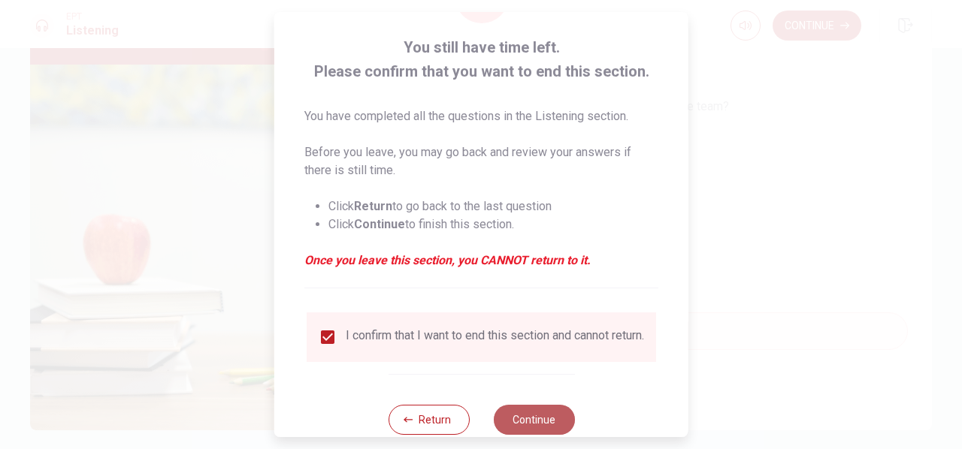
click at [540, 422] on button "Continue" at bounding box center [533, 420] width 81 height 30
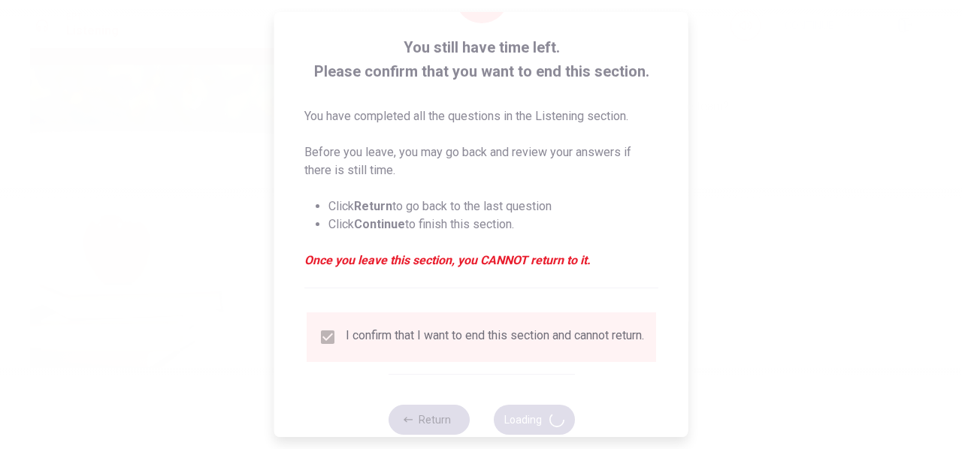
type input "78"
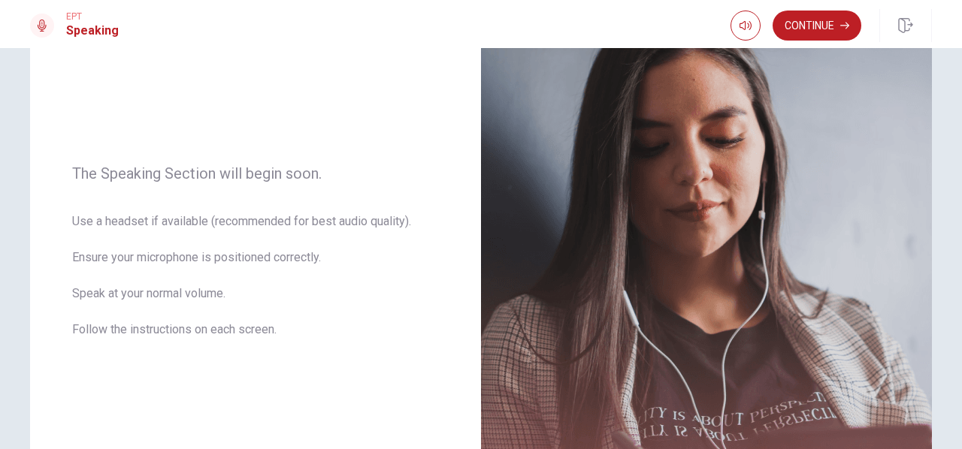
scroll to position [0, 0]
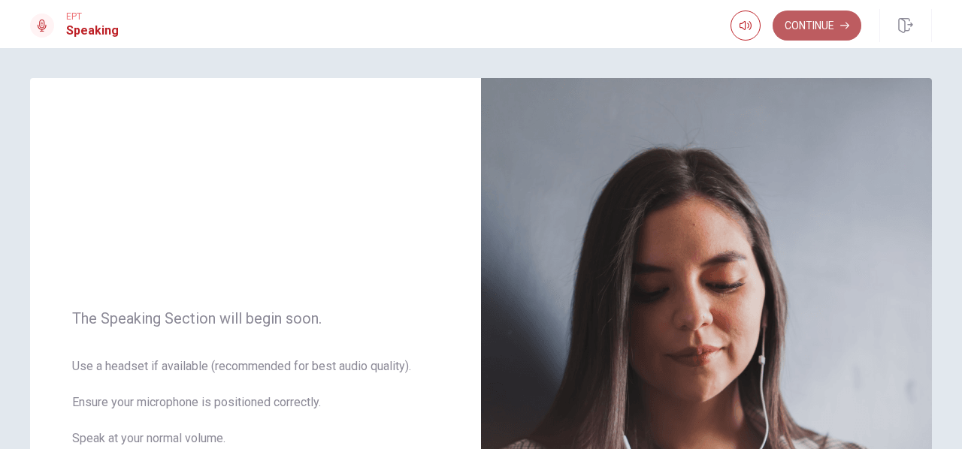
click at [812, 31] on button "Continue" at bounding box center [816, 26] width 89 height 30
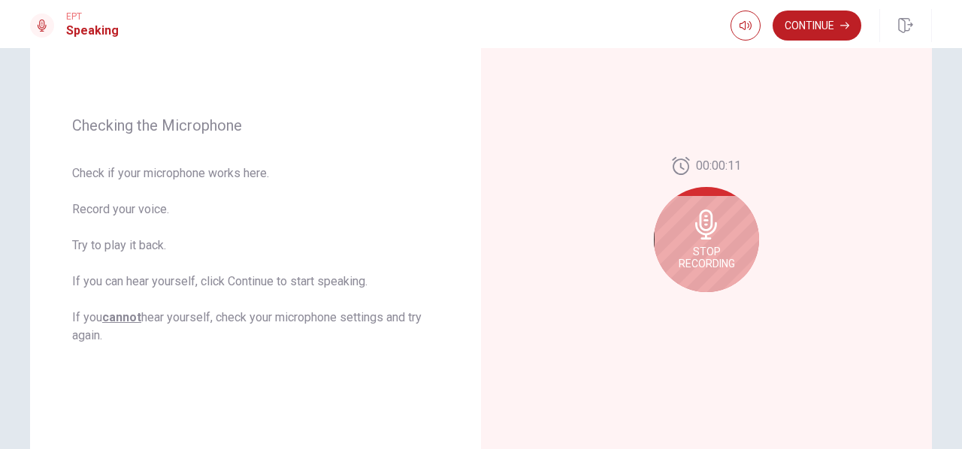
scroll to position [162, 0]
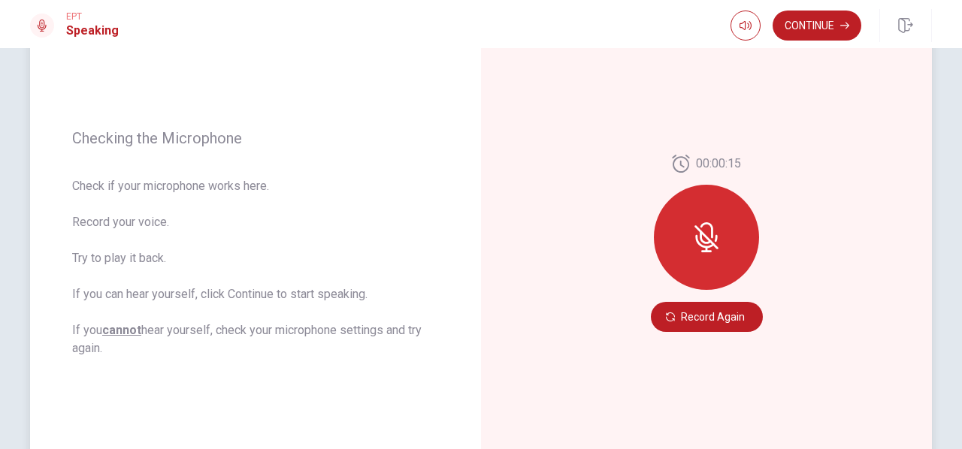
click at [699, 262] on div at bounding box center [706, 237] width 105 height 105
click at [683, 307] on button "Record Again" at bounding box center [707, 317] width 112 height 30
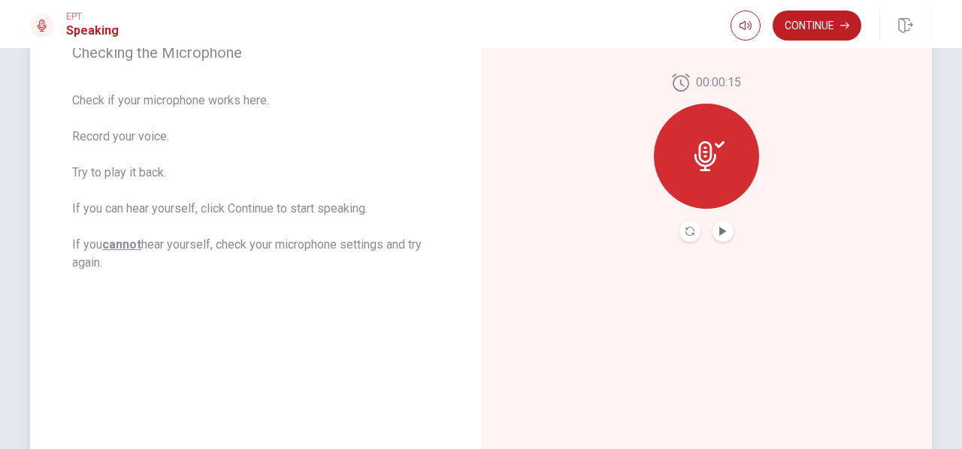
scroll to position [253, 0]
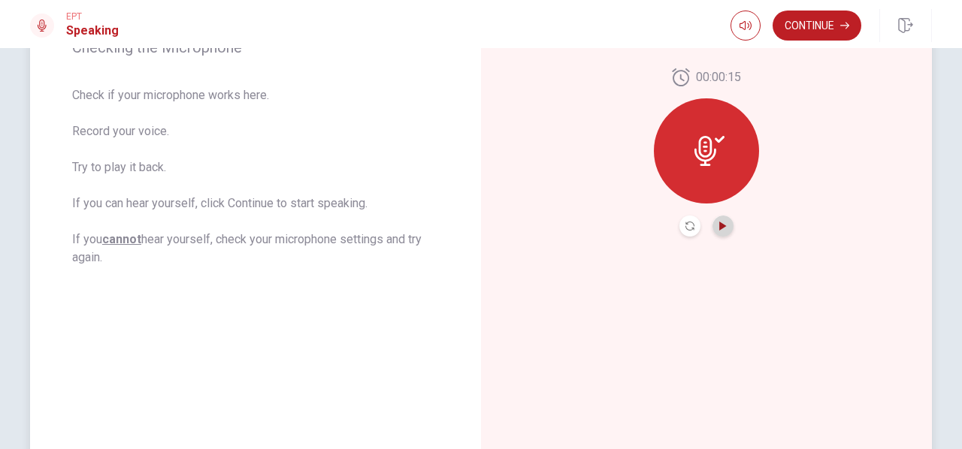
click at [721, 229] on icon "Play Audio" at bounding box center [722, 226] width 9 height 9
click at [807, 30] on button "Continue" at bounding box center [816, 26] width 89 height 30
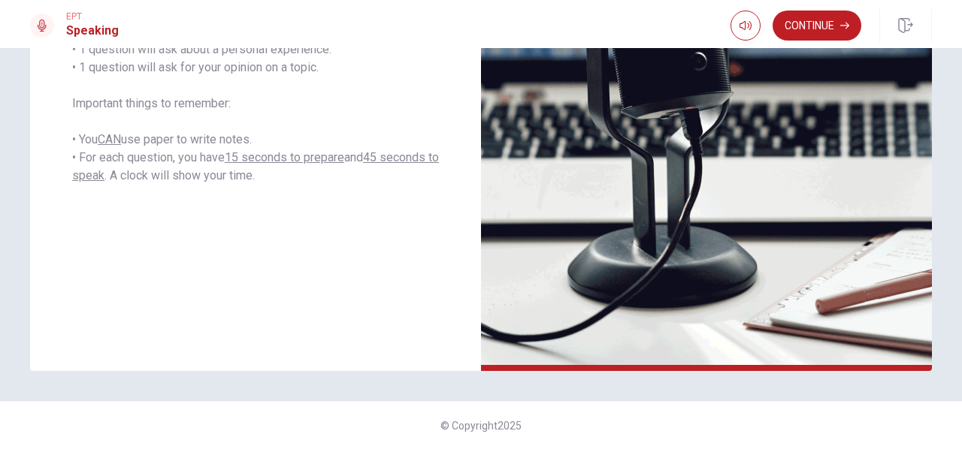
scroll to position [0, 0]
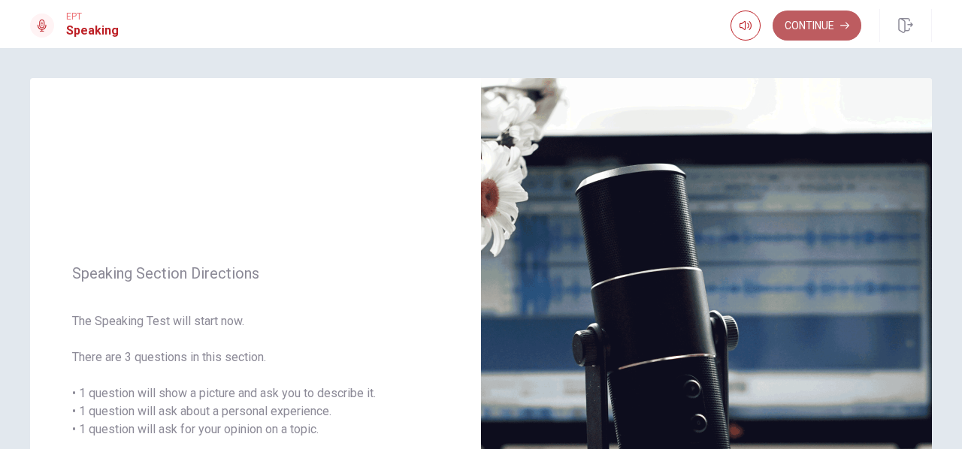
click at [813, 28] on button "Continue" at bounding box center [816, 26] width 89 height 30
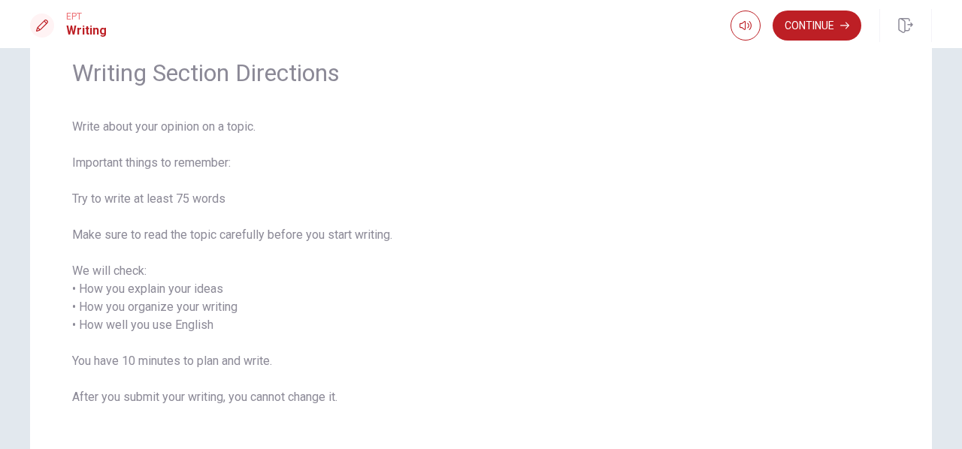
scroll to position [64, 0]
click at [824, 32] on button "Continue" at bounding box center [816, 26] width 89 height 30
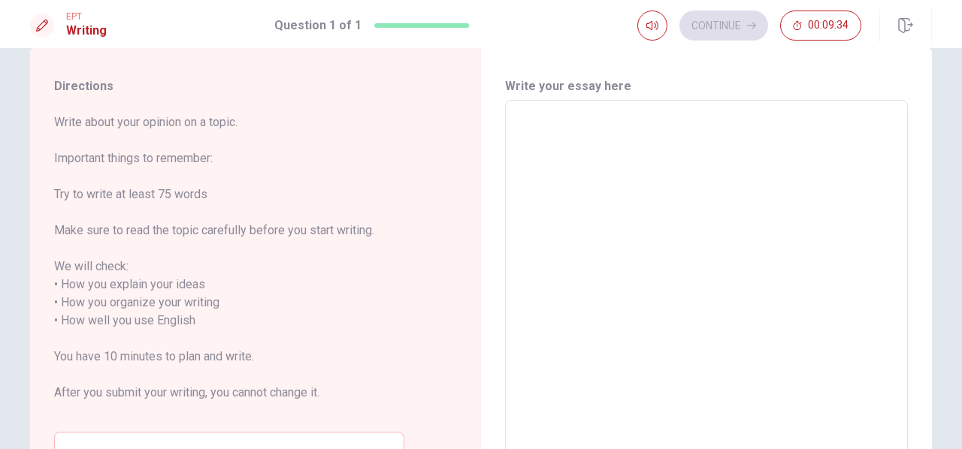
scroll to position [6, 0]
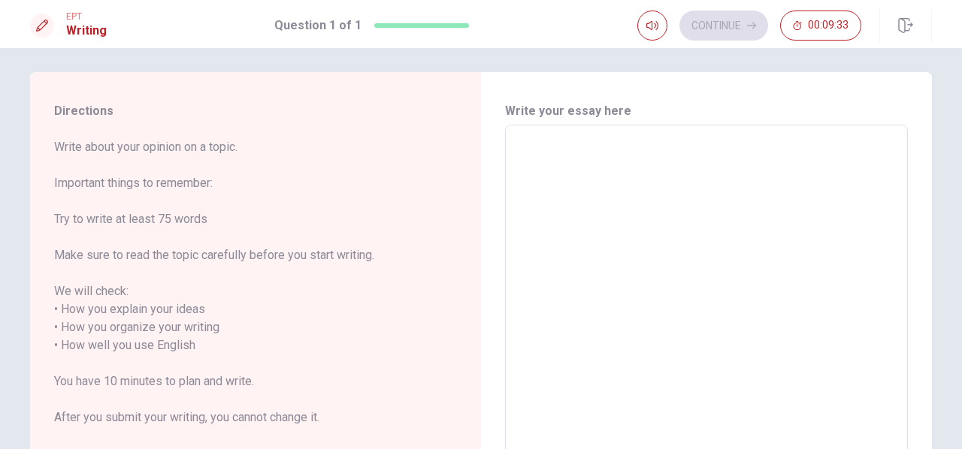
click at [839, 142] on textarea at bounding box center [706, 337] width 382 height 399
type textarea "I"
type textarea "x"
type textarea "I"
type textarea "x"
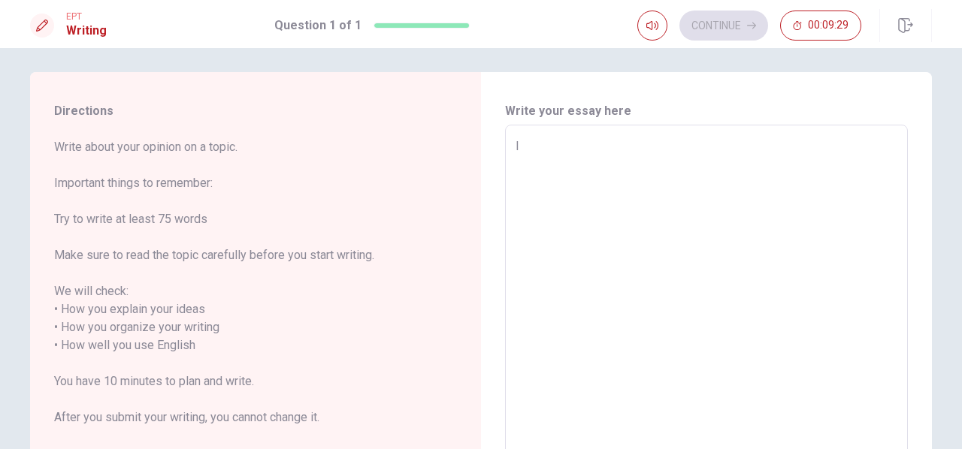
type textarea "I e"
type textarea "x"
type textarea "I en"
type textarea "x"
type textarea "I enj"
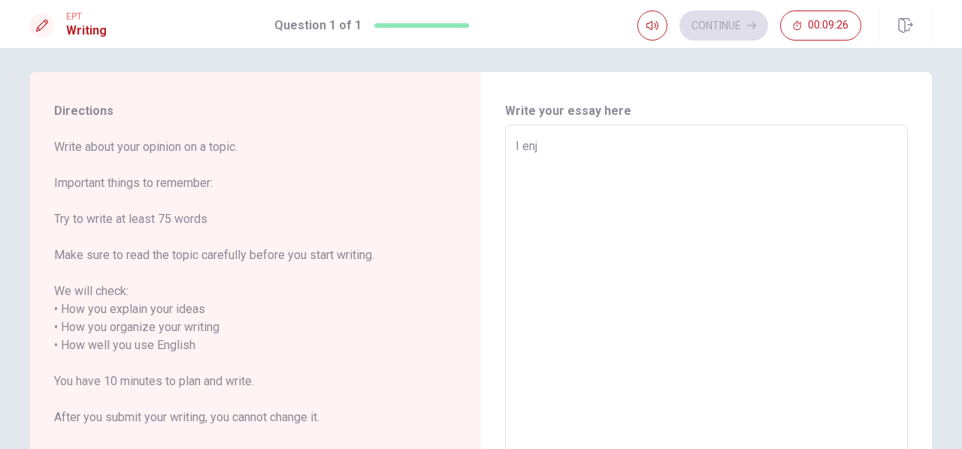
type textarea "x"
type textarea "I enjo"
type textarea "x"
type textarea "I enjoy"
type textarea "x"
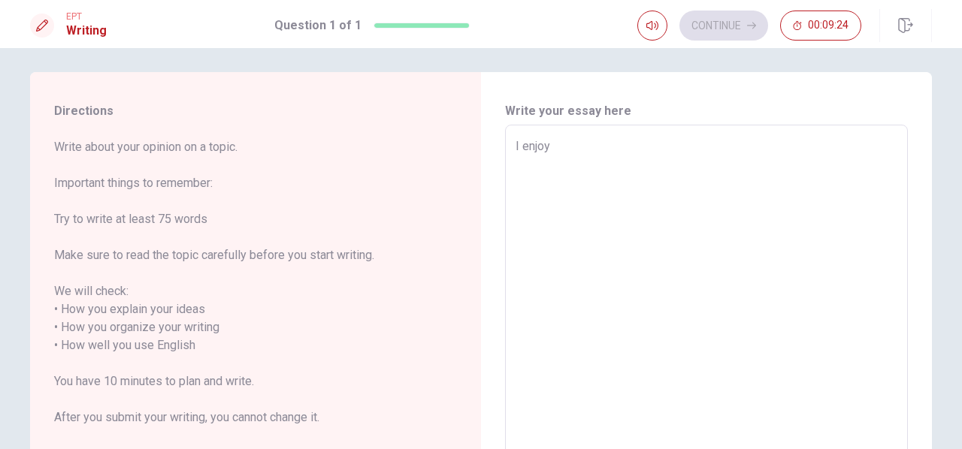
type textarea "I enjoy"
type textarea "x"
type textarea "I enjoy p"
type textarea "x"
type textarea "I enjoy pa"
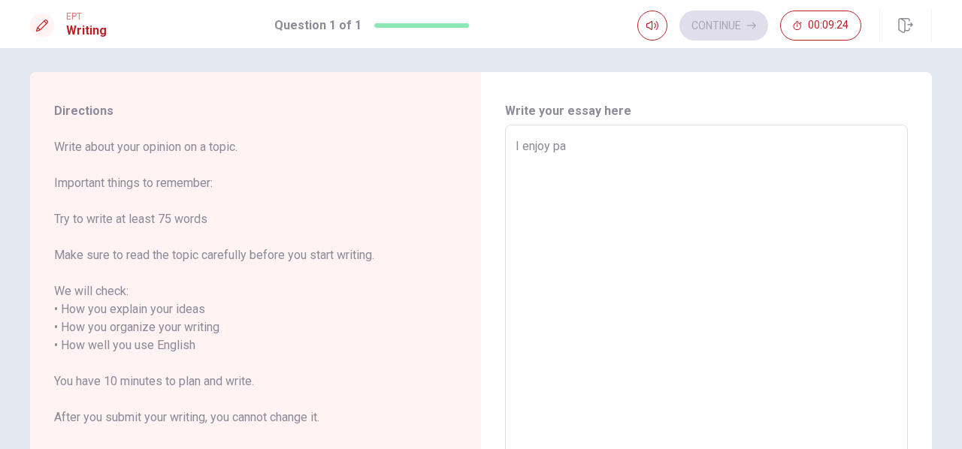
type textarea "x"
type textarea "I enjoy par"
type textarea "x"
type textarea "I enjoy part"
type textarea "x"
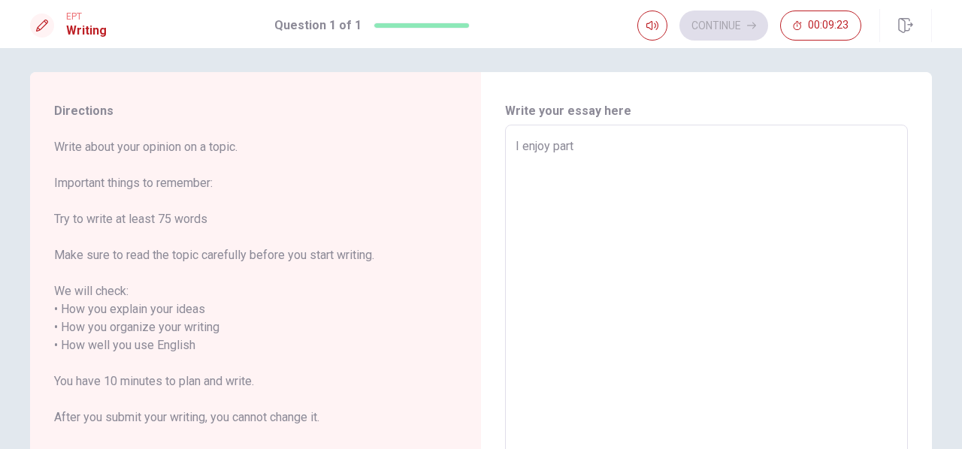
type textarea "I enjoy parti"
type textarea "x"
type textarea "I enjoy partic"
type textarea "x"
type textarea "I enjoy partici"
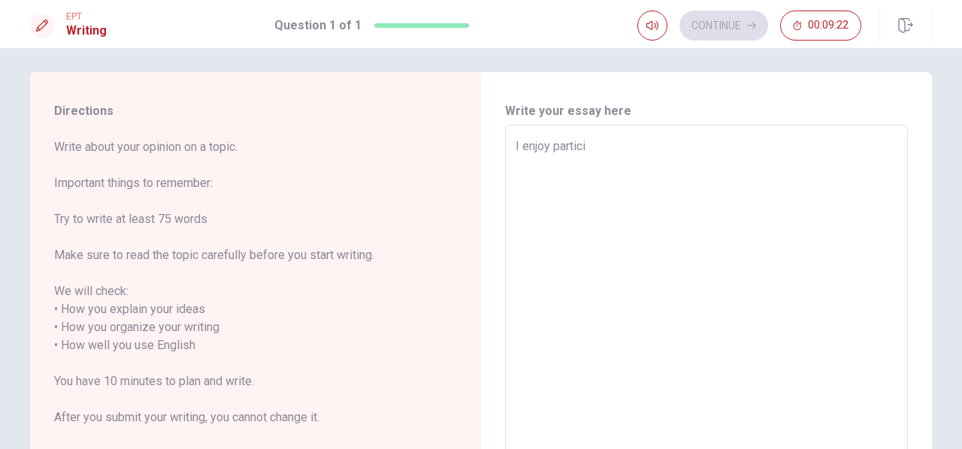
type textarea "x"
type textarea "I enjoy particip"
type textarea "x"
type textarea "I enjoy participa"
type textarea "x"
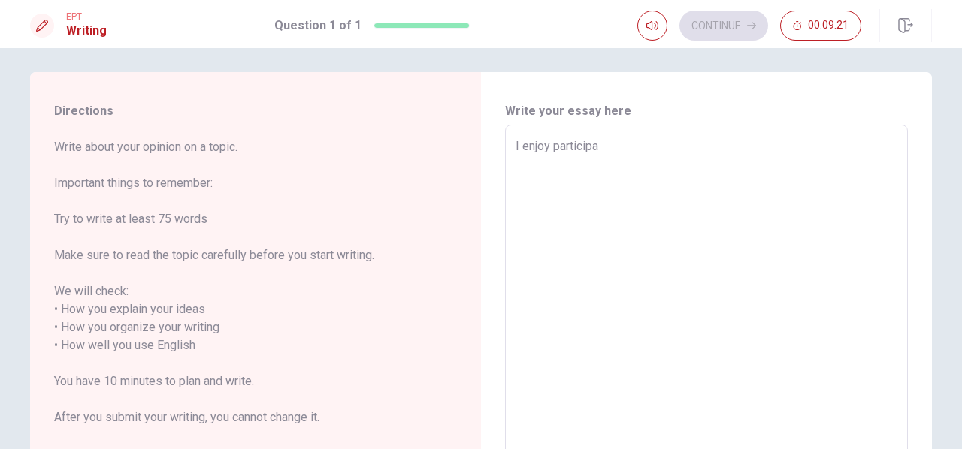
type textarea "I enjoy participat"
type textarea "x"
type textarea "I enjoy participati"
type textarea "x"
type textarea "I enjoy participatin"
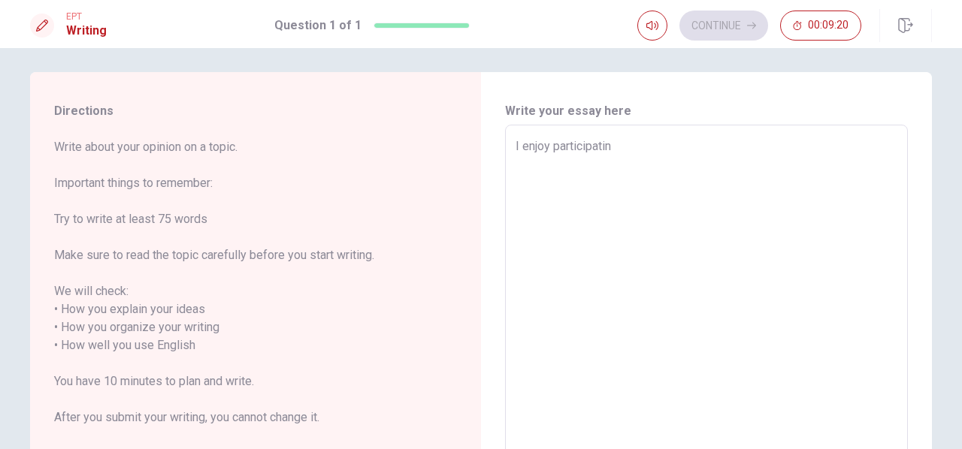
type textarea "x"
type textarea "I enjoy participating"
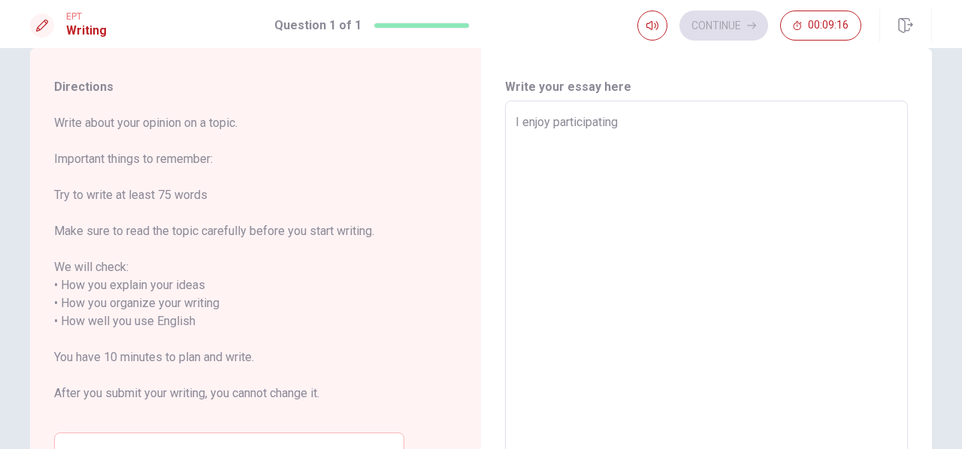
scroll to position [21, 0]
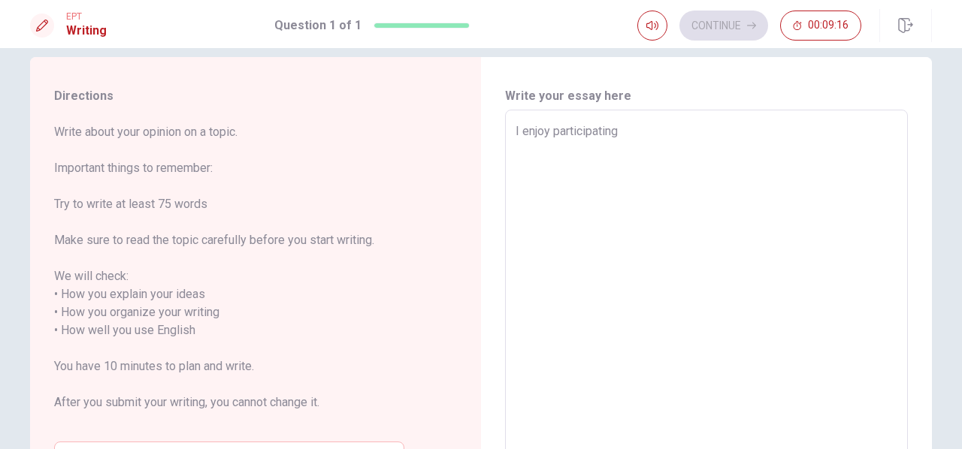
type textarea "x"
type textarea "I enjoy participating"
type textarea "x"
type textarea "I enjoy participating i"
type textarea "x"
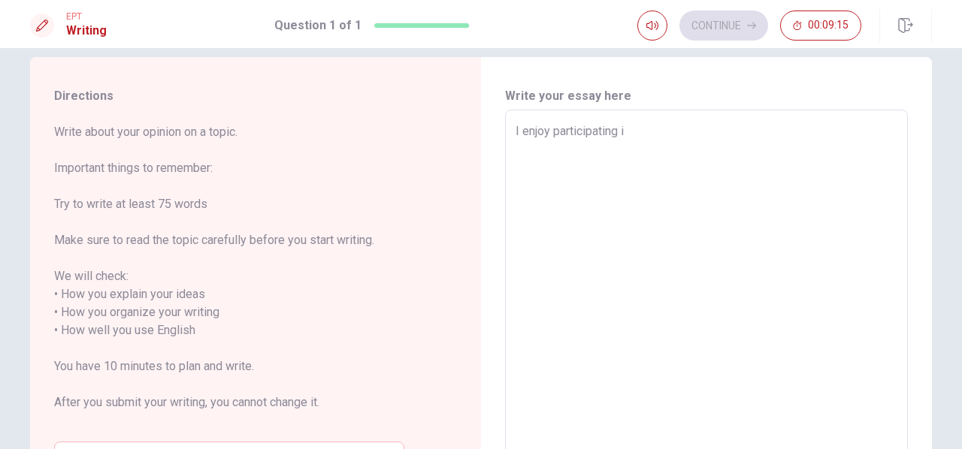
type textarea "I enjoy participating in"
type textarea "x"
type textarea "I enjoy participating in"
type textarea "x"
type textarea "I enjoy participating in E"
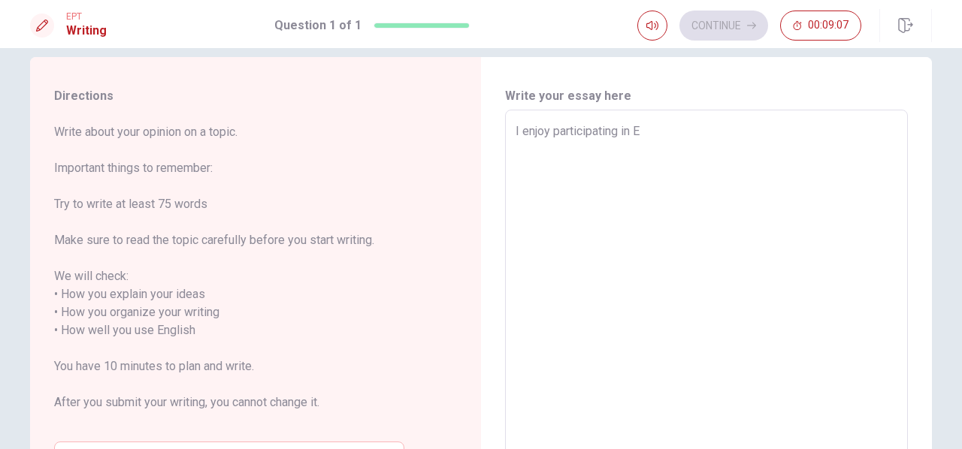
type textarea "x"
type textarea "I enjoy participating in EI"
type textarea "x"
type textarea "I enjoy participating in EIS"
type textarea "x"
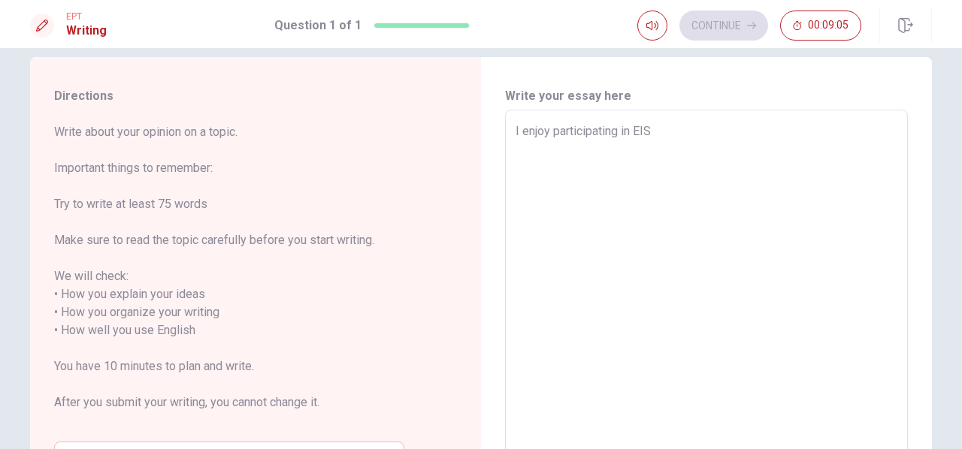
type textarea "I enjoy participating in EISa"
type textarea "x"
type textarea "I enjoy participating in EIS"
type textarea "x"
type textarea "I enjoy participating in EISA"
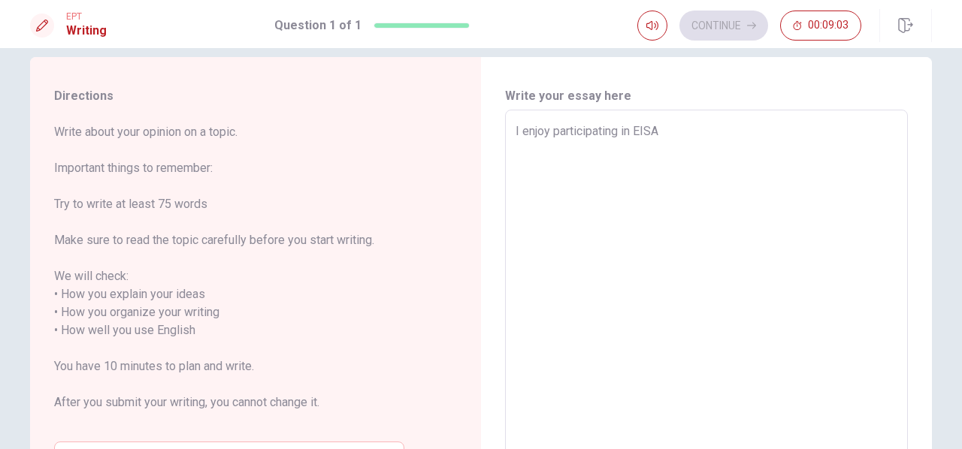
type textarea "x"
type textarea "I enjoy participating in EISA"
type textarea "x"
type textarea "I enjoy participating in EISA f"
type textarea "x"
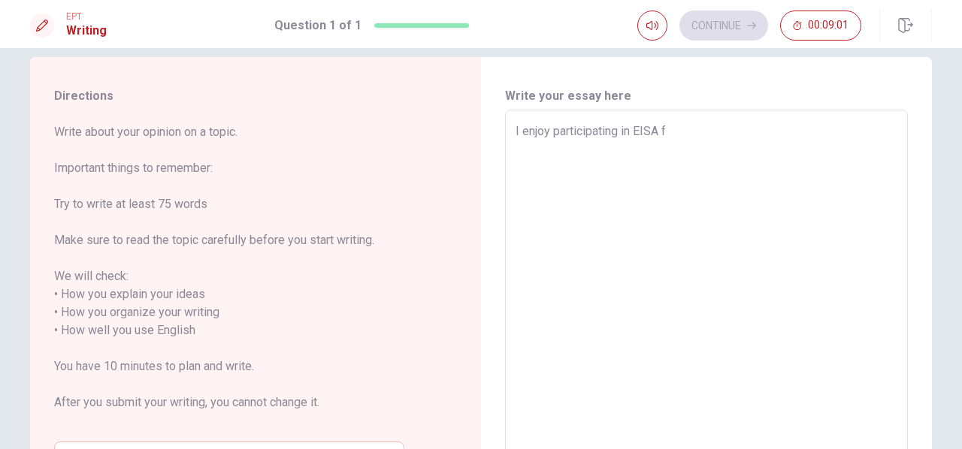
type textarea "I enjoy participating in EISA fe"
type textarea "x"
type textarea "I enjoy participating in EISA fes"
type textarea "x"
type textarea "I enjoy participating in EISA fest"
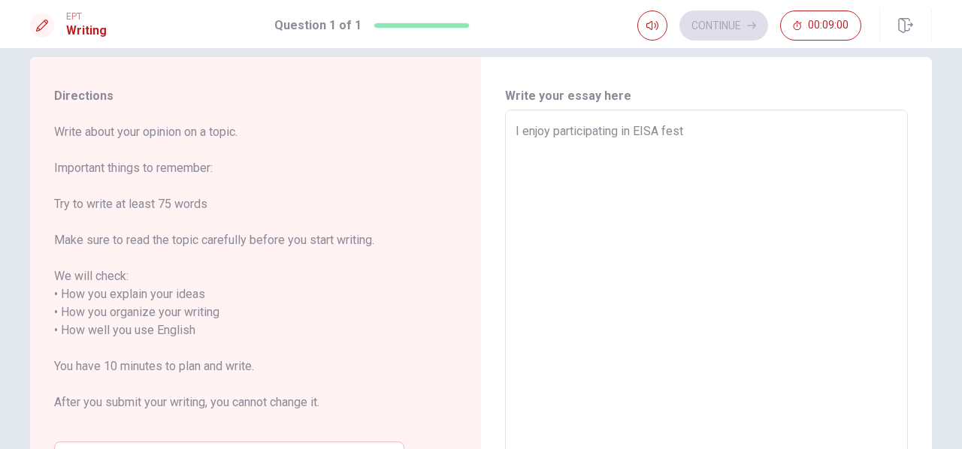
type textarea "x"
type textarea "I enjoy participating in EISA festi"
type textarea "x"
type textarea "I enjoy participating in EISA festiv"
type textarea "x"
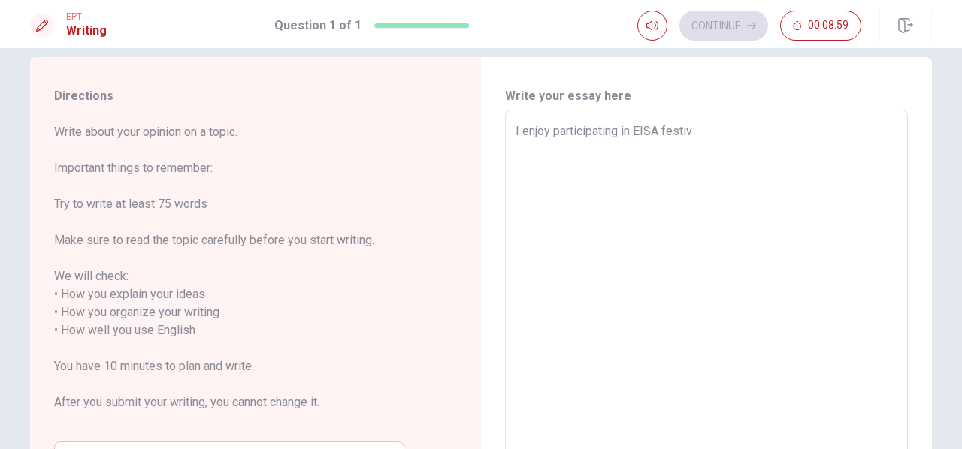
type textarea "I enjoy participating in EISA festiva"
type textarea "x"
type textarea "I enjoy participating in EISA festival"
type textarea "x"
type textarea "I enjoy participating in EISA festival."
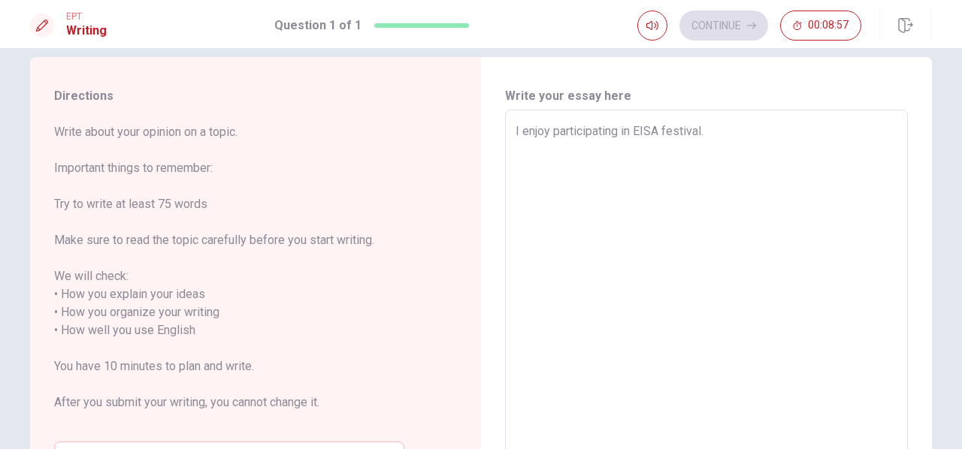
type textarea "x"
type textarea "I enjoy participating in EISA festival."
type textarea "x"
type textarea "I enjoy participating in EISA festival. I"
type textarea "x"
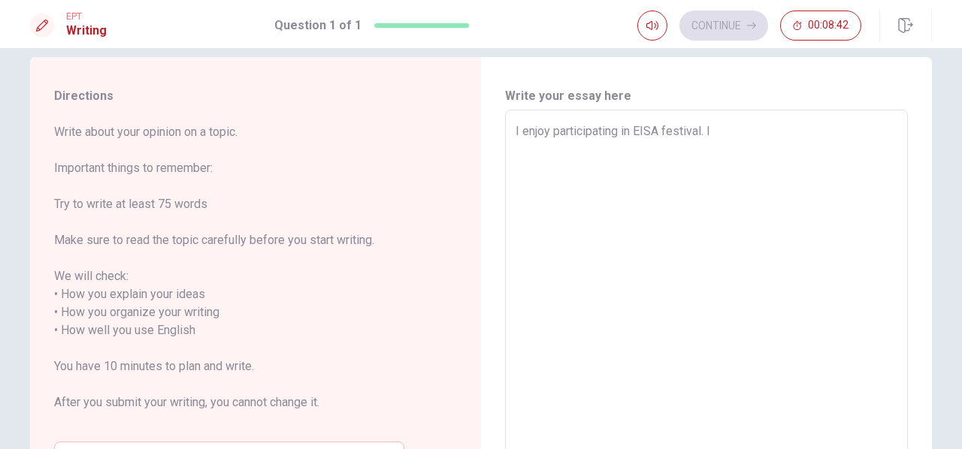
type textarea "I enjoy participating in EISA festival. It"
type textarea "x"
type textarea "I enjoy participating in EISA festival. It1"
type textarea "x"
type textarea "I enjoy participating in EISA festival. It"
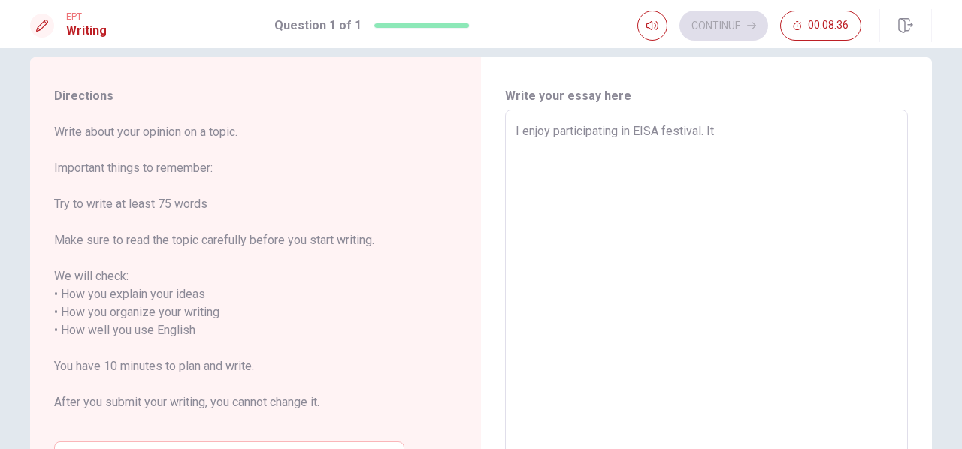
type textarea "x"
type textarea "I enjoy participating in EISA festival. It,"
type textarea "x"
type textarea "I enjoy participating in EISA festival. It"
type textarea "x"
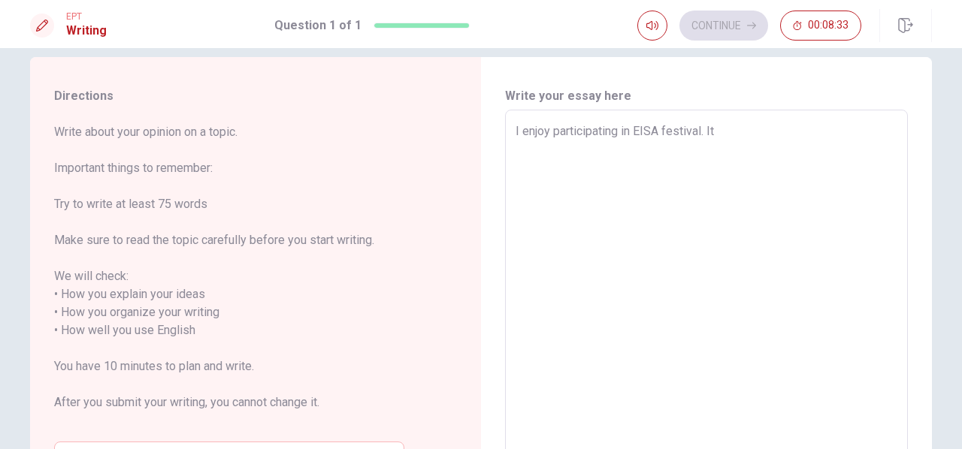
type textarea "I enjoy participating in EISA festival. It<"
type textarea "x"
type textarea "I enjoy participating in EISA festival. It"
type textarea "x"
type textarea "I enjoy participating in EISA festival. It'"
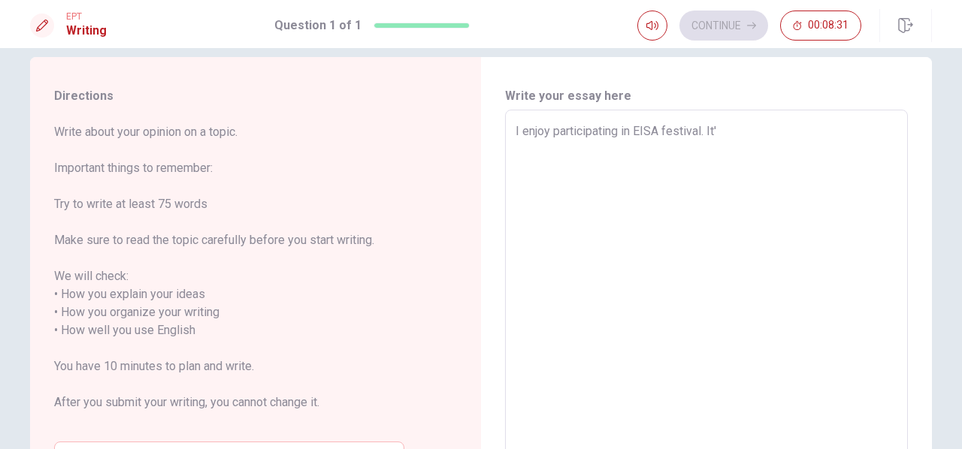
type textarea "x"
type textarea "I enjoy participating in EISA festival. It's"
type textarea "x"
type textarea "I enjoy participating in EISA festival. It's"
type textarea "x"
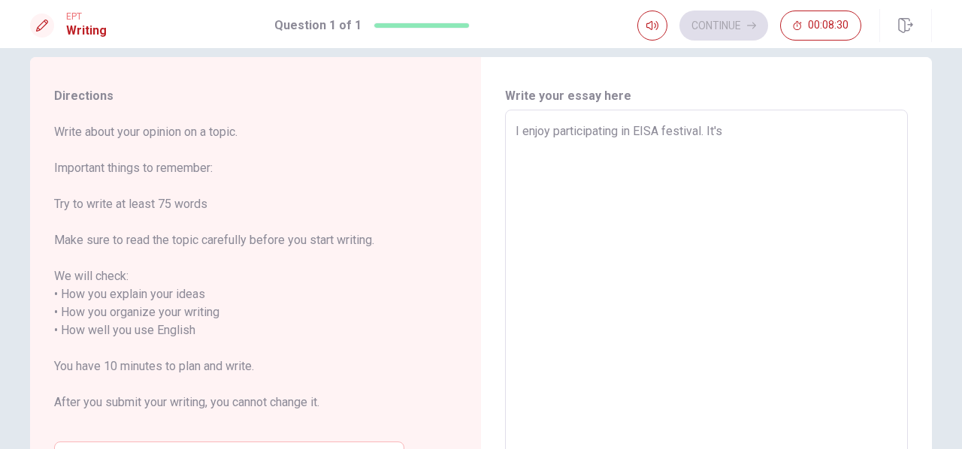
type textarea "I enjoy participating in EISA festival. It's a"
type textarea "x"
type textarea "I enjoy participating in EISA festival. It's a"
type textarea "x"
type textarea "I enjoy participating in EISA festival. It's a t"
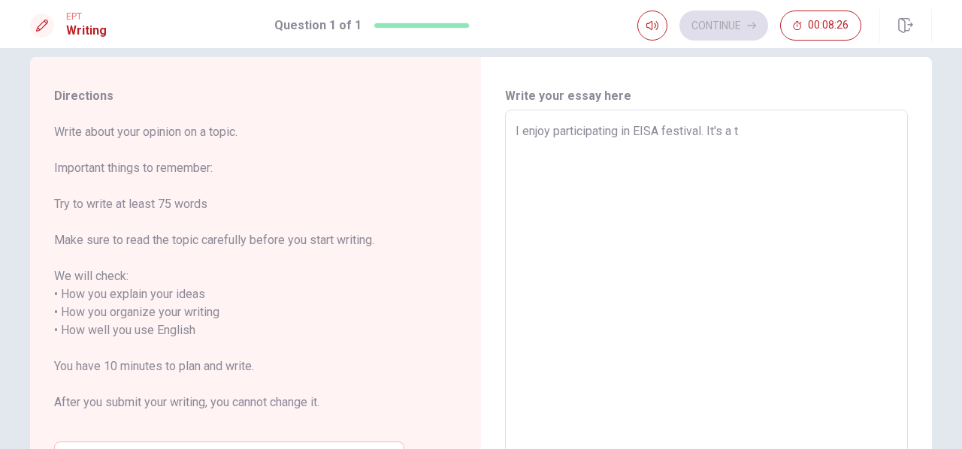
type textarea "x"
type textarea "I enjoy participating in EISA festival. It's a tr"
type textarea "x"
type textarea "I enjoy participating in EISA festival. It's a tra"
type textarea "x"
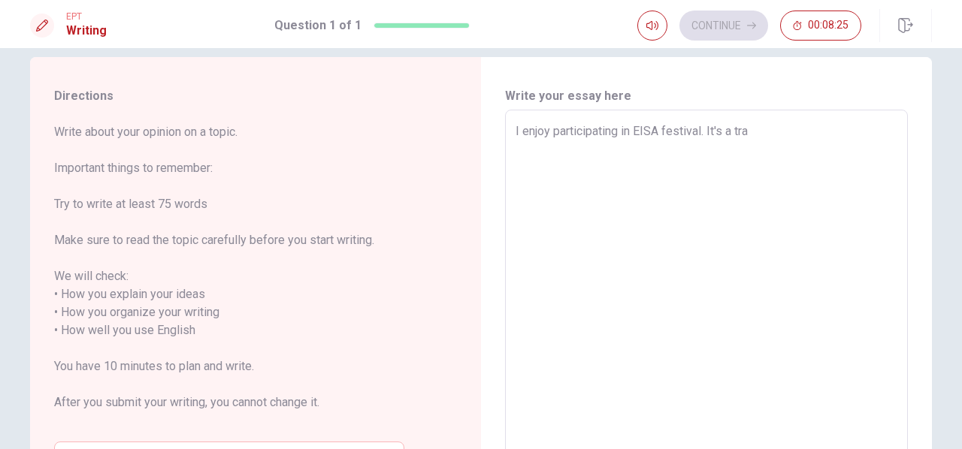
type textarea "I enjoy participating in EISA festival. It's a trad"
type textarea "x"
type textarea "I enjoy participating in EISA festival. It's a tradi"
type textarea "x"
type textarea "I enjoy participating in EISA festival. It's a tradit"
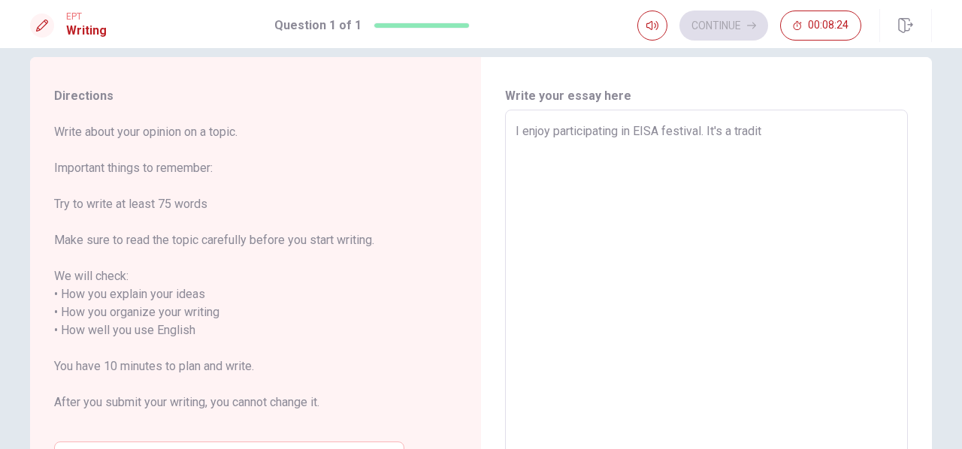
type textarea "x"
type textarea "I enjoy participating in EISA festival. It's a traditi"
type textarea "x"
type textarea "I enjoy participating in EISA festival. It's a traditin"
type textarea "x"
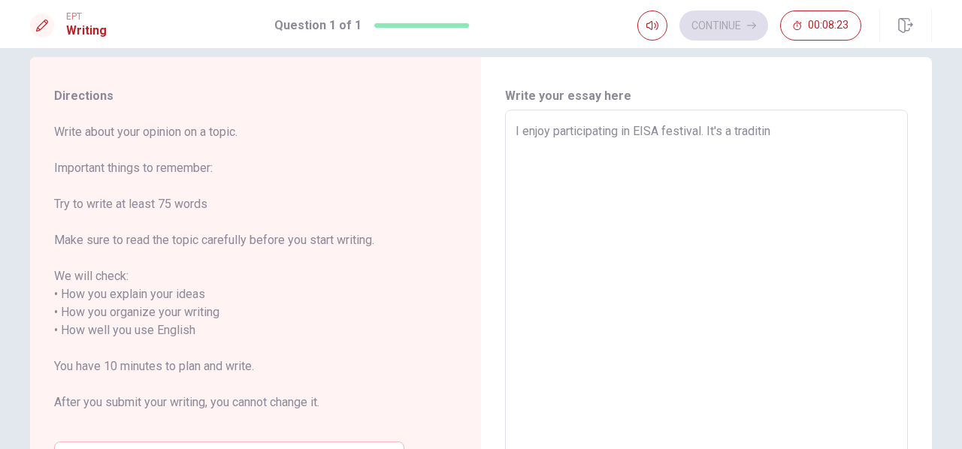
type textarea "I enjoy participating in EISA festival. It's a traditina"
type textarea "x"
type textarea "I enjoy participating in EISA festival. It's a traditinal"
type textarea "x"
type textarea "I enjoy participating in EISA festival. It's a traditinal"
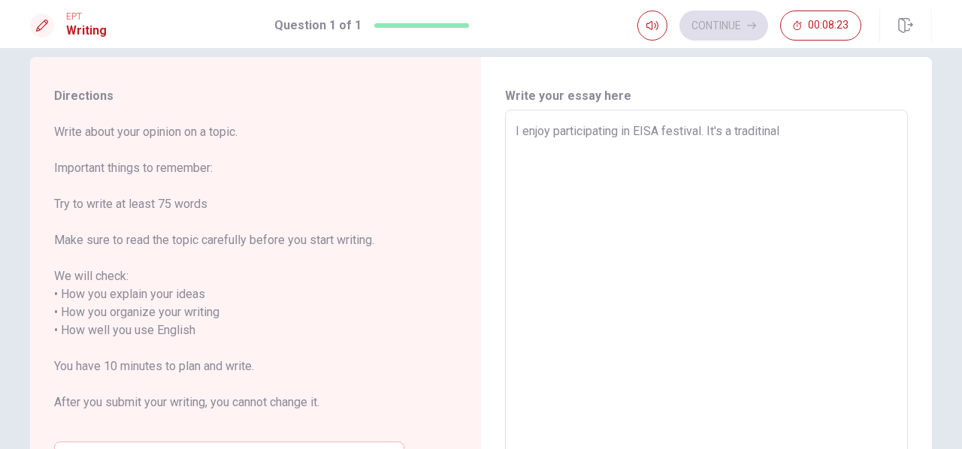
type textarea "x"
type textarea "I enjoy participating in EISA festival. It's a traditinal d"
type textarea "x"
type textarea "I enjoy participating in EISA festival. It's a traditinal de"
type textarea "x"
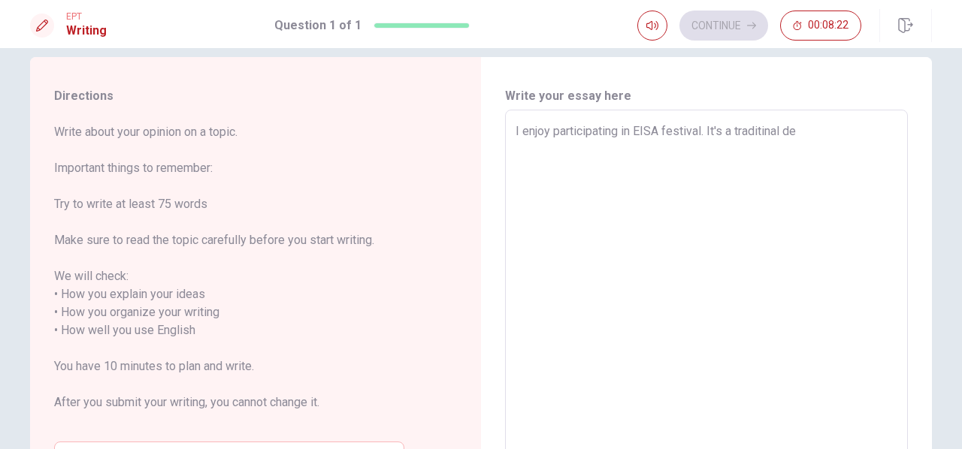
type textarea "I enjoy participating in EISA festival. It's a traditinal dea"
type textarea "x"
type textarea "I enjoy participating in EISA festival. It's a traditinal [PERSON_NAME]"
type textarea "x"
type textarea "I enjoy participating in EISA festival. It's a traditinal [PERSON_NAME]"
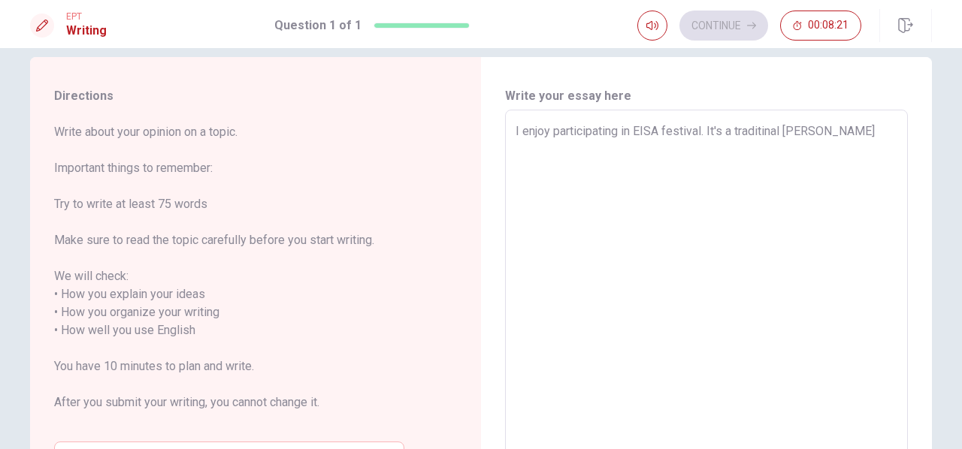
type textarea "x"
type textarea "I enjoy participating in EISA festival. It's a traditinal [PERSON_NAME]"
type textarea "x"
type textarea "I enjoy participating in EISA festival. It's a traditinal [PERSON_NAME]"
type textarea "x"
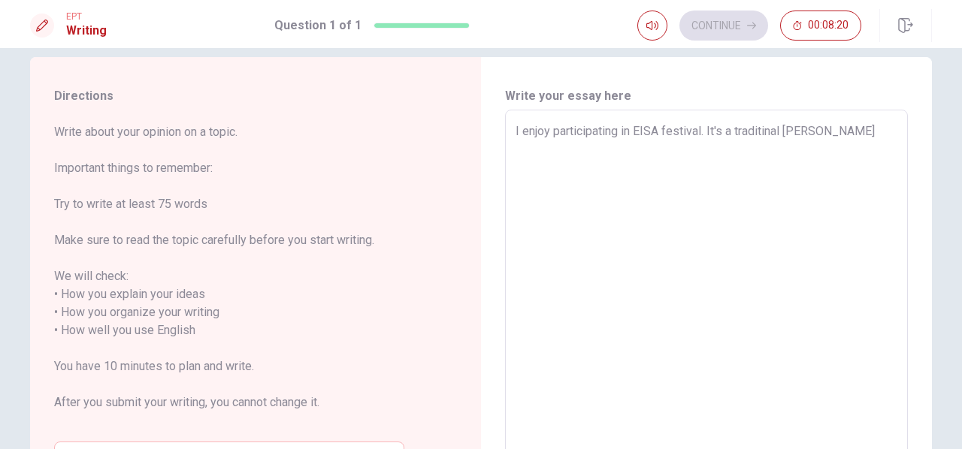
type textarea "I enjoy participating in EISA festival. It's a traditinal [PERSON_NAME]"
type textarea "x"
type textarea "I enjoy participating in EISA festival. It's a traditinal dea"
type textarea "x"
type textarea "I enjoy participating in EISA festival. It's a traditinal de"
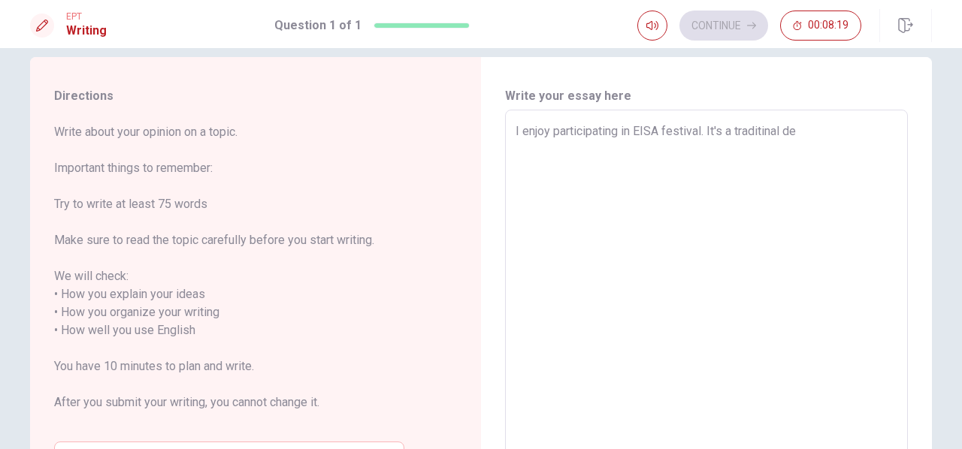
type textarea "x"
type textarea "I enjoy participating in EISA festival. It's a traditinal d"
type textarea "x"
type textarea "I enjoy participating in EISA festival. It's a traditinal da"
type textarea "x"
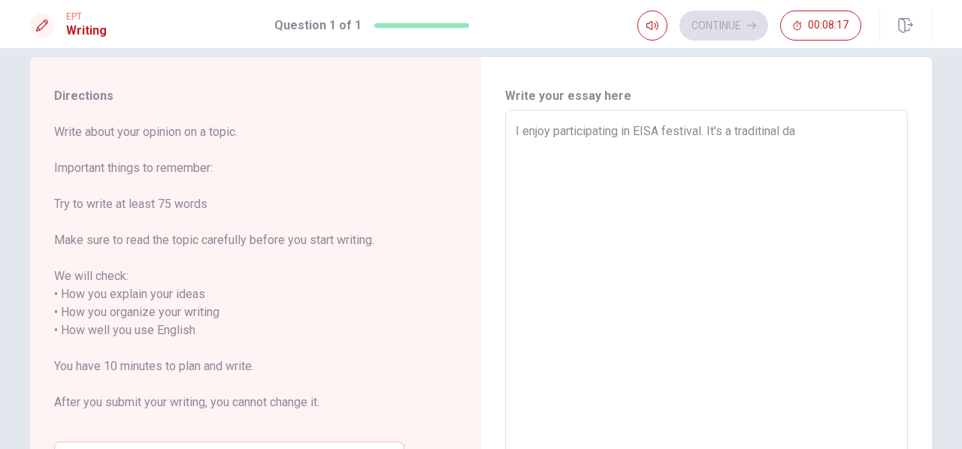
type textarea "I enjoy participating in EISA festival. It's a traditinal [PERSON_NAME]"
type textarea "x"
type textarea "I enjoy participating in EISA festival. It's a traditinal danc"
type textarea "x"
type textarea "I enjoy participating in EISA festival. It's a traditinal dance"
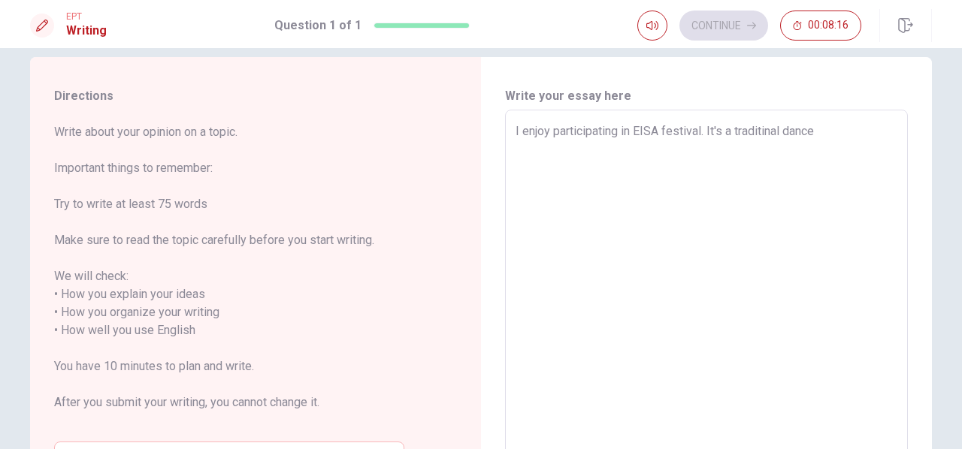
type textarea "x"
type textarea "I enjoy participating in EISA festival. It's a traditinal dance"
type textarea "x"
type textarea "I enjoy participating in EISA festival. It's a traditinal dance w"
type textarea "x"
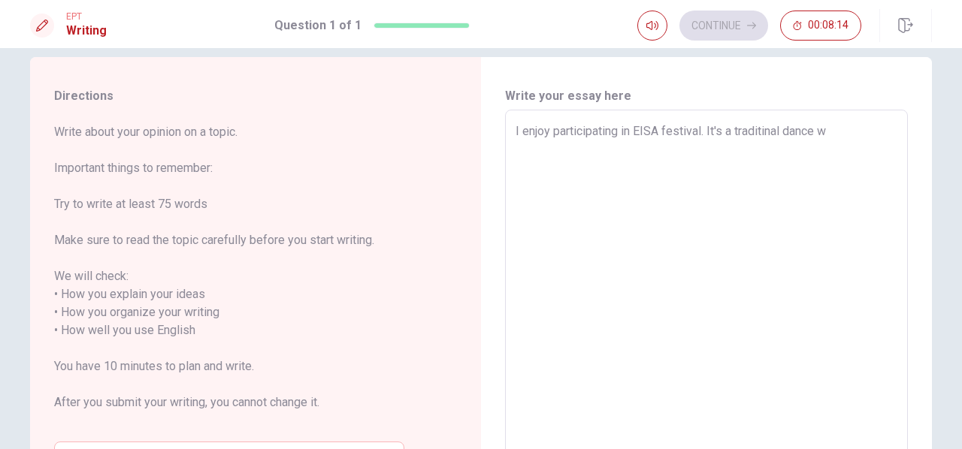
type textarea "I enjoy participating in EISA festival. It's a traditinal dance wi"
type textarea "x"
type textarea "I enjoy participating in EISA festival. It's a traditinal dance wit"
type textarea "x"
type textarea "I enjoy participating in EISA festival. It's a traditinal dance with"
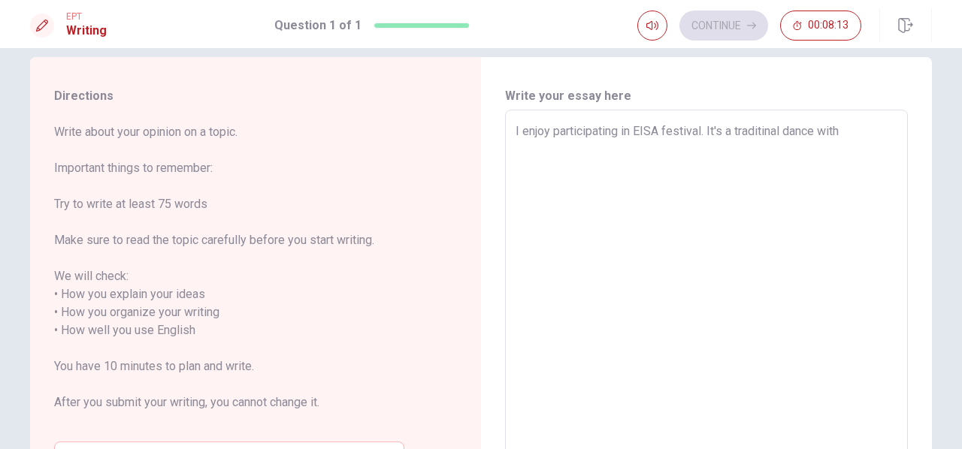
type textarea "x"
type textarea "I enjoy participating in EISA festival. It's a traditinal dance with"
type textarea "x"
type textarea "I enjoy participating in EISA festival. It's a traditinal dance with u"
type textarea "x"
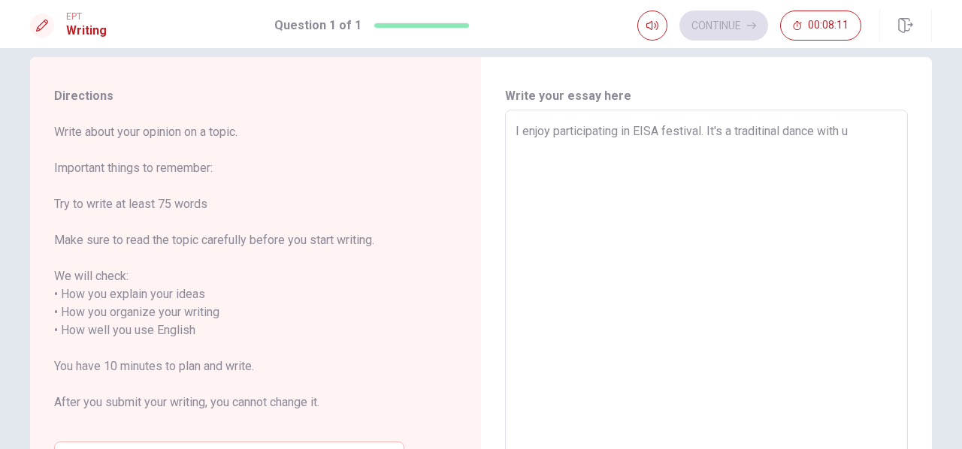
type textarea "I enjoy participating in EISA festival. It's a traditinal dance with us"
type textarea "x"
type textarea "I enjoy participating in EISA festival. It's a traditinal dance with usi"
type textarea "x"
type textarea "I enjoy participating in EISA festival. It's a traditinal dance with usin"
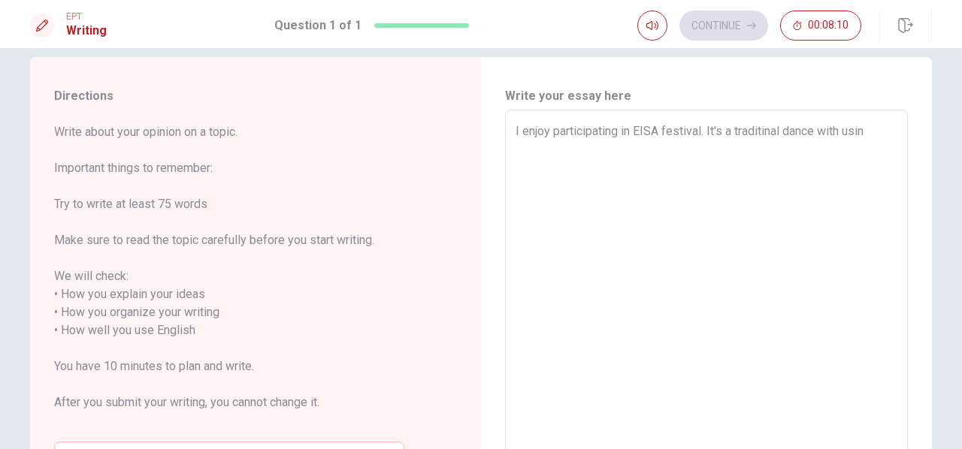
type textarea "x"
type textarea "I enjoy participating in EISA festival. It's a traditinal dance with using"
type textarea "x"
type textarea "I enjoy participating in EISA festival. It's a traditinal dance with using"
type textarea "x"
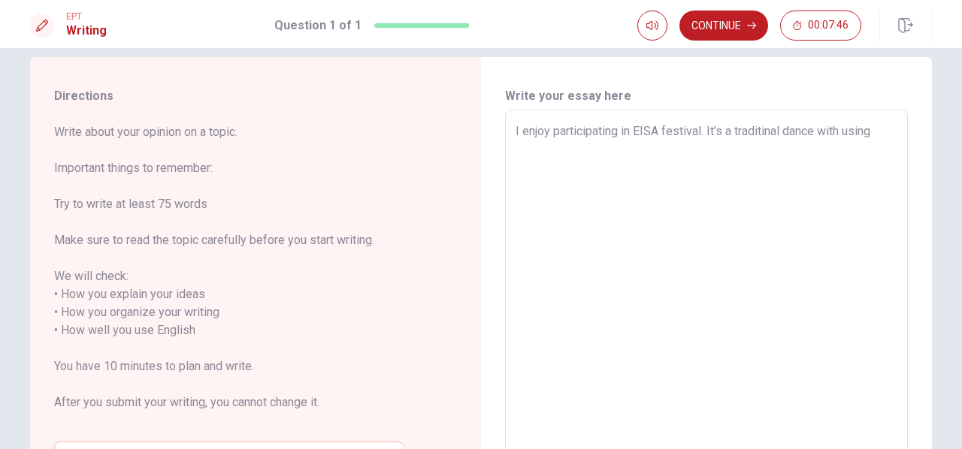
type textarea "I enjoy participating in EISA festival. It's a traditinal dance with using p"
type textarea "x"
type textarea "I enjoy participating in EISA festival. It's a traditinal dance with using pa"
type textarea "x"
type textarea "I enjoy participating in EISA festival. It's a traditinal dance with using par"
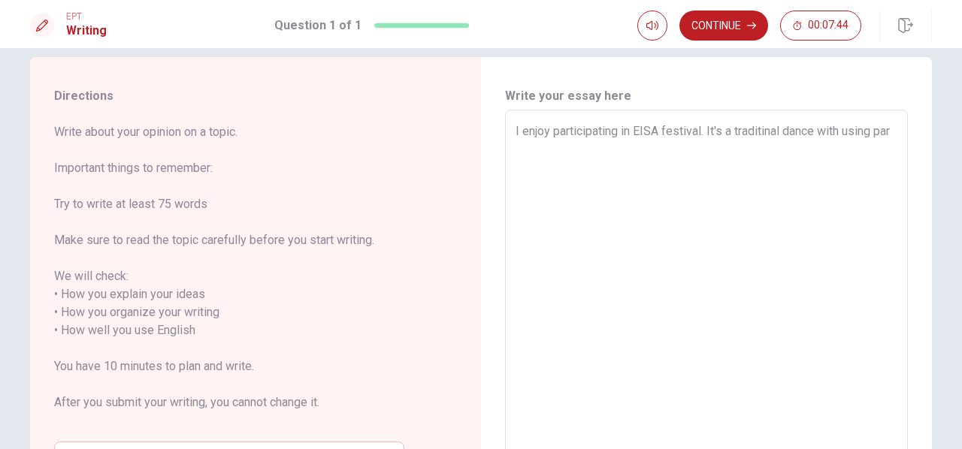
type textarea "x"
type textarea "I enjoy participating in EISA festival. It's a traditinal dance with using para"
type textarea "x"
type textarea "I enjoy participating in EISA festival. It's a traditinal dance with using paran"
type textarea "x"
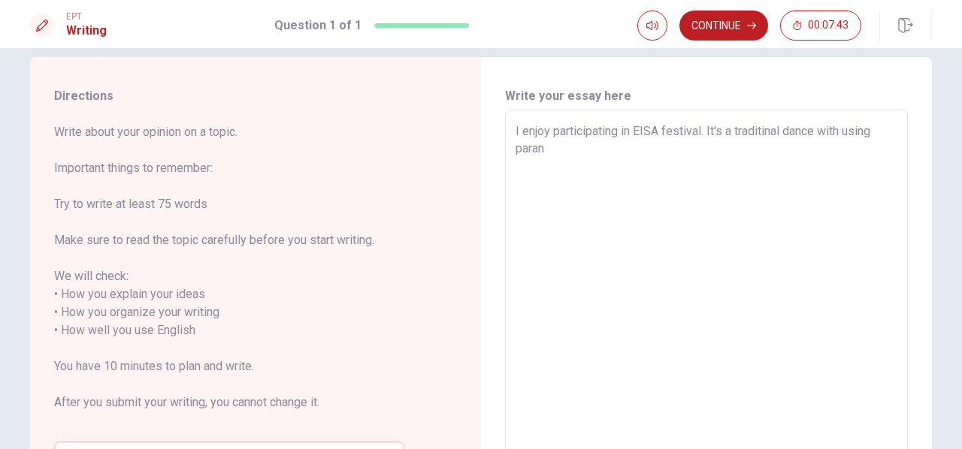
type textarea "I enjoy participating in EISA festival. It's a traditinal dance with using para…"
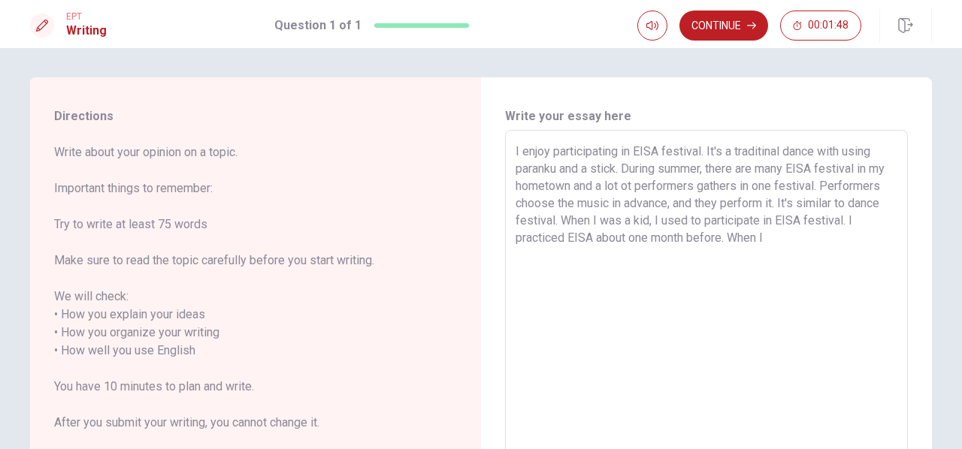
scroll to position [0, 0]
click at [568, 259] on textarea "I enjoy participating in EISA festival. It's a traditinal dance with using para…" at bounding box center [706, 343] width 382 height 399
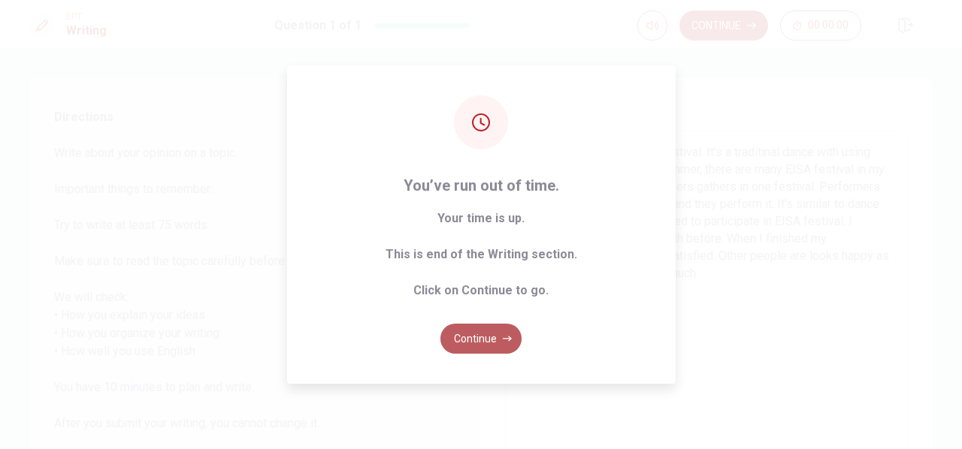
click at [481, 330] on button "Continue" at bounding box center [480, 339] width 81 height 30
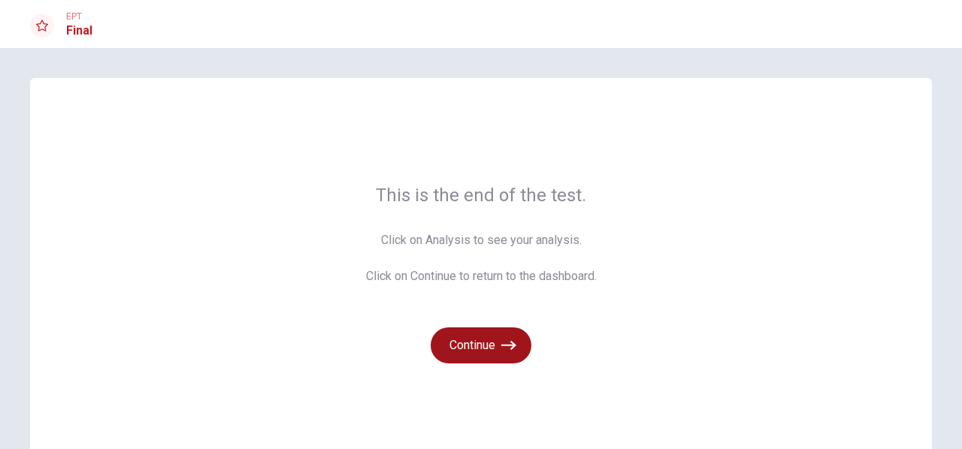
click at [481, 330] on button "Continue" at bounding box center [481, 346] width 101 height 36
